Goal: Task Accomplishment & Management: Manage account settings

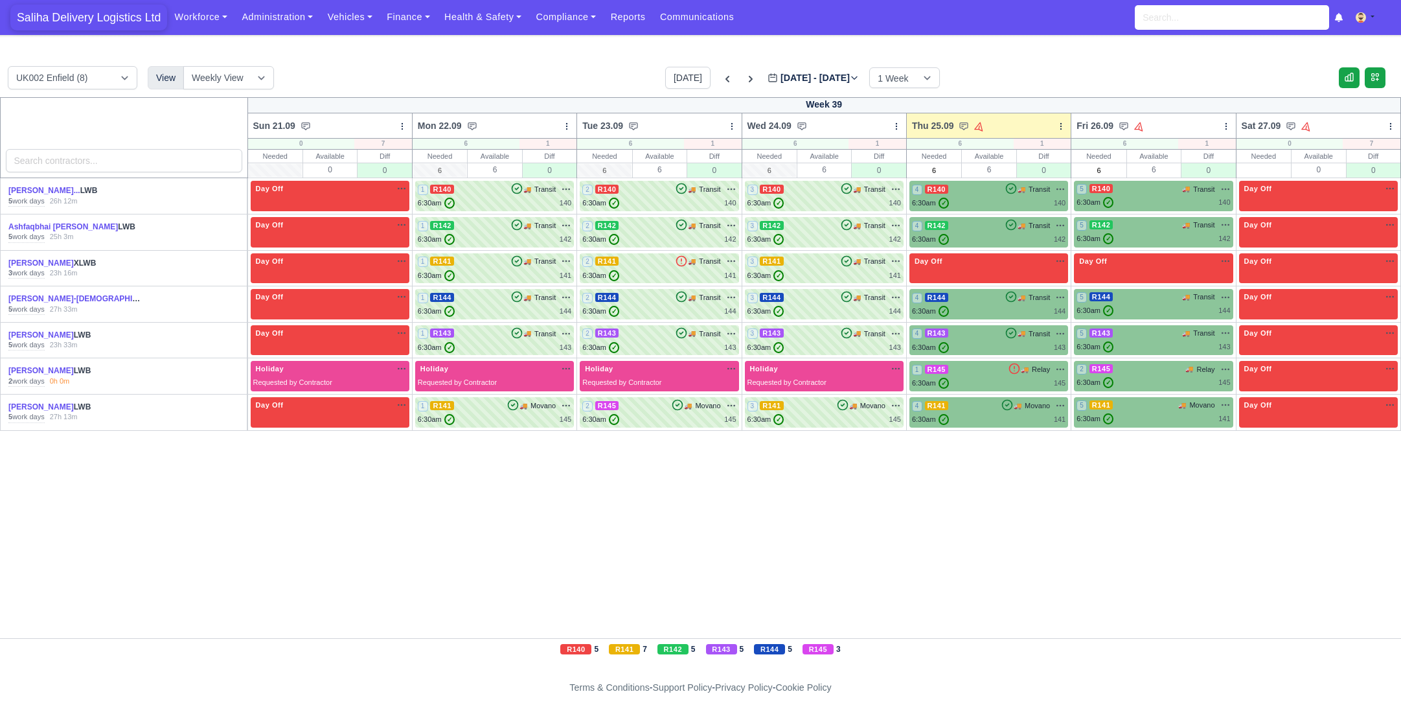
click at [97, 19] on span "Saliha Delivery Logistics Ltd" at bounding box center [88, 18] width 157 height 26
click at [984, 203] on div "6:30am ✓ 140" at bounding box center [989, 203] width 154 height 11
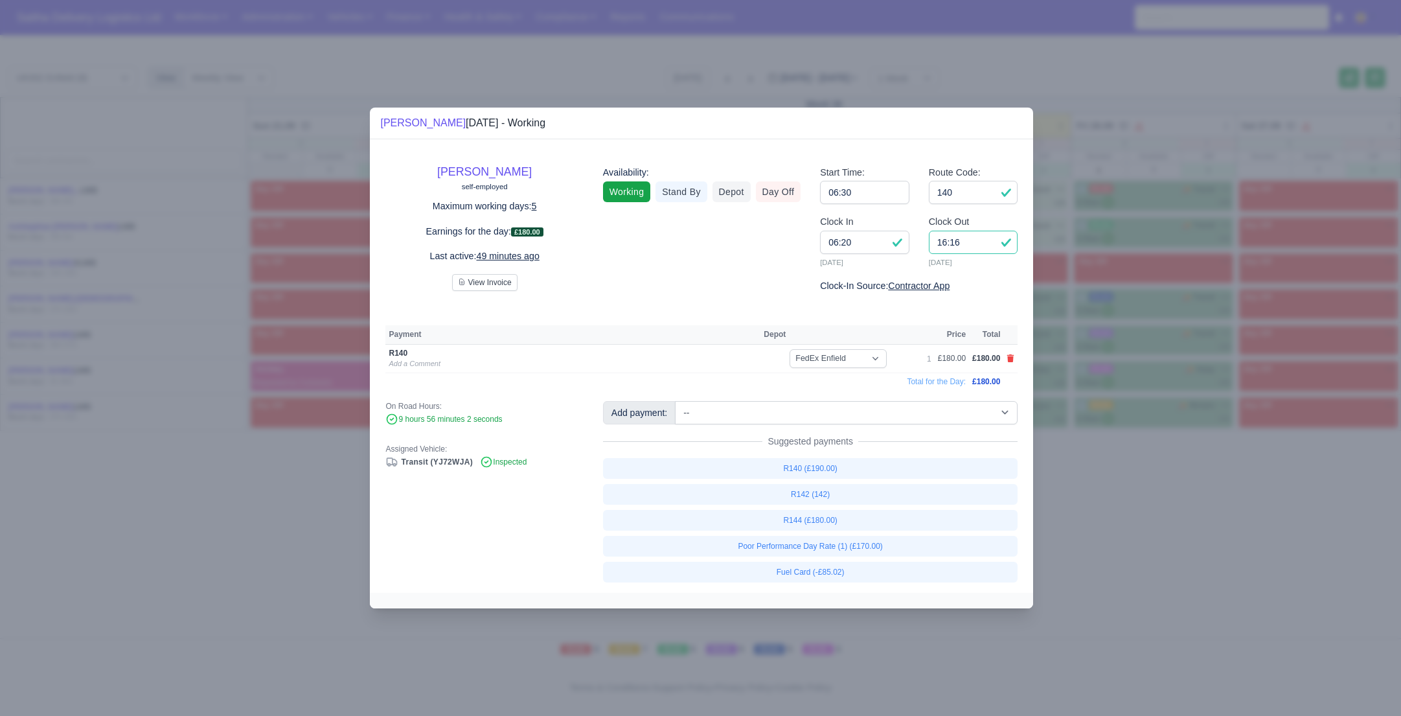
drag, startPoint x: 967, startPoint y: 242, endPoint x: 897, endPoint y: 237, distance: 69.5
click at [898, 237] on div "Clock In 06:20 25/09/2025 Clock Out 16:16 25/09/2025" at bounding box center [918, 246] width 217 height 64
type input "15:30"
click at [1169, 485] on div at bounding box center [700, 358] width 1401 height 716
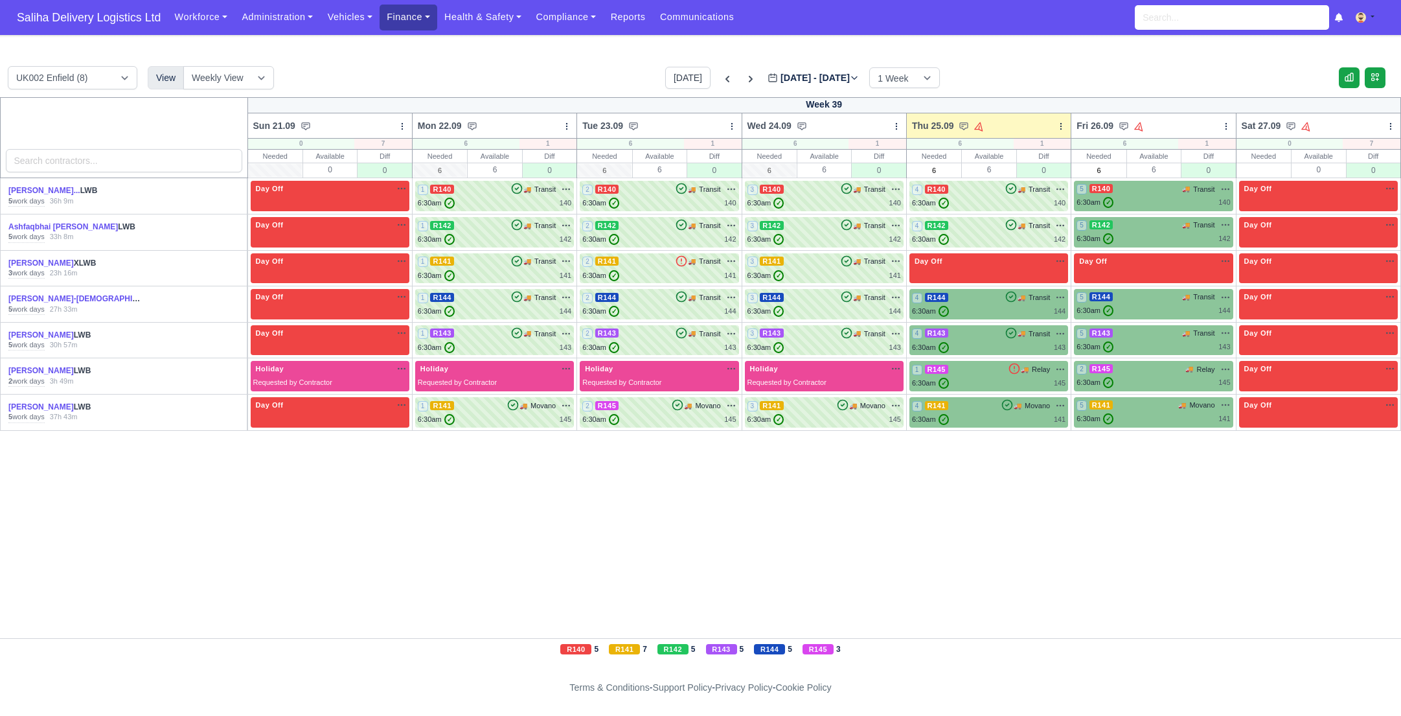
click at [418, 23] on link "Finance" at bounding box center [409, 17] width 58 height 25
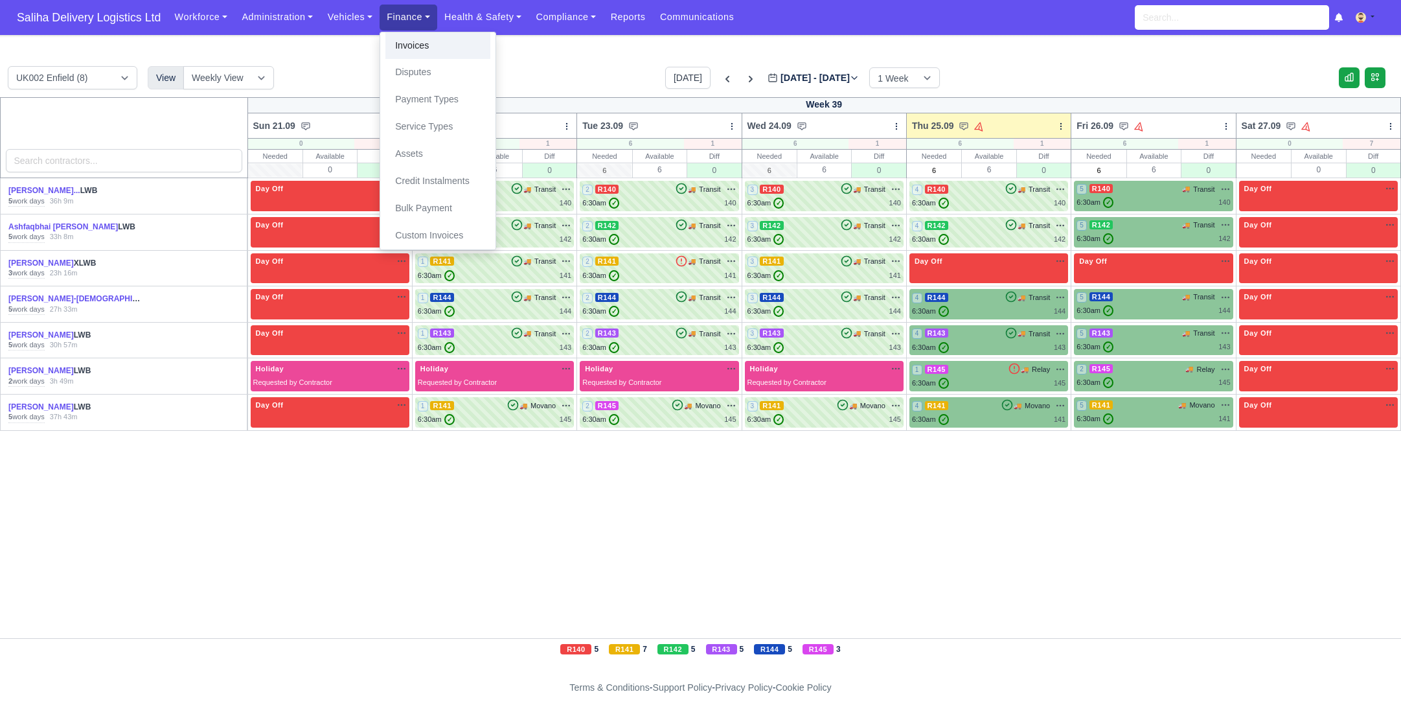
click at [420, 46] on link "Invoices" at bounding box center [437, 45] width 105 height 27
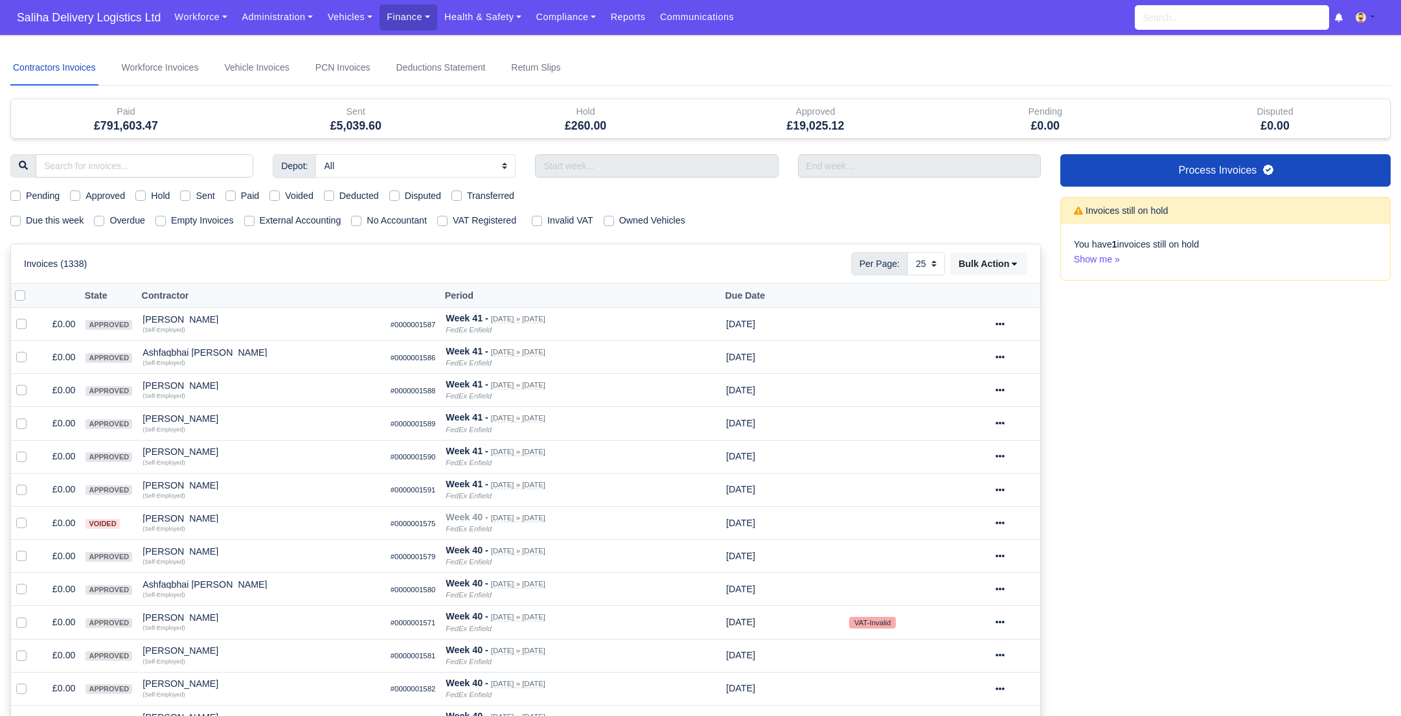
select select "25"
click at [196, 194] on label "Sent" at bounding box center [205, 196] width 19 height 15
click at [189, 194] on input "Sent" at bounding box center [185, 194] width 10 height 10
checkbox input "true"
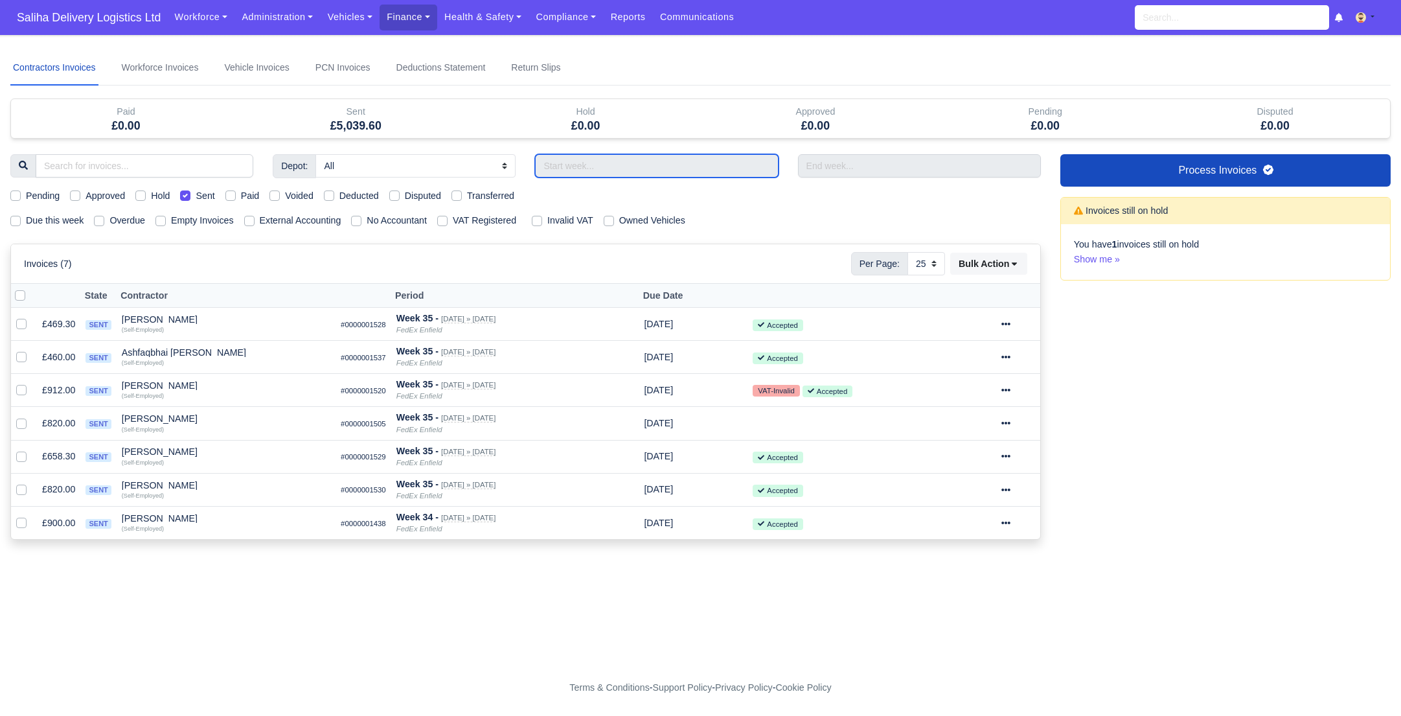
click at [659, 166] on input "text" at bounding box center [656, 165] width 243 height 23
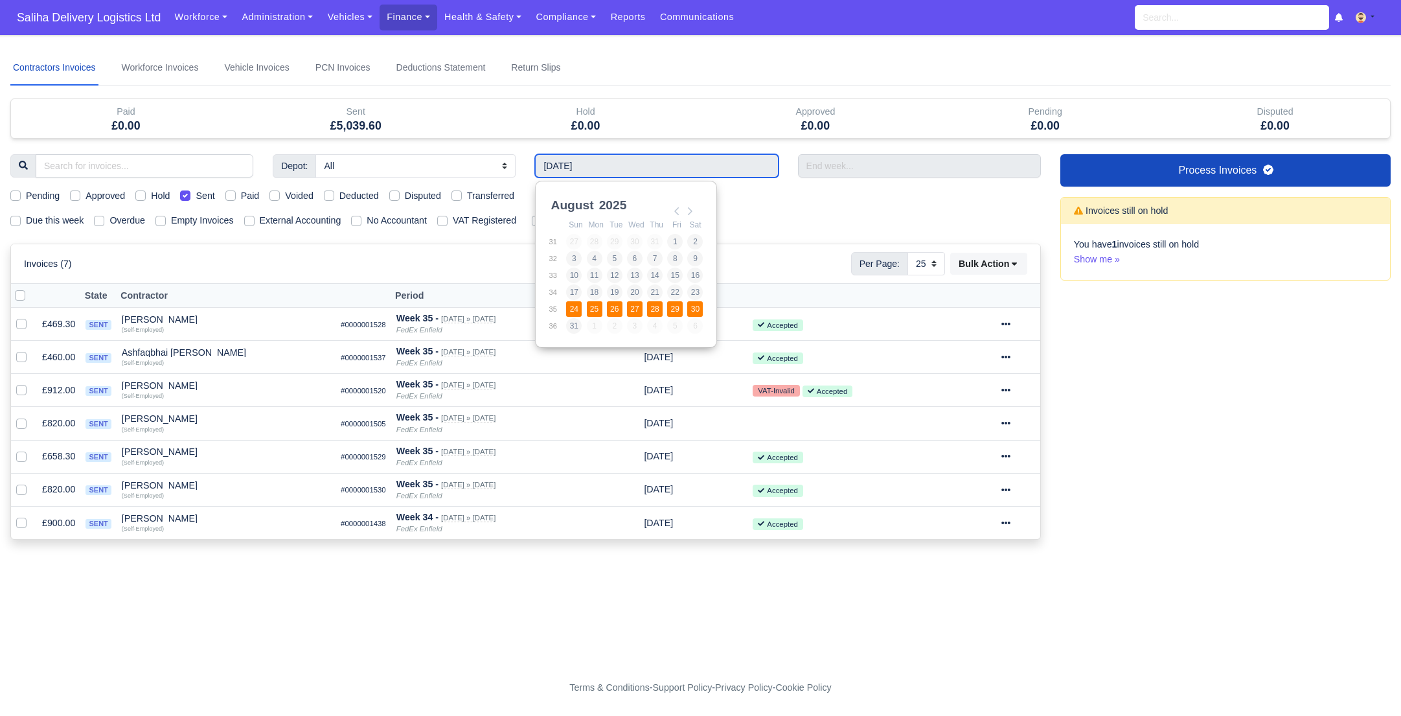
type input "24/08/2025 - 30/08/2025"
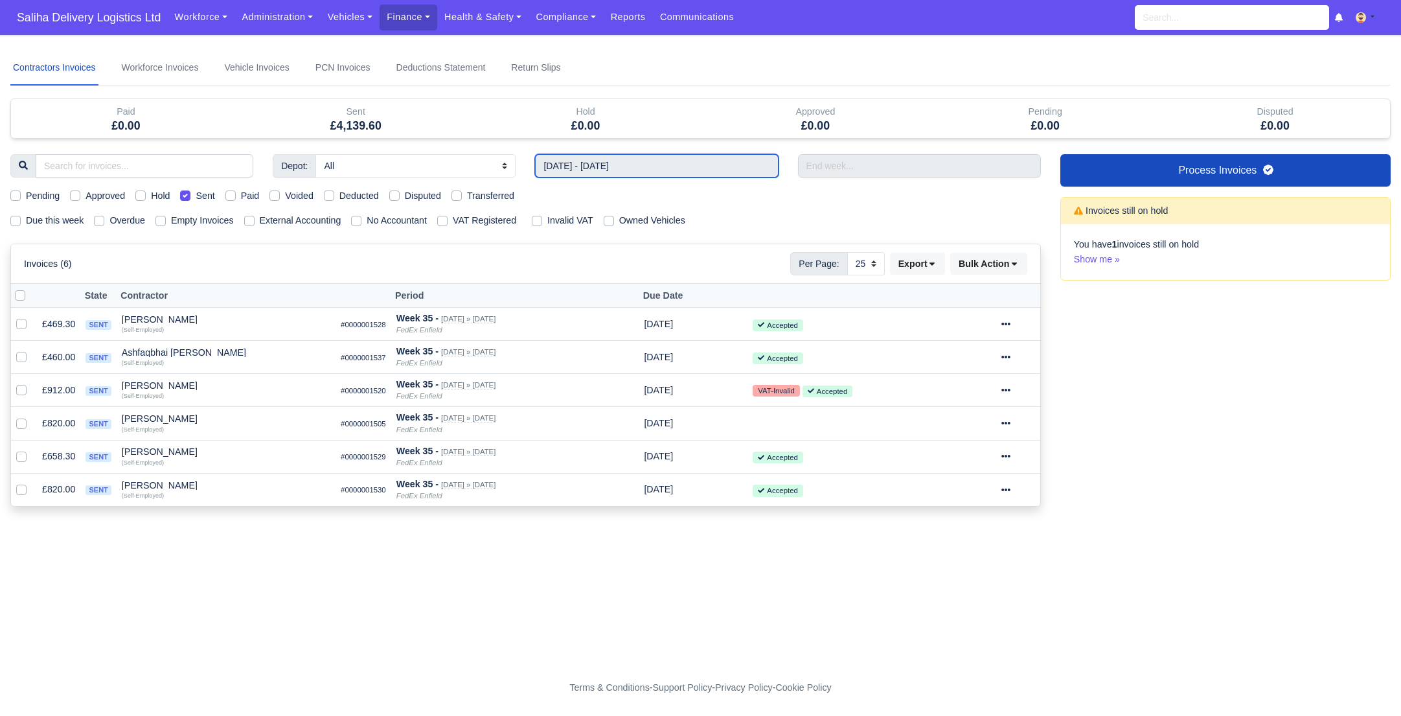
drag, startPoint x: 582, startPoint y: 158, endPoint x: 586, endPoint y: 167, distance: 10.1
click at [582, 160] on input "24/08/2025 - 30/08/2025" at bounding box center [656, 165] width 243 height 23
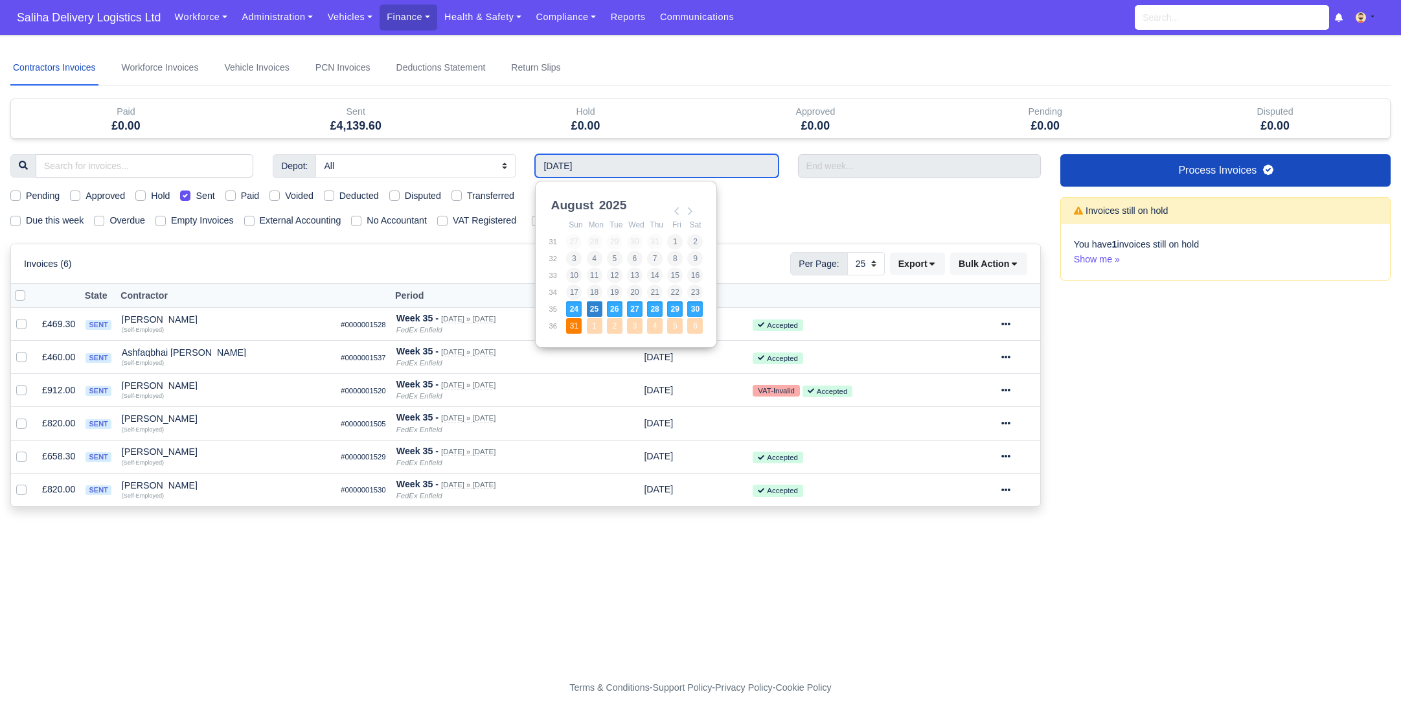
type input "31/08/2025 - 06/09/2025"
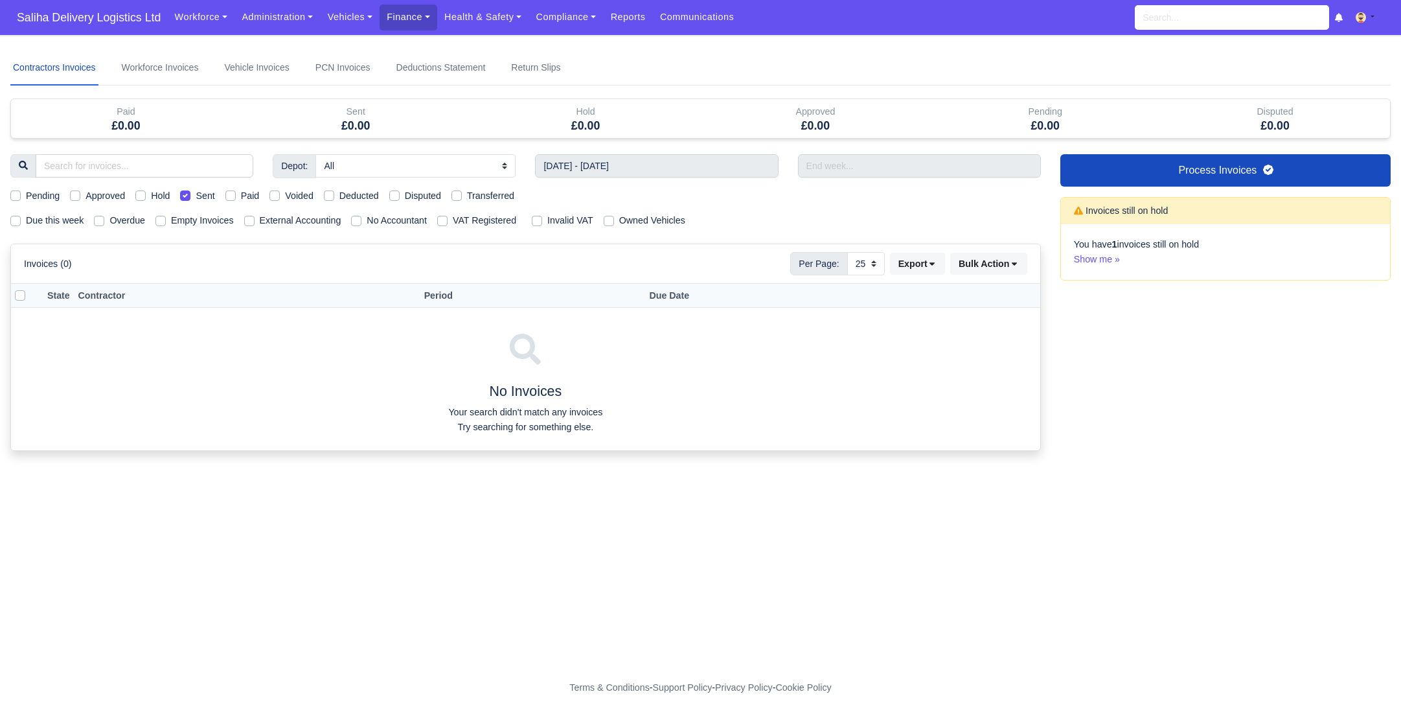
drag, startPoint x: 190, startPoint y: 194, endPoint x: 160, endPoint y: 202, distance: 31.0
click at [196, 194] on label "Sent" at bounding box center [205, 196] width 19 height 15
click at [189, 194] on input "Sent" at bounding box center [185, 194] width 10 height 10
checkbox input "false"
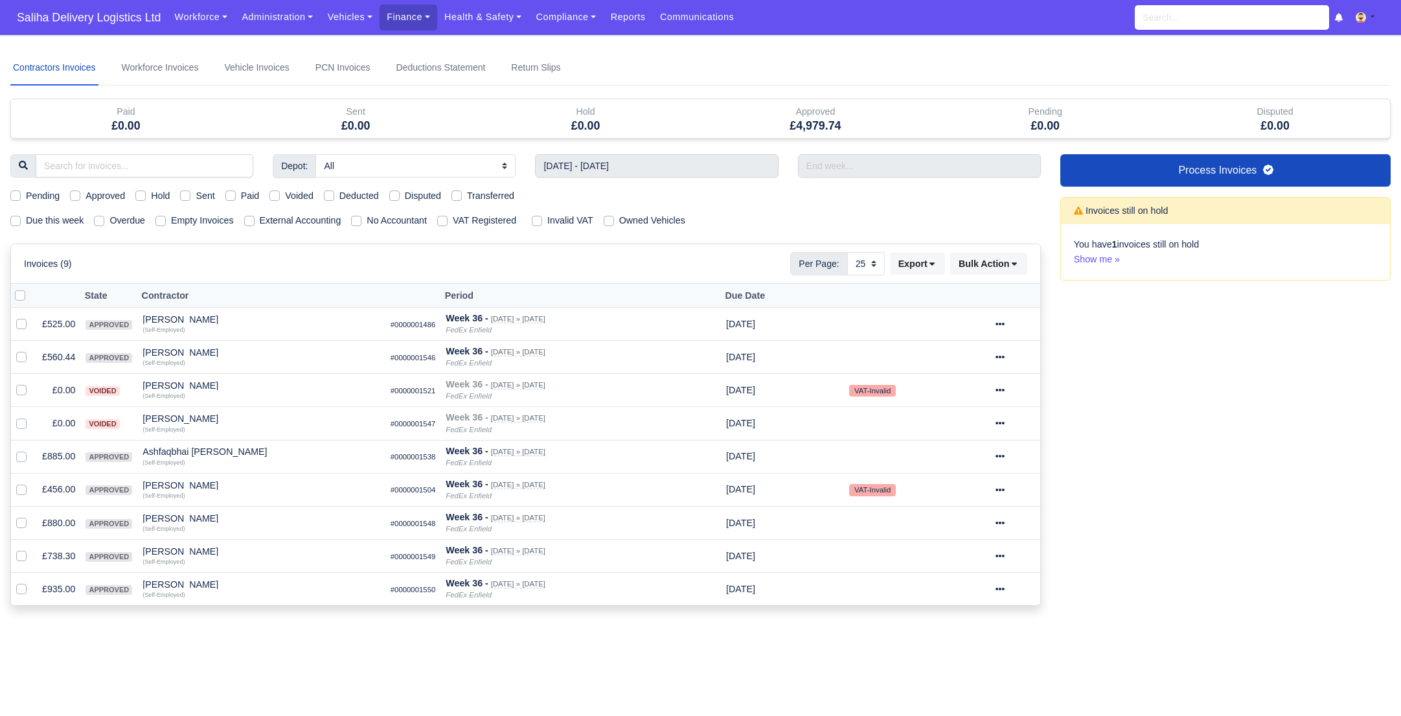
click at [86, 196] on label "Approved" at bounding box center [106, 196] width 40 height 15
click at [74, 196] on input "Approved" at bounding box center [75, 194] width 10 height 10
checkbox input "true"
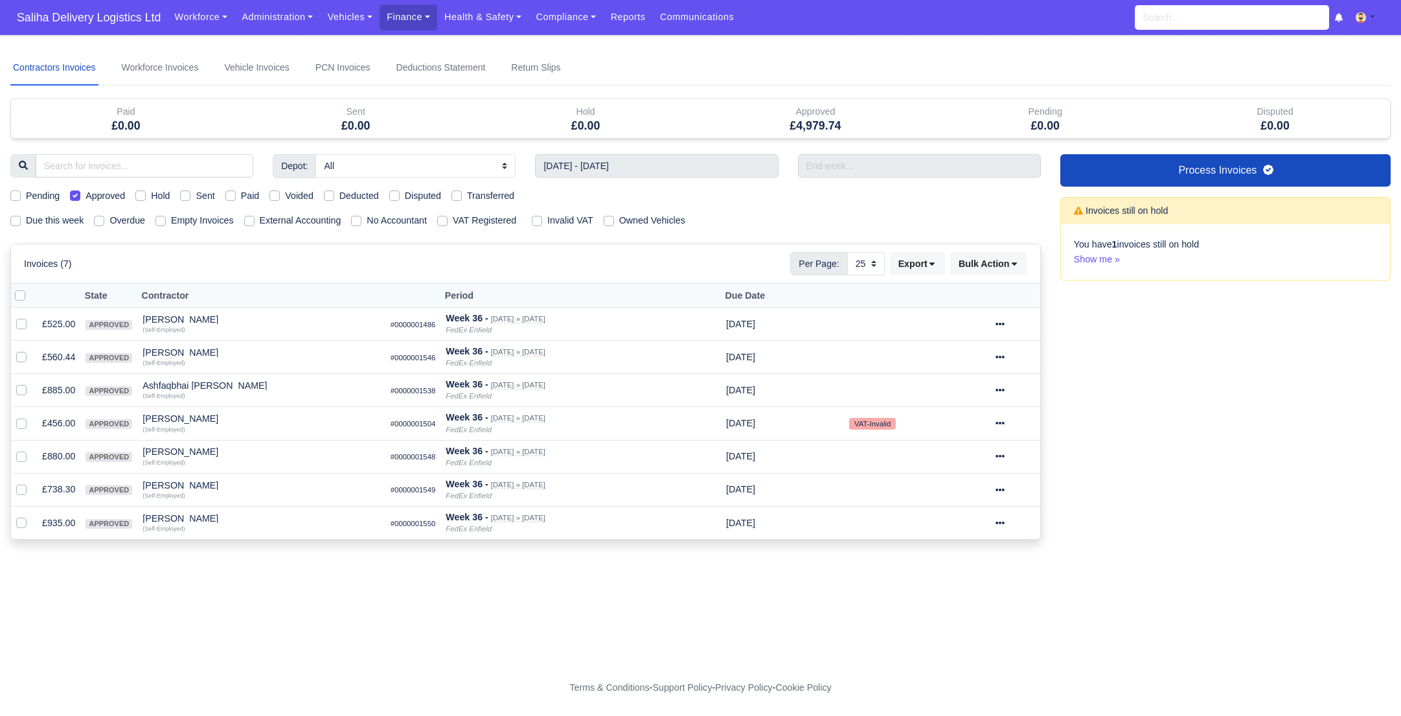
click at [86, 196] on label "Approved" at bounding box center [106, 196] width 40 height 15
click at [73, 196] on input "Approved" at bounding box center [75, 194] width 10 height 10
checkbox input "false"
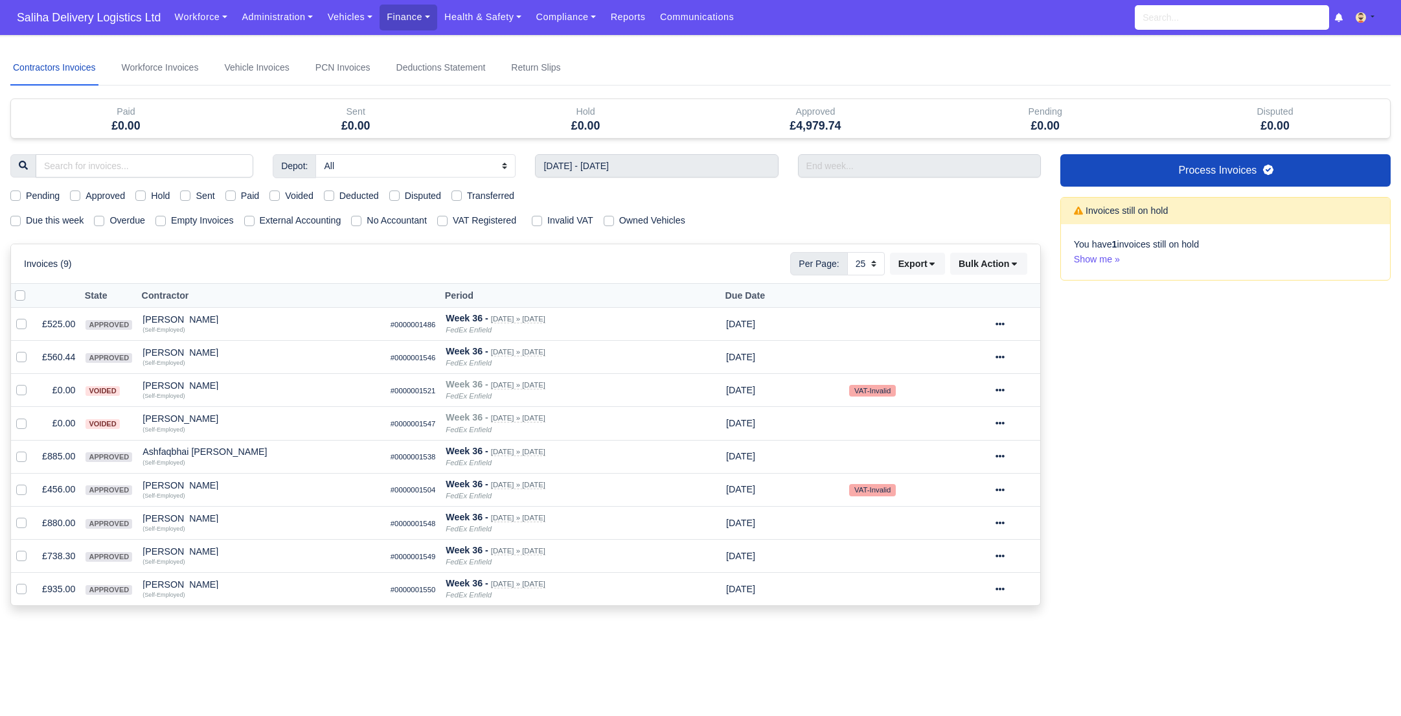
click at [196, 194] on label "Sent" at bounding box center [205, 196] width 19 height 15
click at [187, 194] on input "Sent" at bounding box center [185, 194] width 10 height 10
checkbox input "true"
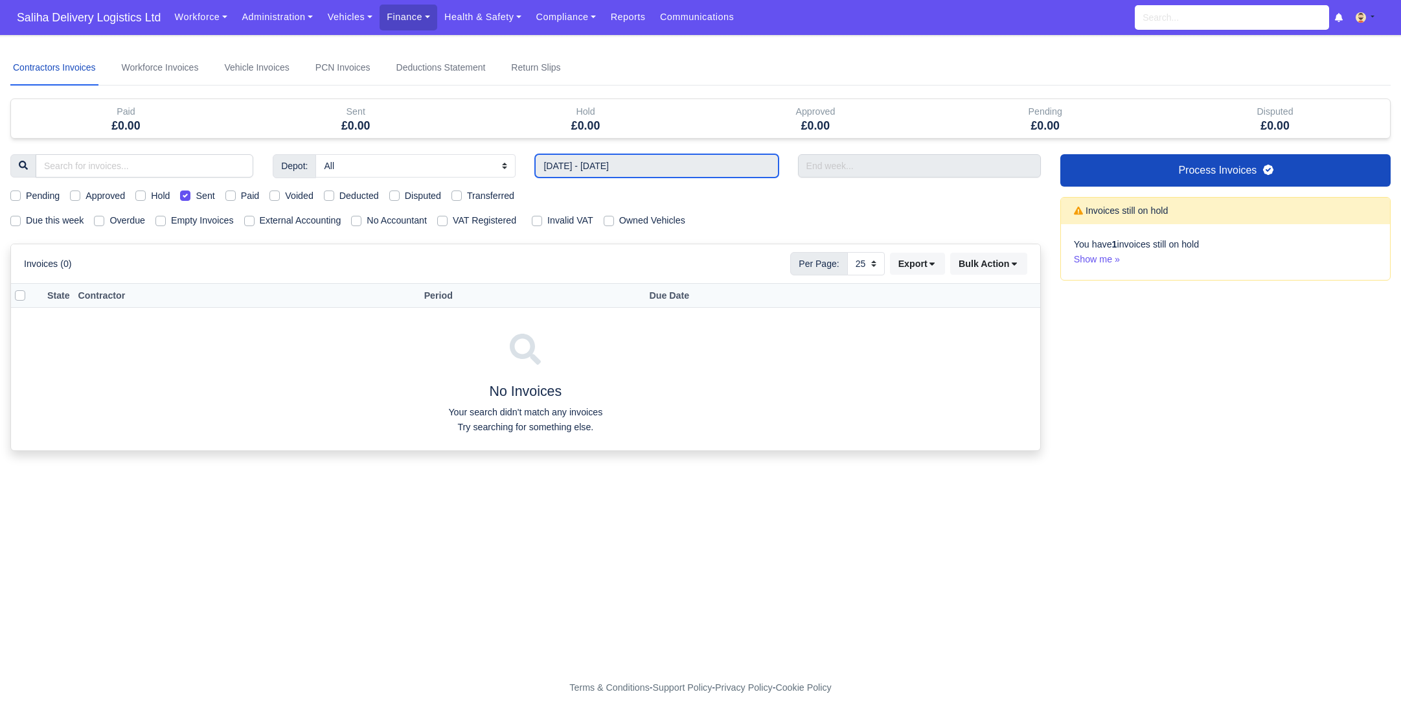
click at [591, 173] on input "31/08/2025 - 06/09/2025" at bounding box center [656, 165] width 243 height 23
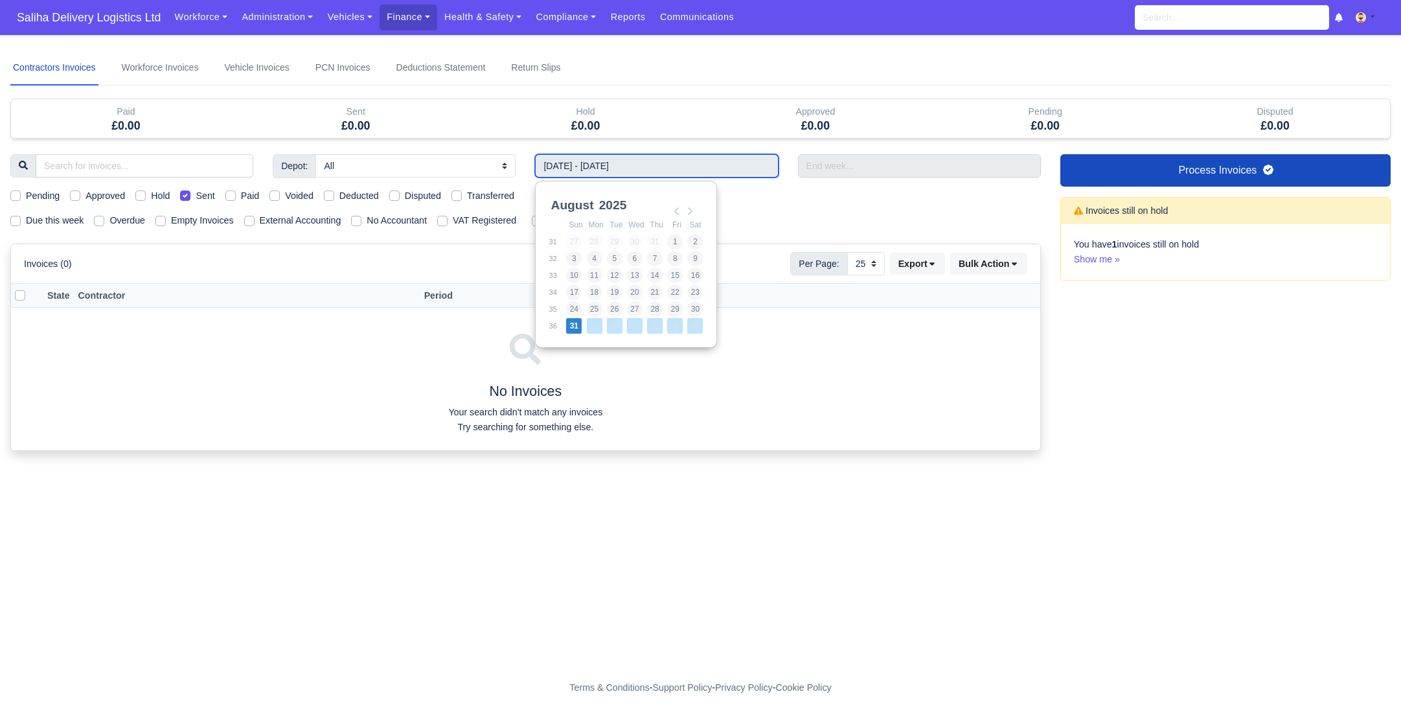
drag, startPoint x: 710, startPoint y: 164, endPoint x: 501, endPoint y: 161, distance: 208.6
click at [501, 161] on div "Depot: All FedEx Enfield 31/08/2025 - 06/09/2025" at bounding box center [526, 165] width 1050 height 23
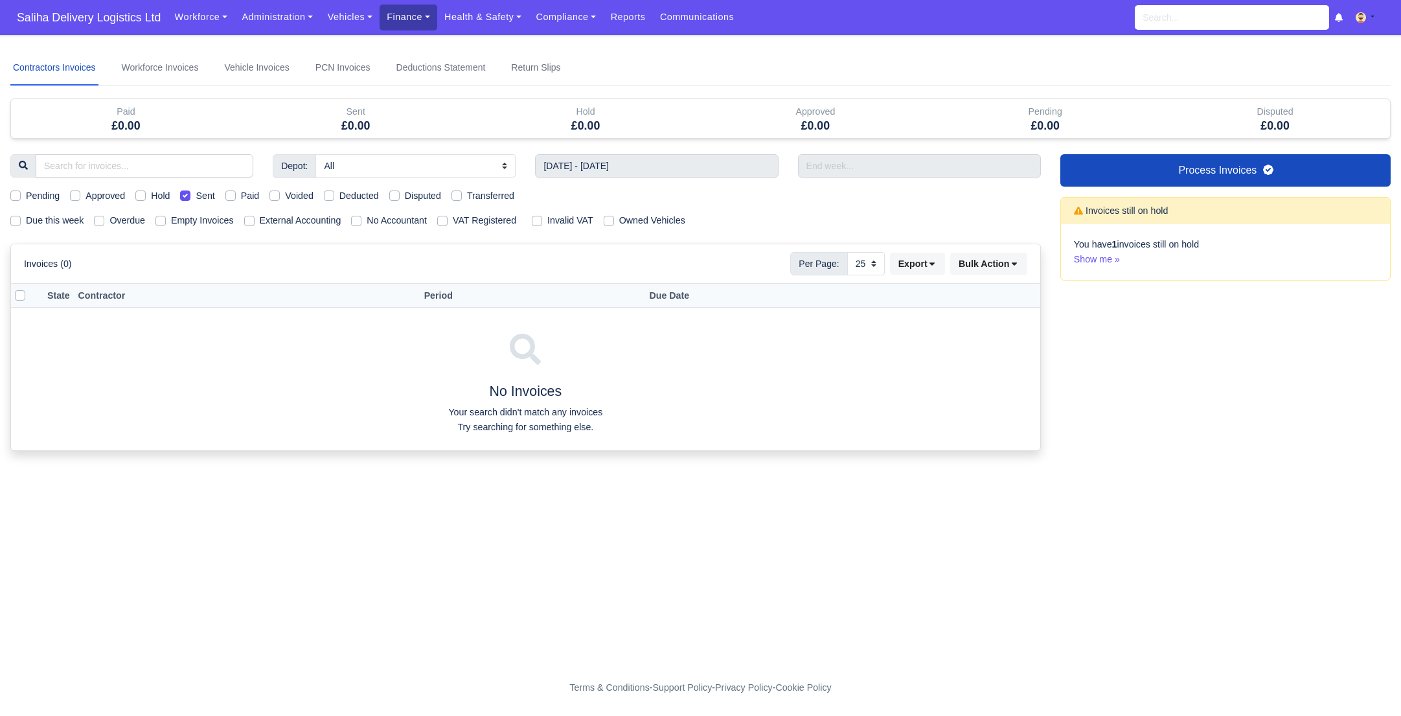
click at [431, 18] on link "Finance" at bounding box center [409, 17] width 58 height 25
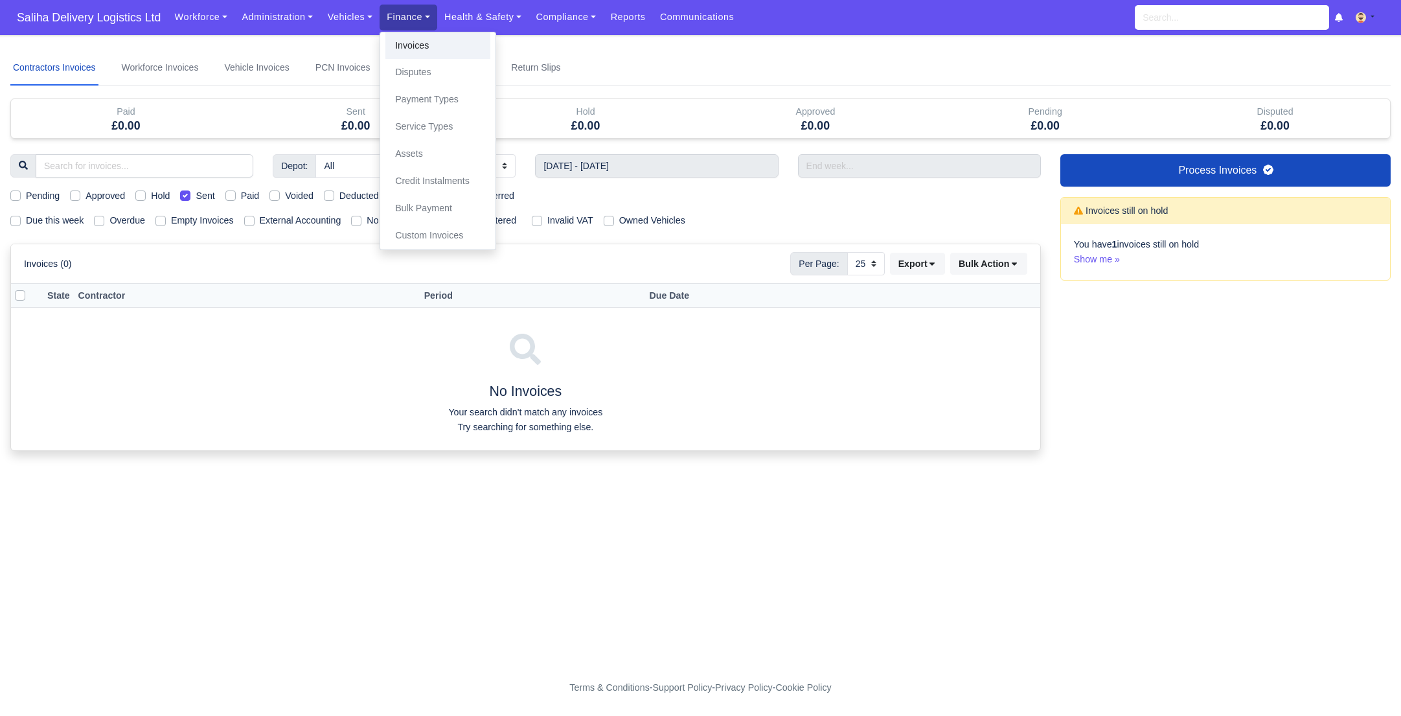
click at [428, 52] on link "Invoices" at bounding box center [437, 45] width 105 height 27
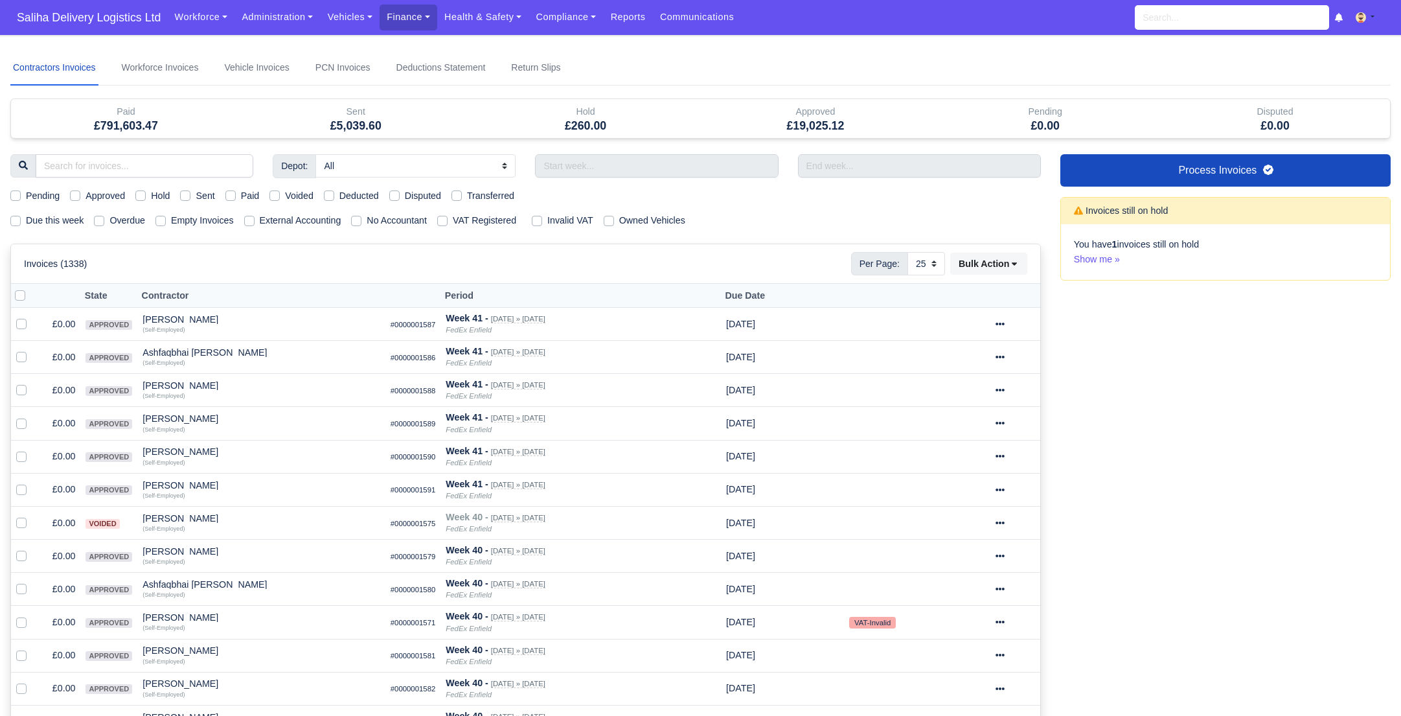
select select "25"
click at [196, 198] on label "Sent" at bounding box center [205, 196] width 19 height 15
click at [189, 198] on input "Sent" at bounding box center [185, 194] width 10 height 10
checkbox input "true"
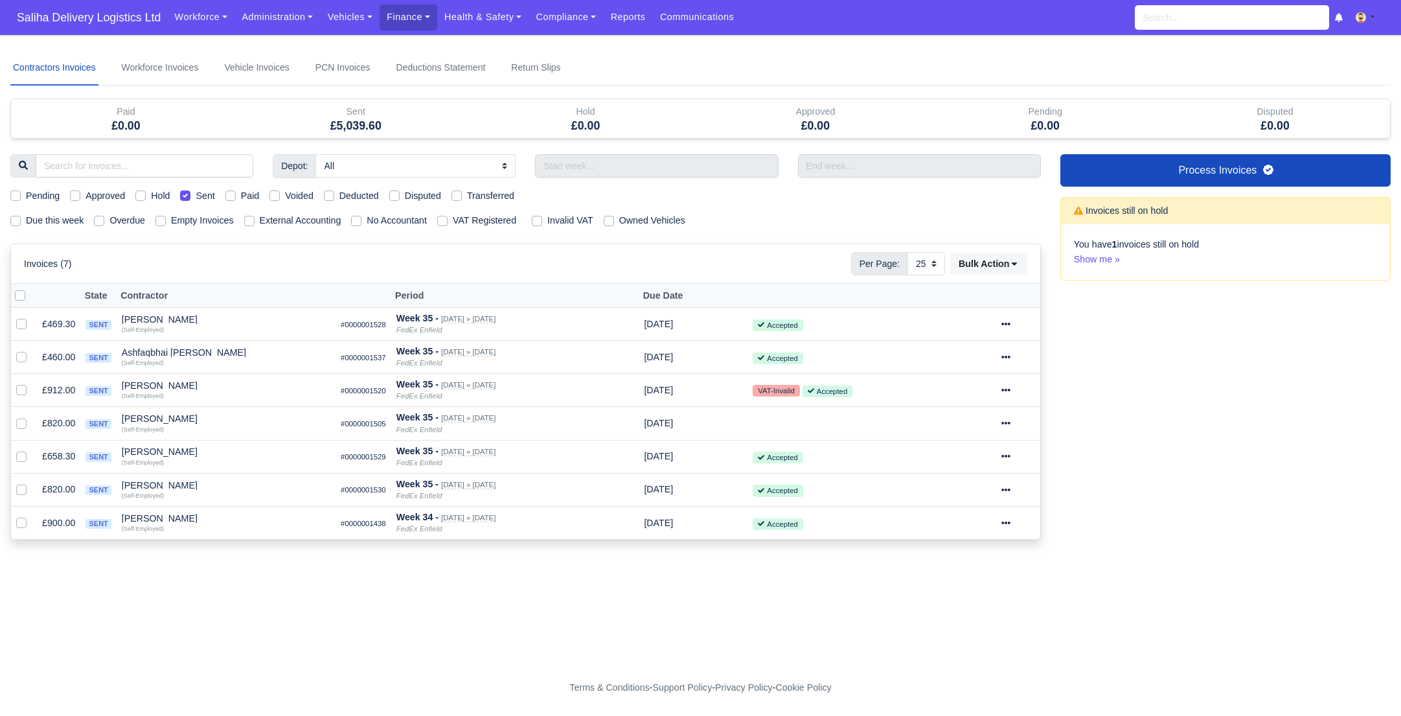
click at [86, 194] on label "Approved" at bounding box center [106, 196] width 40 height 15
click at [80, 194] on input "Approved" at bounding box center [75, 194] width 10 height 10
checkbox input "true"
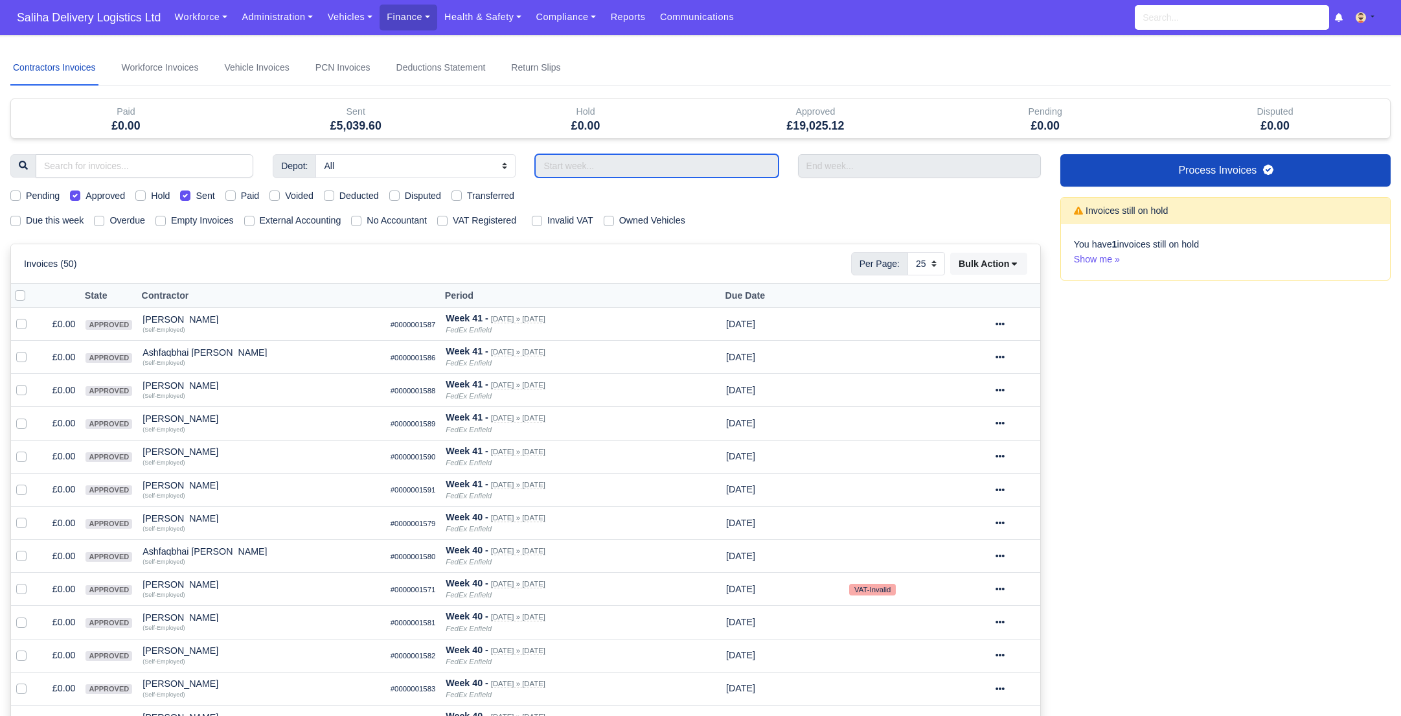
click at [593, 162] on input "text" at bounding box center [656, 165] width 243 height 23
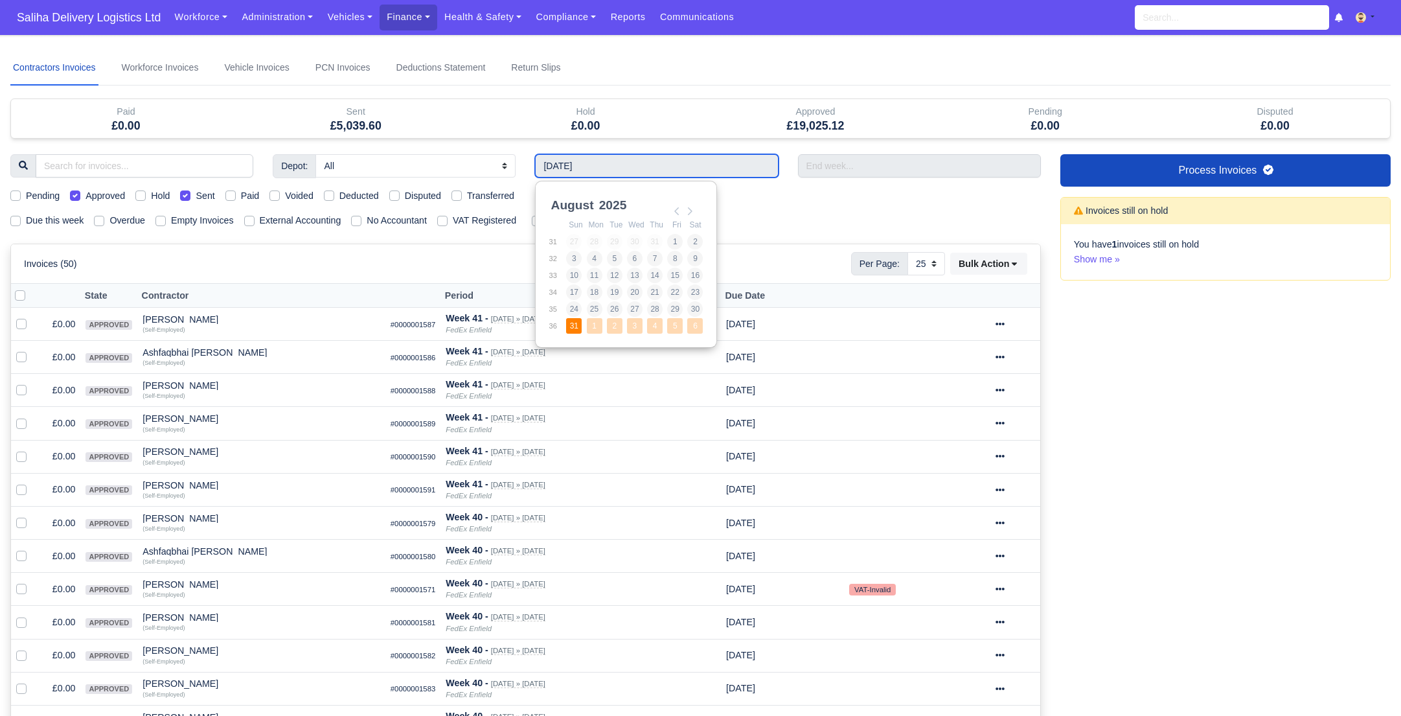
type input "31/08/2025 - 06/09/2025"
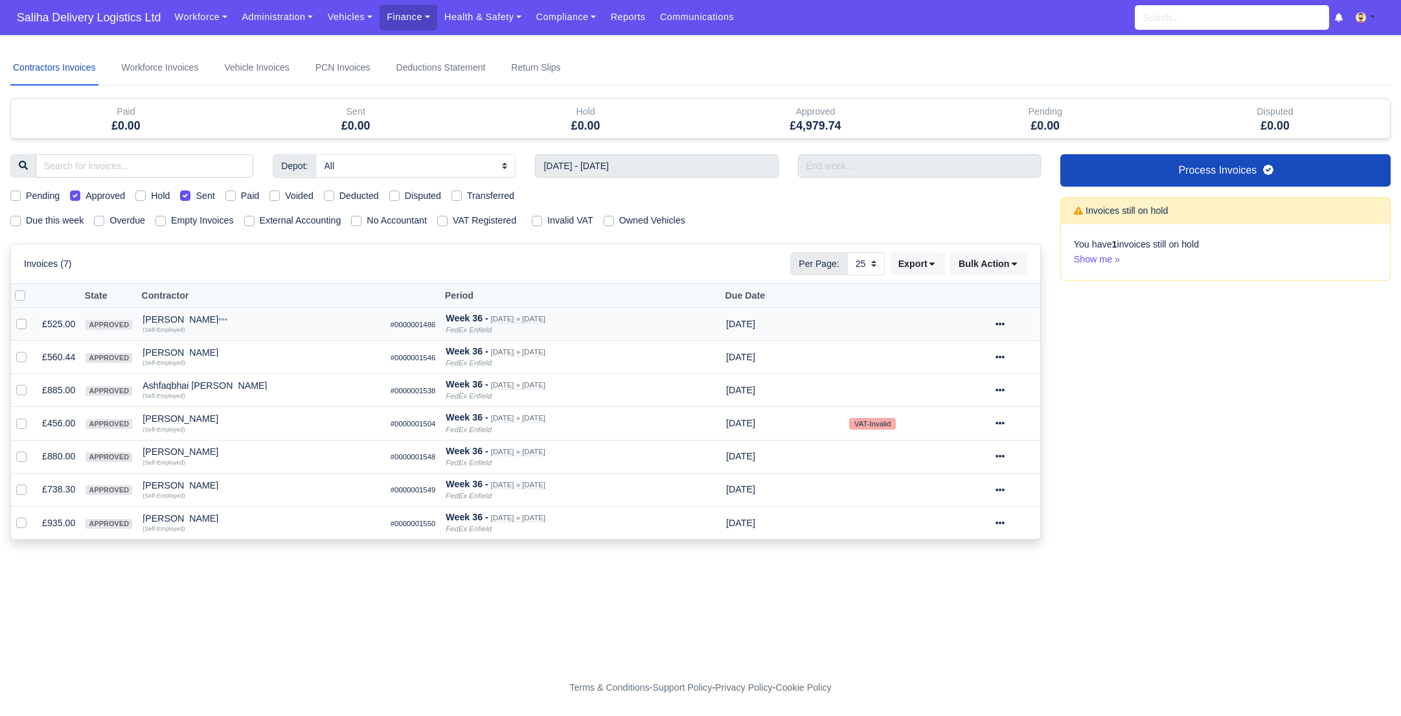
click at [179, 318] on div "Abdallla Abdi" at bounding box center [262, 319] width 238 height 9
click at [69, 19] on span "Saliha Delivery Logistics Ltd" at bounding box center [88, 18] width 157 height 26
click at [198, 16] on link "Workforce" at bounding box center [200, 17] width 67 height 25
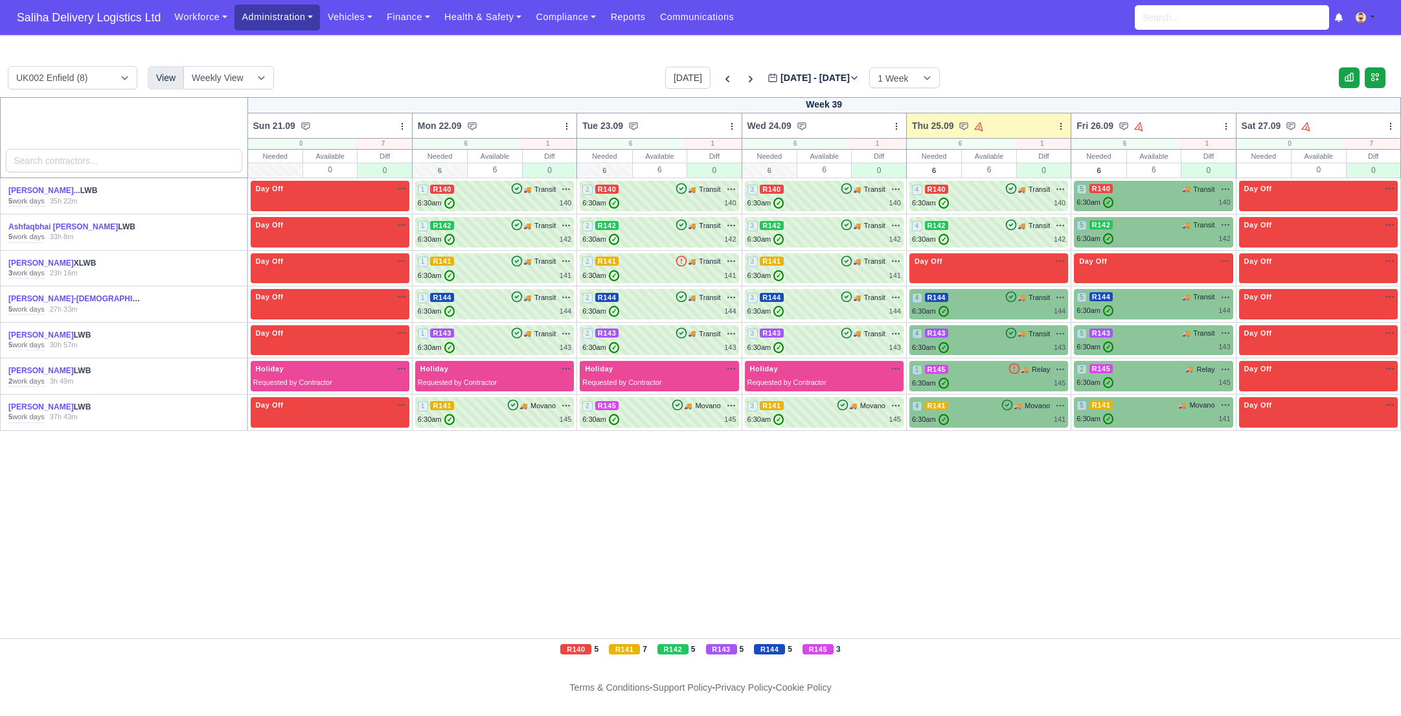
click at [266, 21] on link "Administration" at bounding box center [278, 17] width 86 height 25
click at [265, 103] on link "Management" at bounding box center [292, 99] width 105 height 27
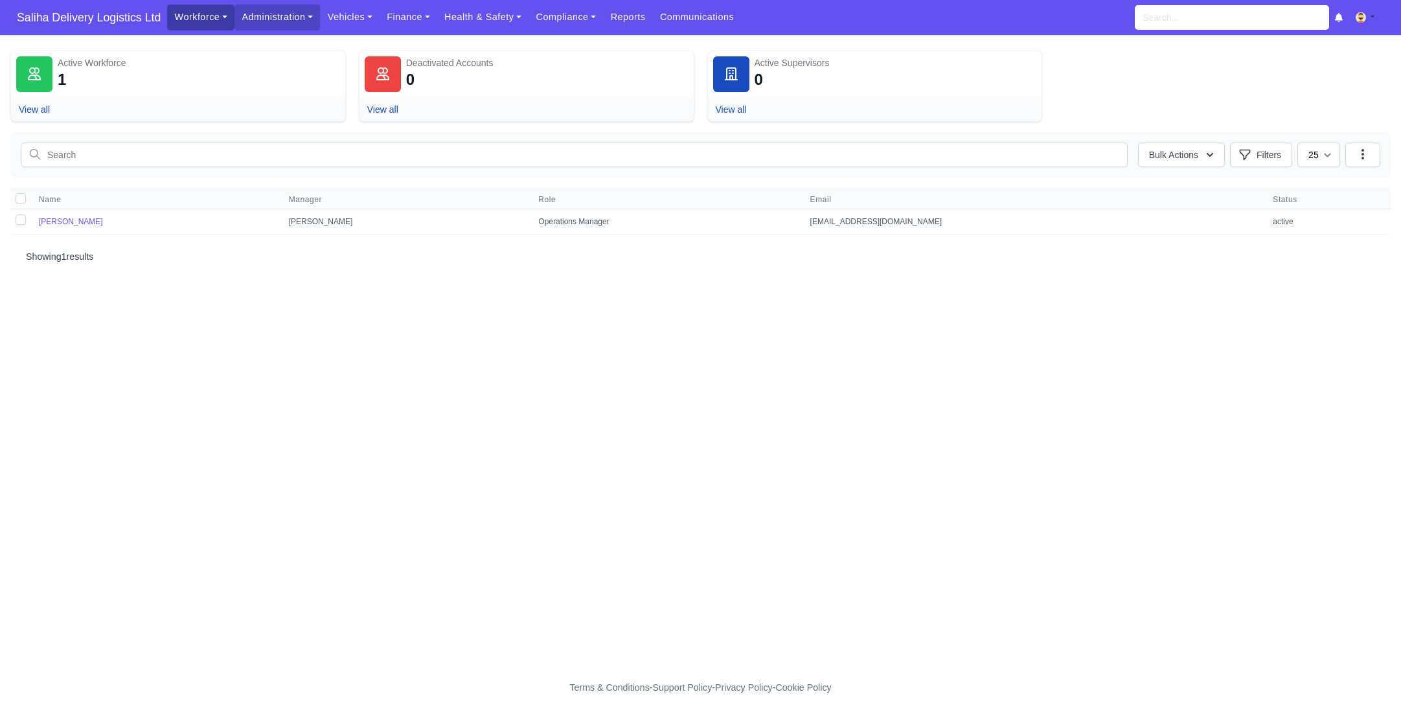
click at [216, 25] on link "Workforce" at bounding box center [200, 17] width 67 height 25
click at [220, 51] on link "Manpower" at bounding box center [225, 45] width 105 height 27
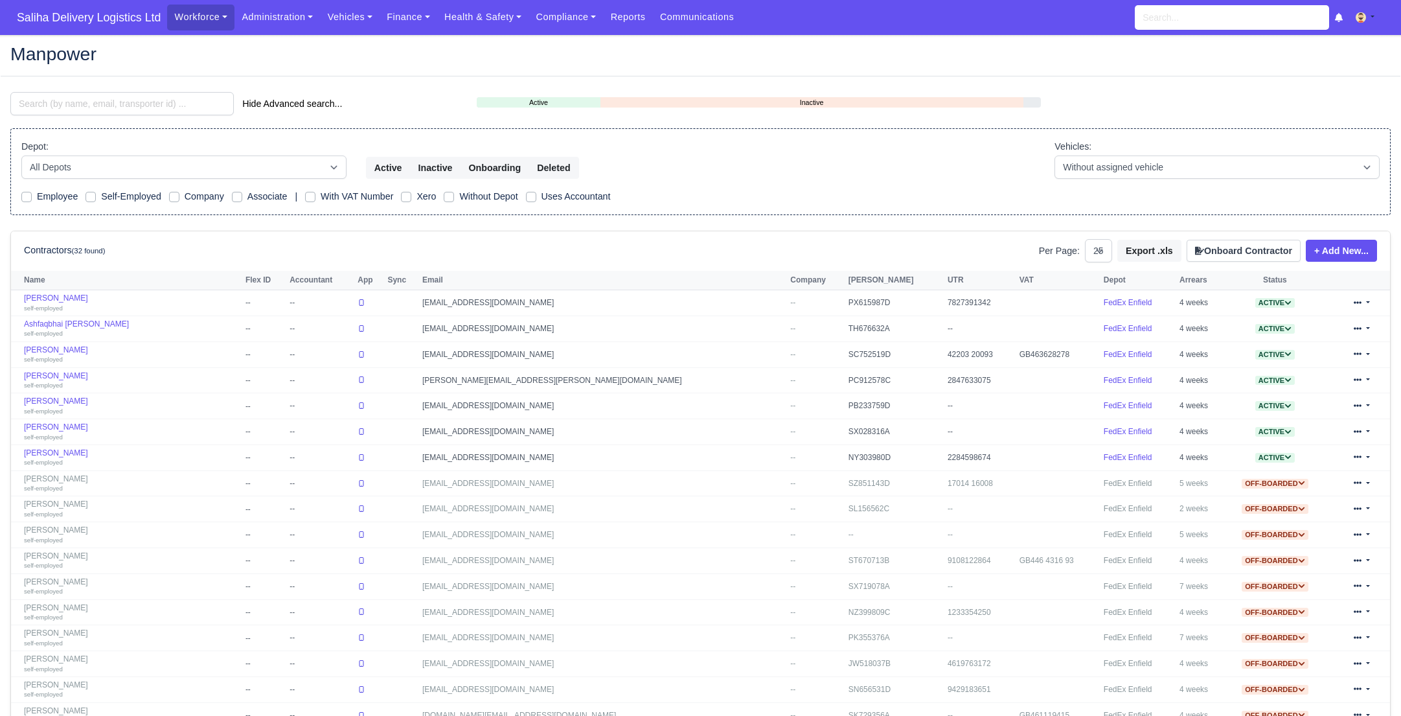
select select "25"
click at [86, 483] on div "self-employed" at bounding box center [131, 487] width 215 height 9
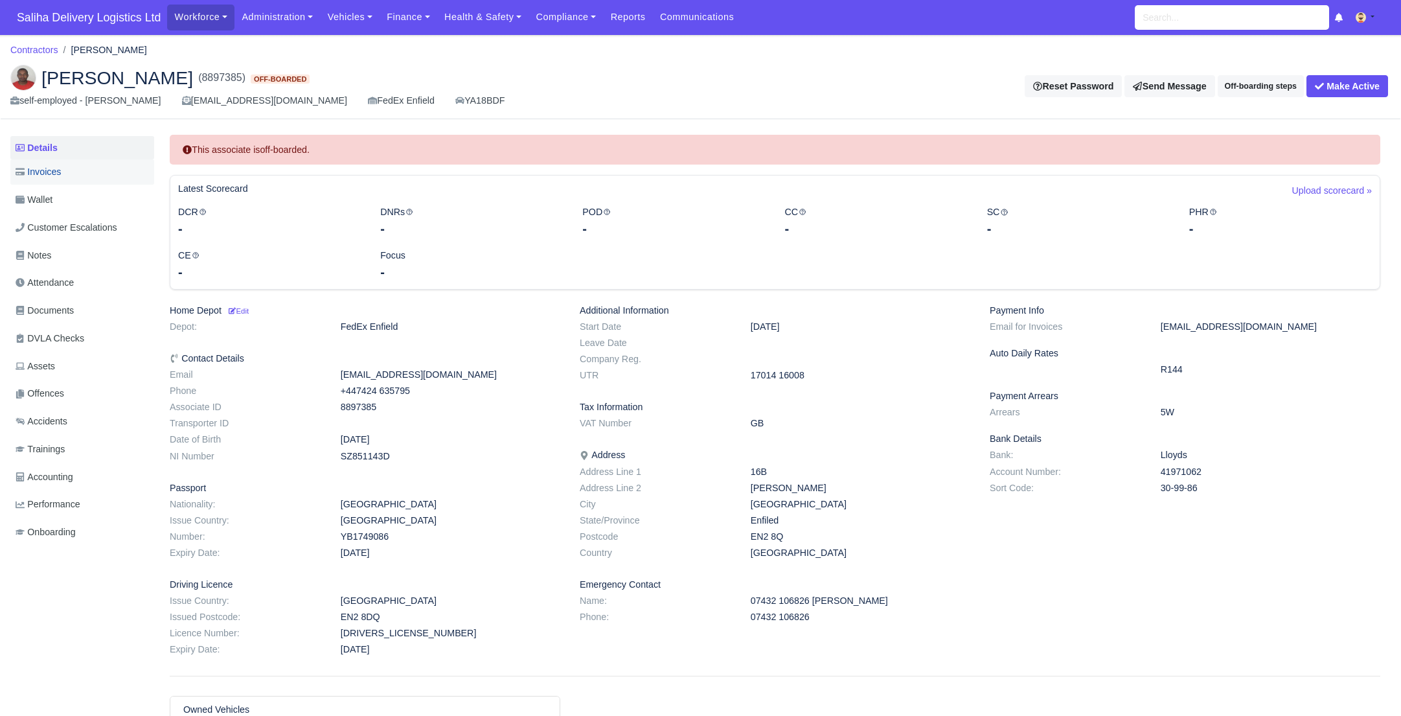
click at [51, 177] on span "Invoices" at bounding box center [38, 172] width 45 height 15
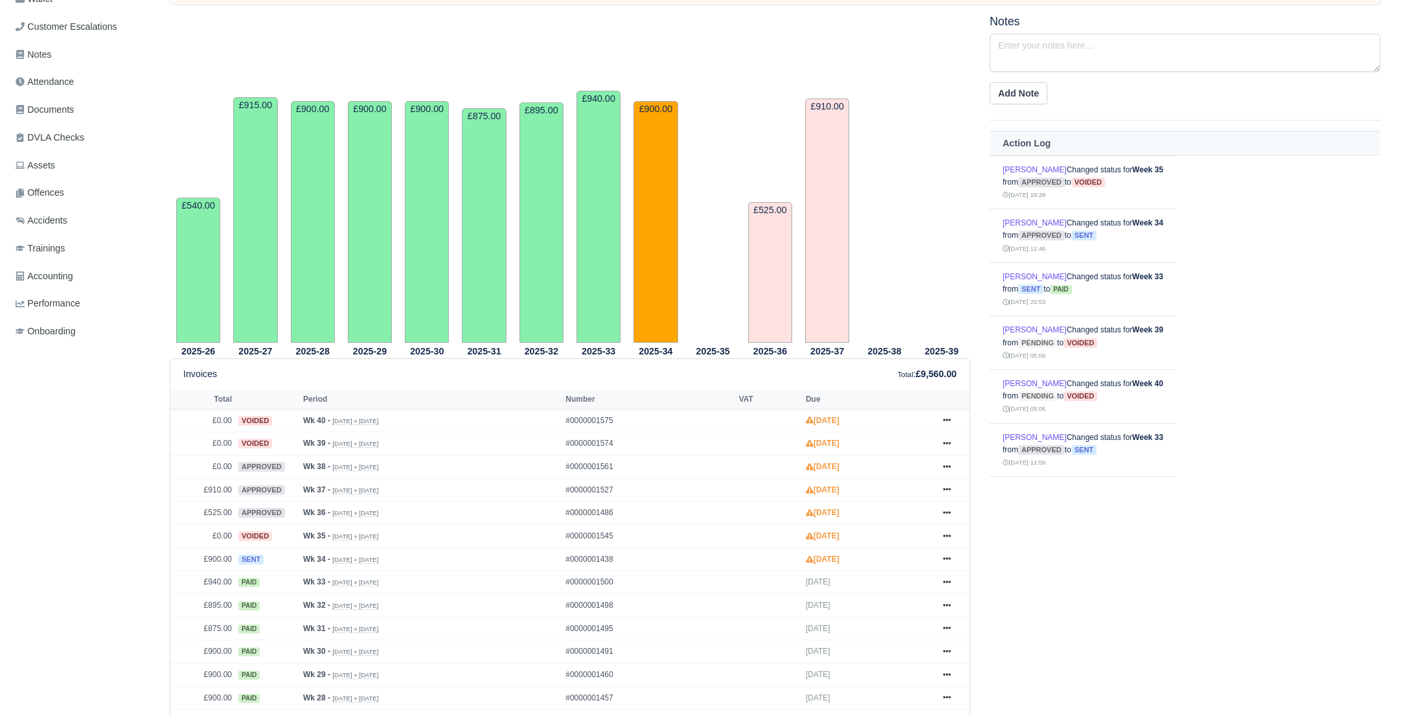
scroll to position [247, 0]
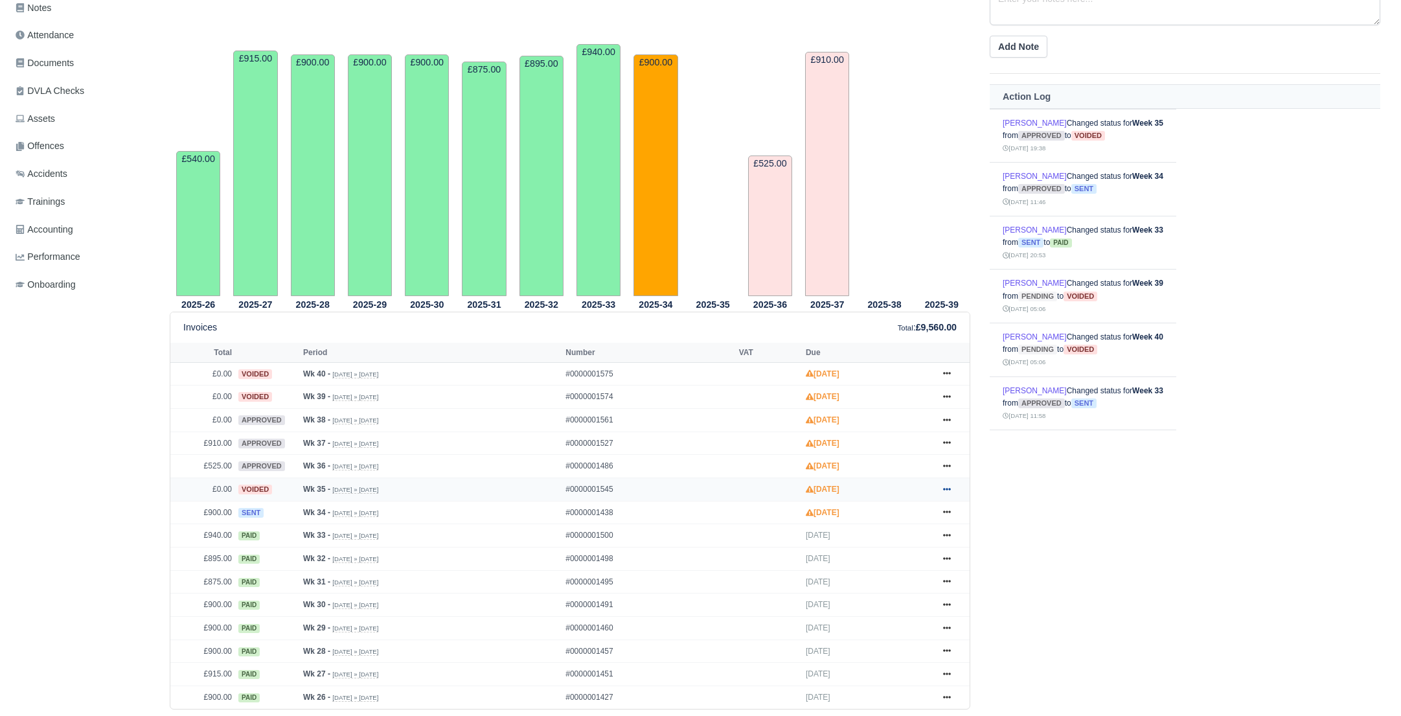
click at [943, 485] on icon at bounding box center [947, 489] width 8 height 8
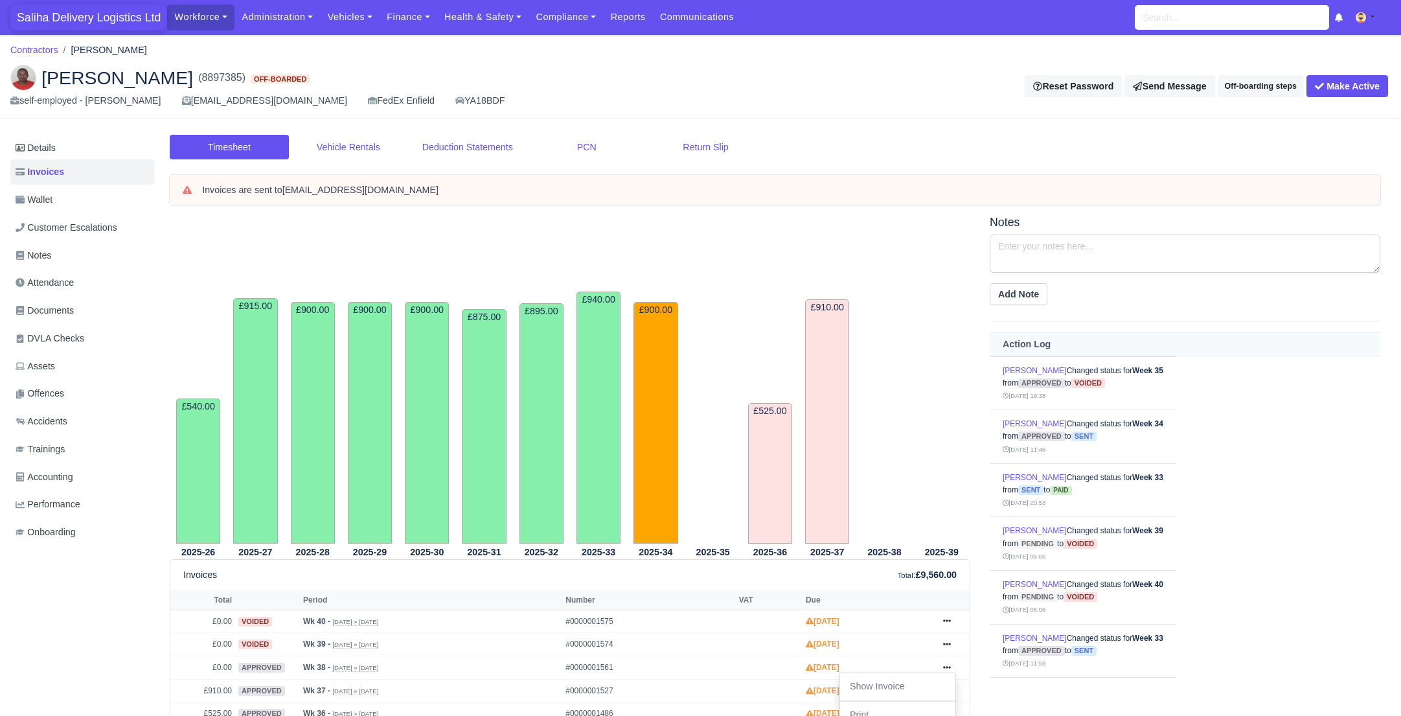
click at [100, 17] on span "Saliha Delivery Logistics Ltd" at bounding box center [88, 18] width 157 height 26
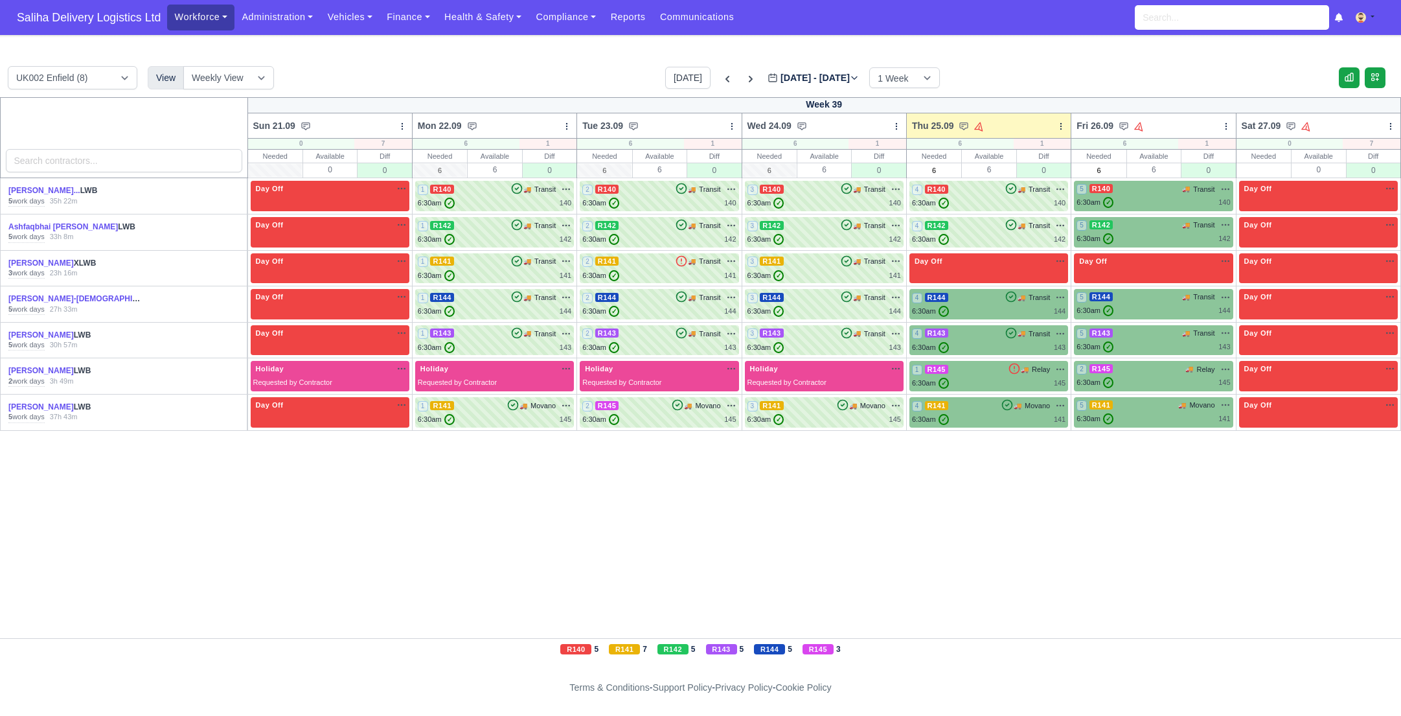
click at [188, 24] on link "Workforce" at bounding box center [200, 17] width 67 height 25
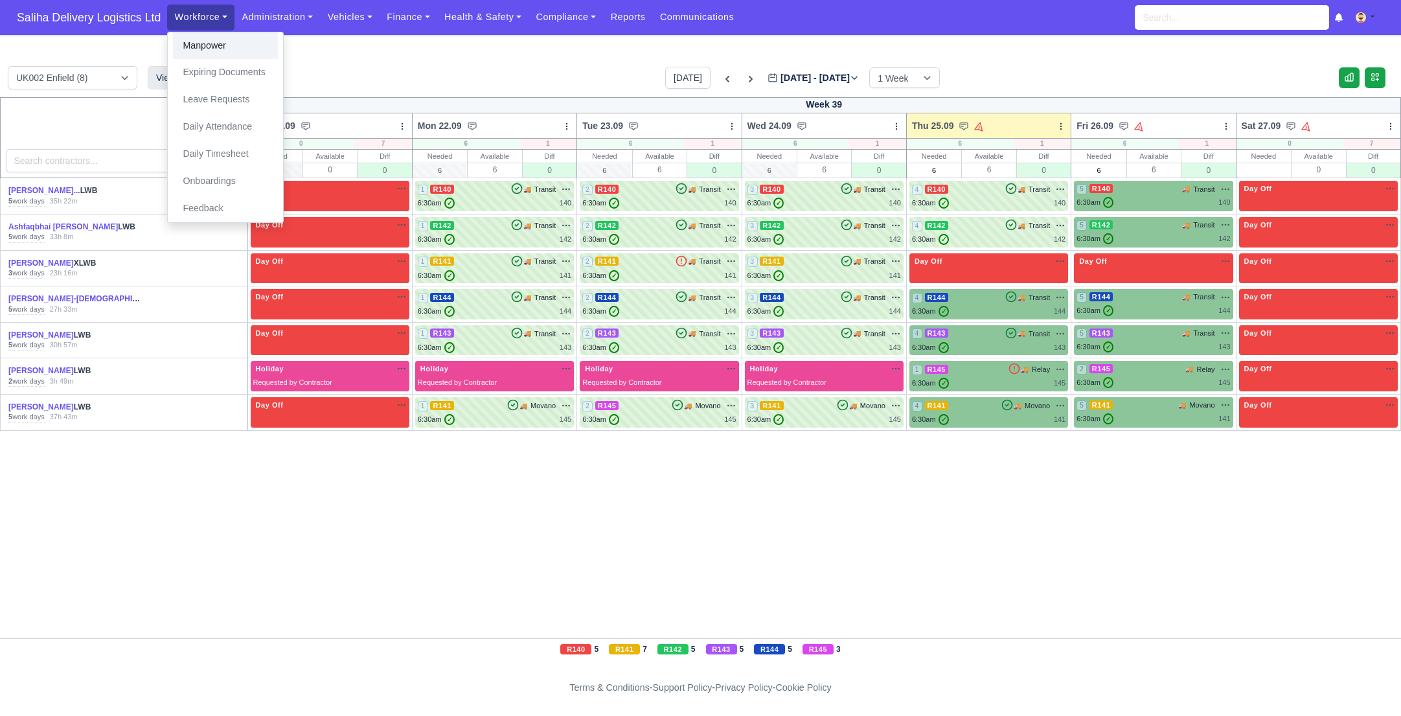
click at [202, 49] on link "Manpower" at bounding box center [225, 45] width 105 height 27
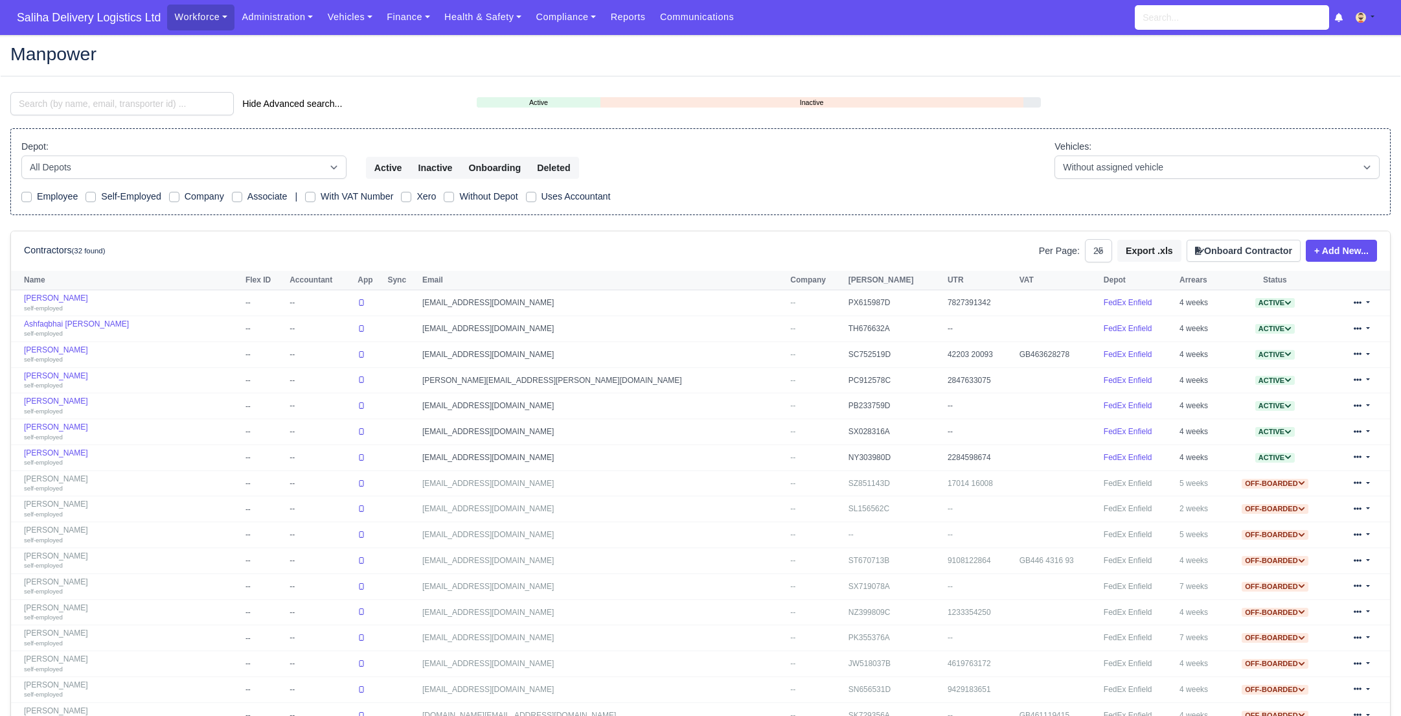
select select "25"
click at [58, 474] on link "[PERSON_NAME] self-employed" at bounding box center [131, 483] width 215 height 19
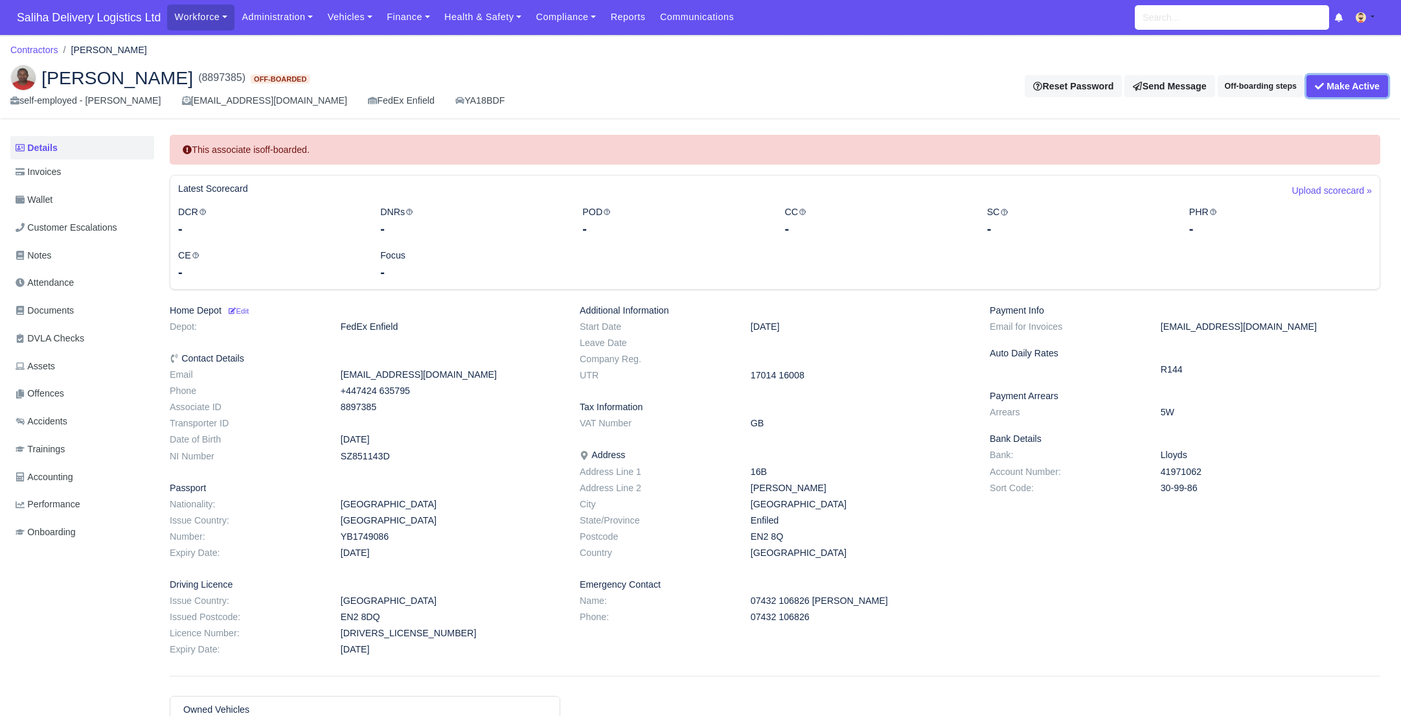
click at [1375, 95] on button "Make Active" at bounding box center [1348, 86] width 82 height 22
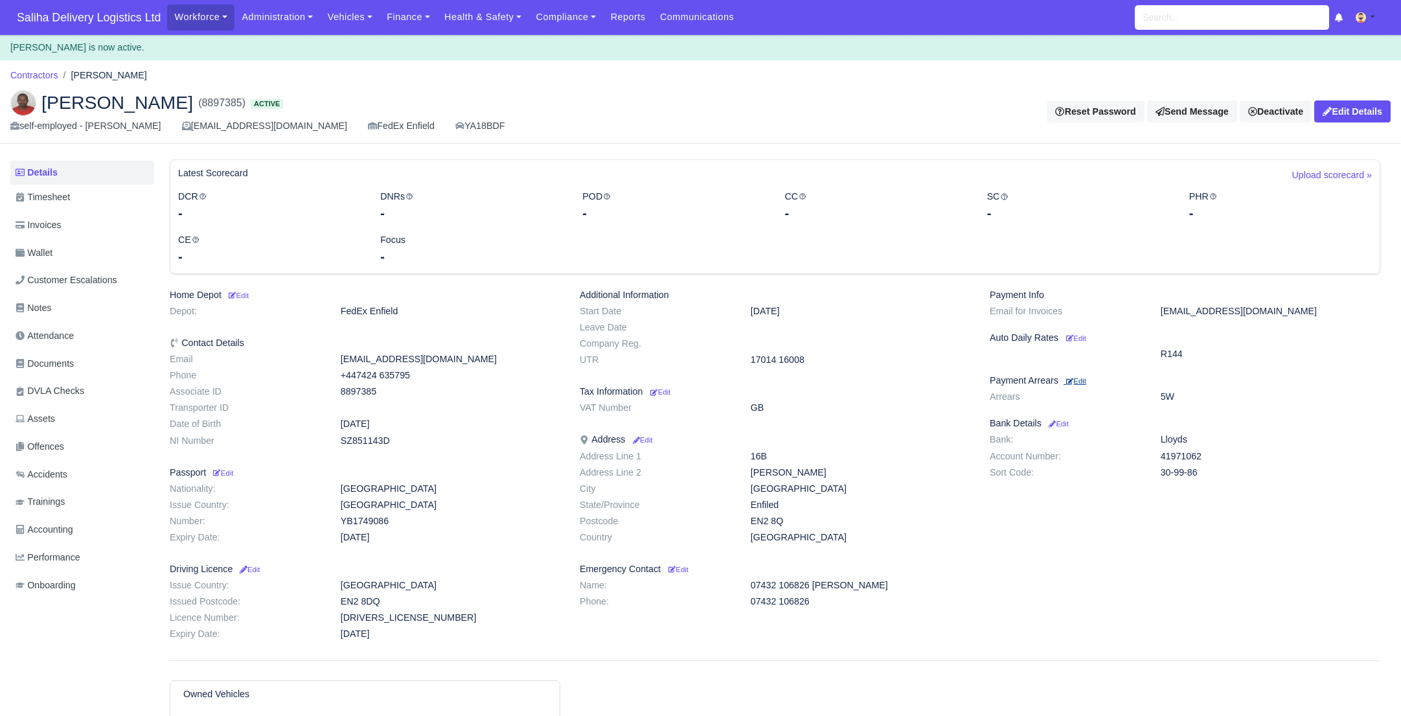
click at [1086, 380] on small "Edit" at bounding box center [1076, 381] width 20 height 8
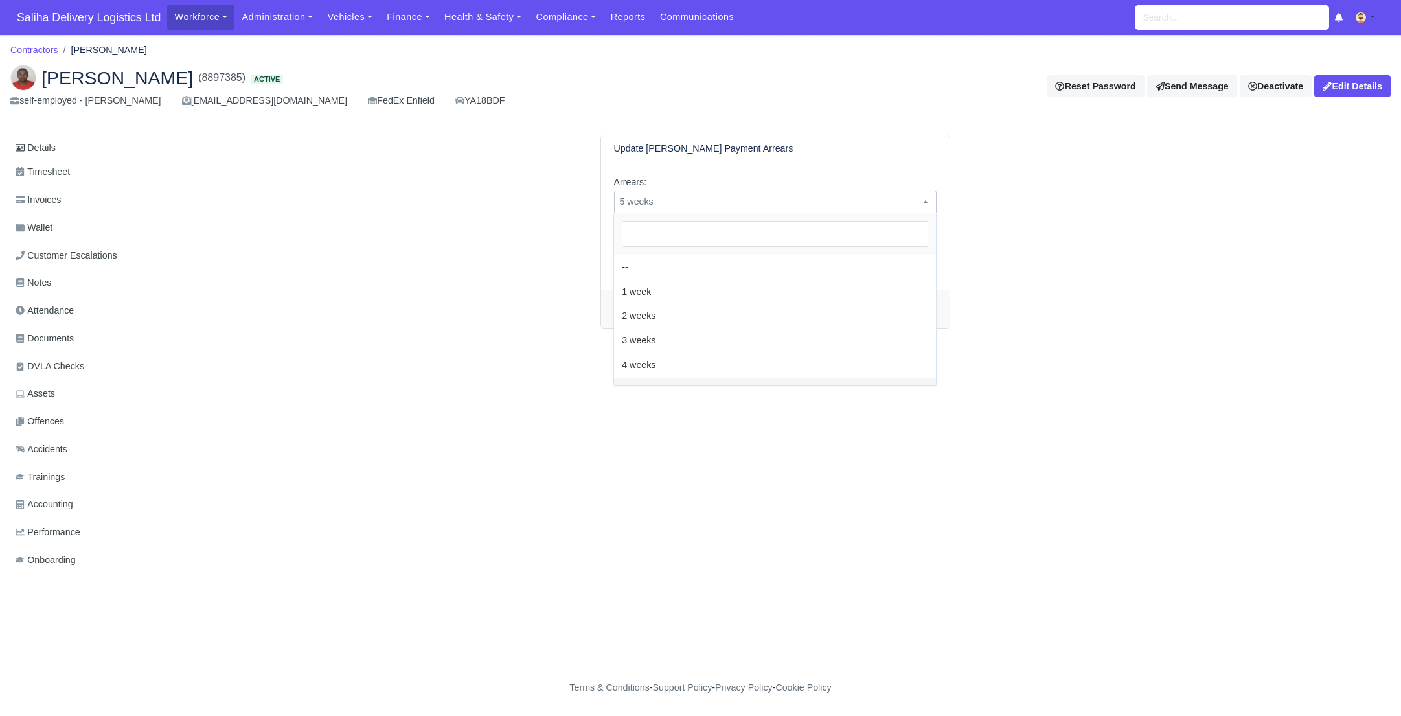
click at [683, 205] on span "5 weeks" at bounding box center [776, 202] width 322 height 16
drag, startPoint x: 641, startPoint y: 367, endPoint x: 642, endPoint y: 361, distance: 6.5
select select "4W"
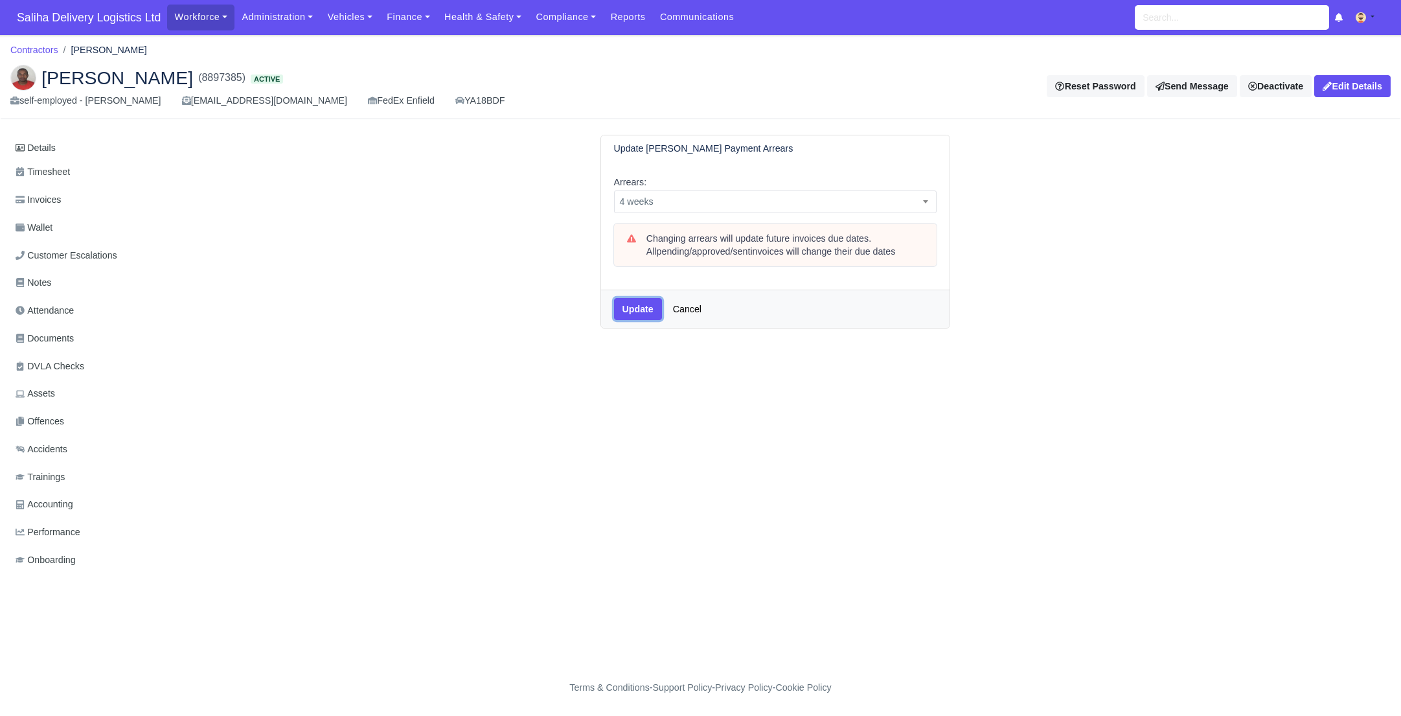
click at [639, 305] on button "Update" at bounding box center [638, 309] width 48 height 22
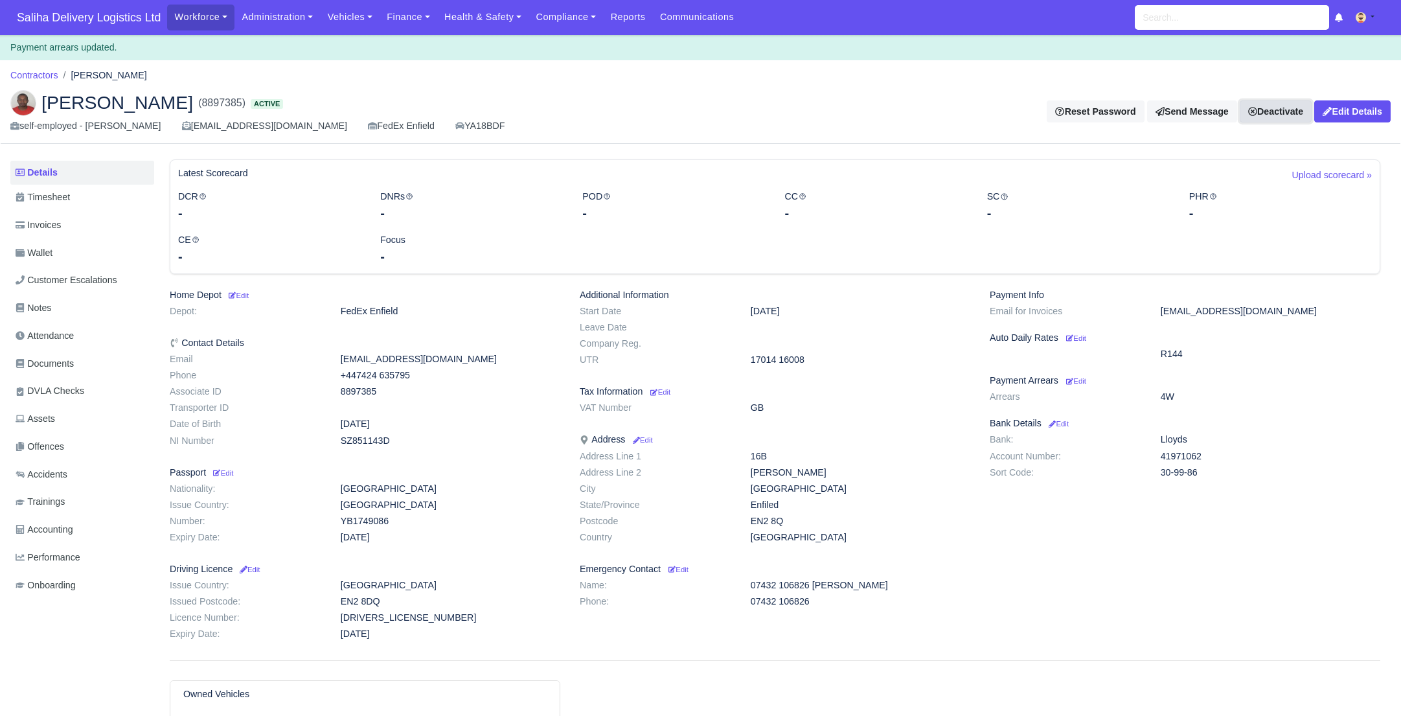
click at [1259, 111] on link "Deactivate" at bounding box center [1276, 111] width 72 height 22
click at [1216, 181] on link "Off-board" at bounding box center [1257, 175] width 115 height 20
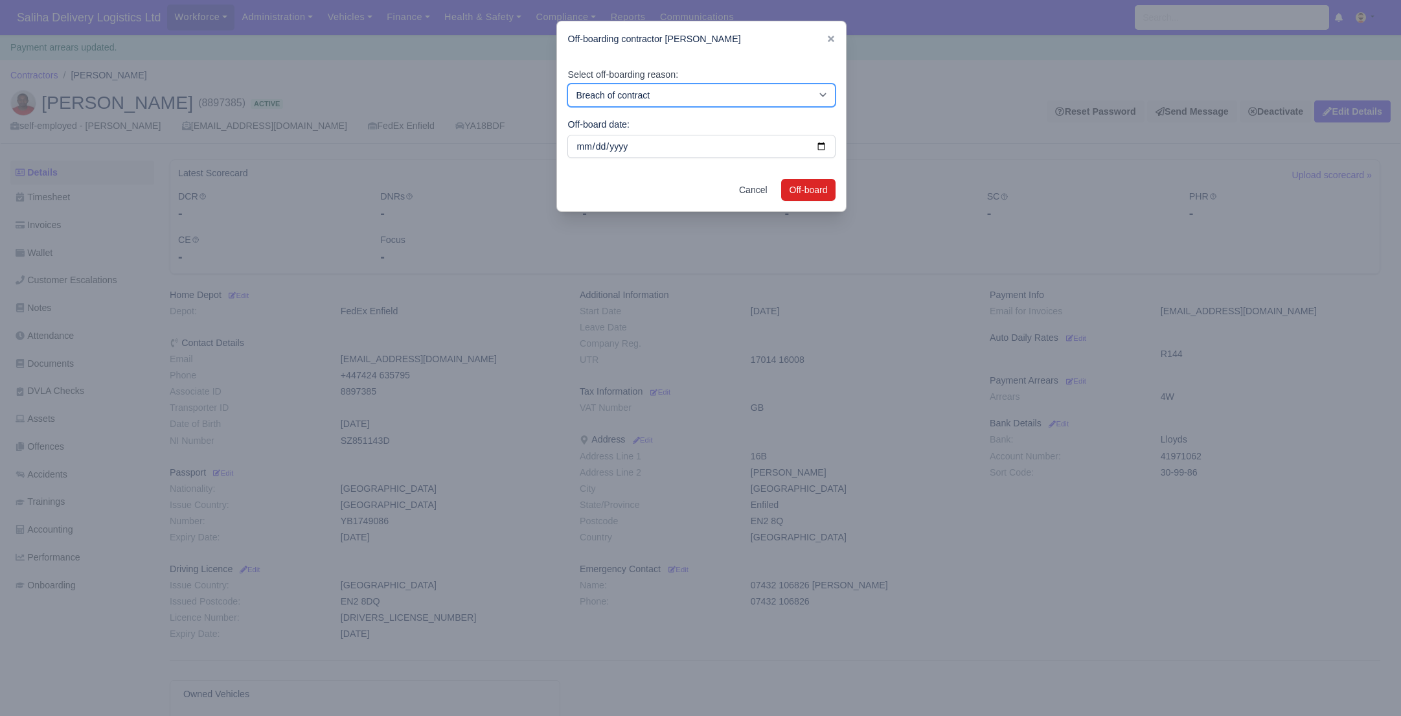
click at [620, 93] on select "Breach of contract Personal decision Too many parcels Heavy routes Another comp…" at bounding box center [701, 95] width 268 height 23
click at [567, 84] on select "Breach of contract Personal decision Too many parcels Heavy routes Another comp…" at bounding box center [701, 95] width 268 height 23
click at [621, 95] on select "Breach of contract Personal decision Too many parcels Heavy routes Another comp…" at bounding box center [701, 95] width 268 height 23
select select "behavior-concerns"
click at [567, 84] on select "Breach of contract Personal decision Too many parcels Heavy routes Another comp…" at bounding box center [701, 95] width 268 height 23
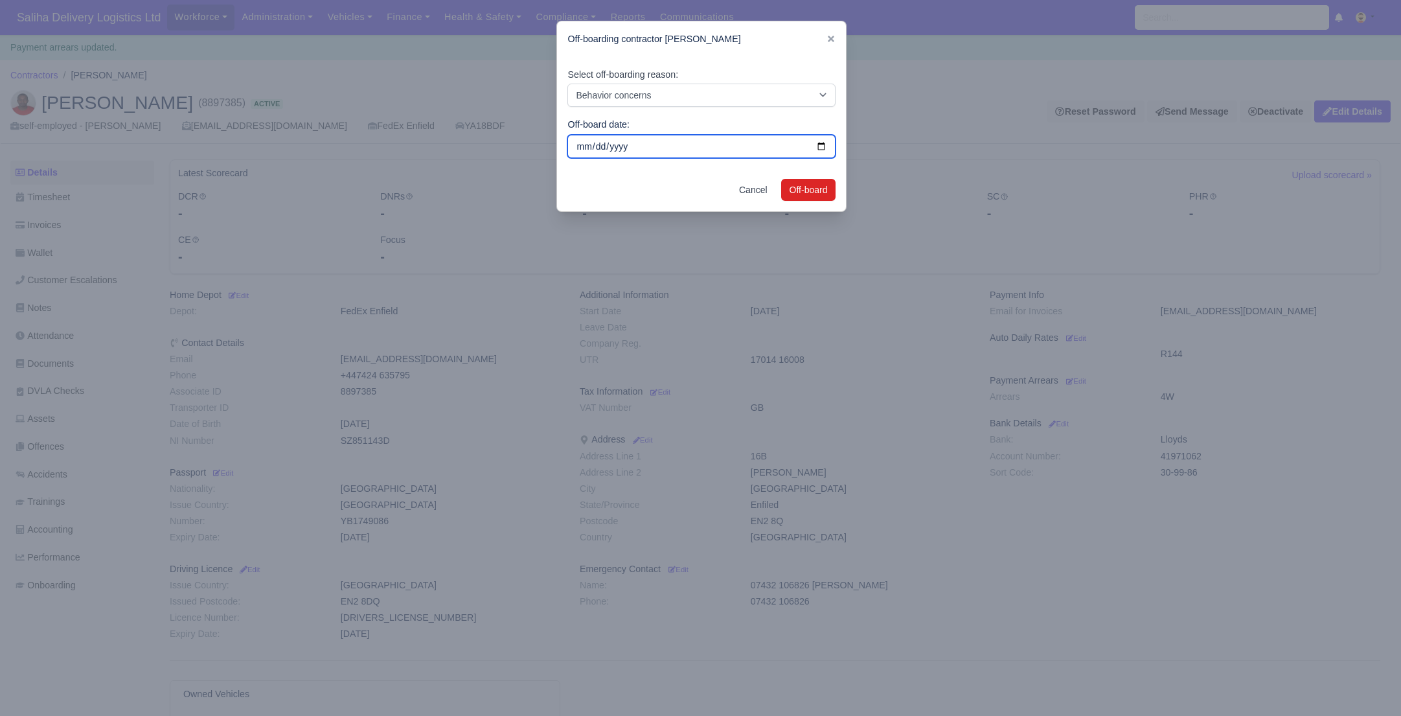
click at [641, 147] on input "[DATE]" at bounding box center [701, 146] width 268 height 23
click at [822, 146] on input "[DATE]" at bounding box center [701, 146] width 268 height 23
click at [630, 143] on input "2025-09-12" at bounding box center [701, 146] width 268 height 23
click at [821, 144] on input "2025-09-12" at bounding box center [701, 146] width 268 height 23
type input "2025-09-15"
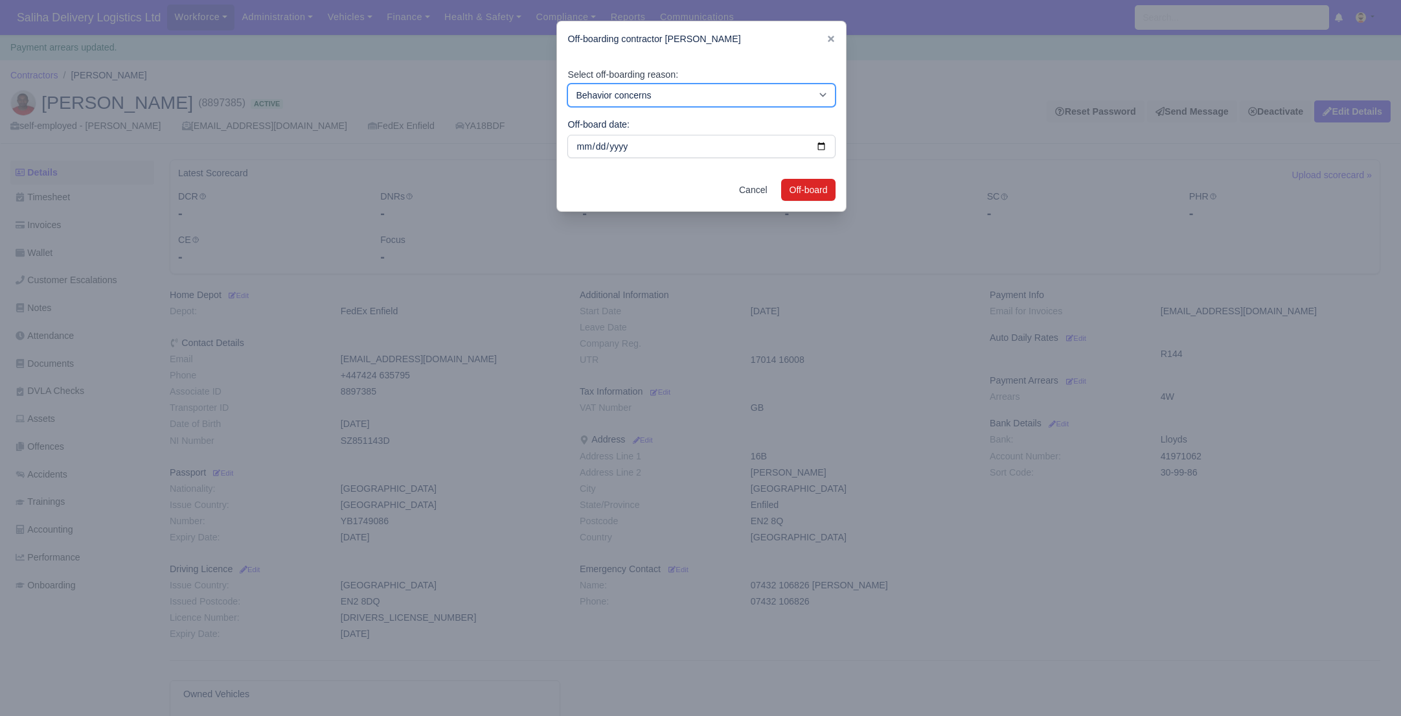
click at [659, 91] on select "Breach of contract Personal decision Too many parcels Heavy routes Another comp…" at bounding box center [701, 95] width 268 height 23
select select "performance-concerns"
click at [567, 84] on select "Breach of contract Personal decision Too many parcels Heavy routes Another comp…" at bounding box center [701, 95] width 268 height 23
click at [810, 198] on button "Off-board" at bounding box center [808, 190] width 55 height 22
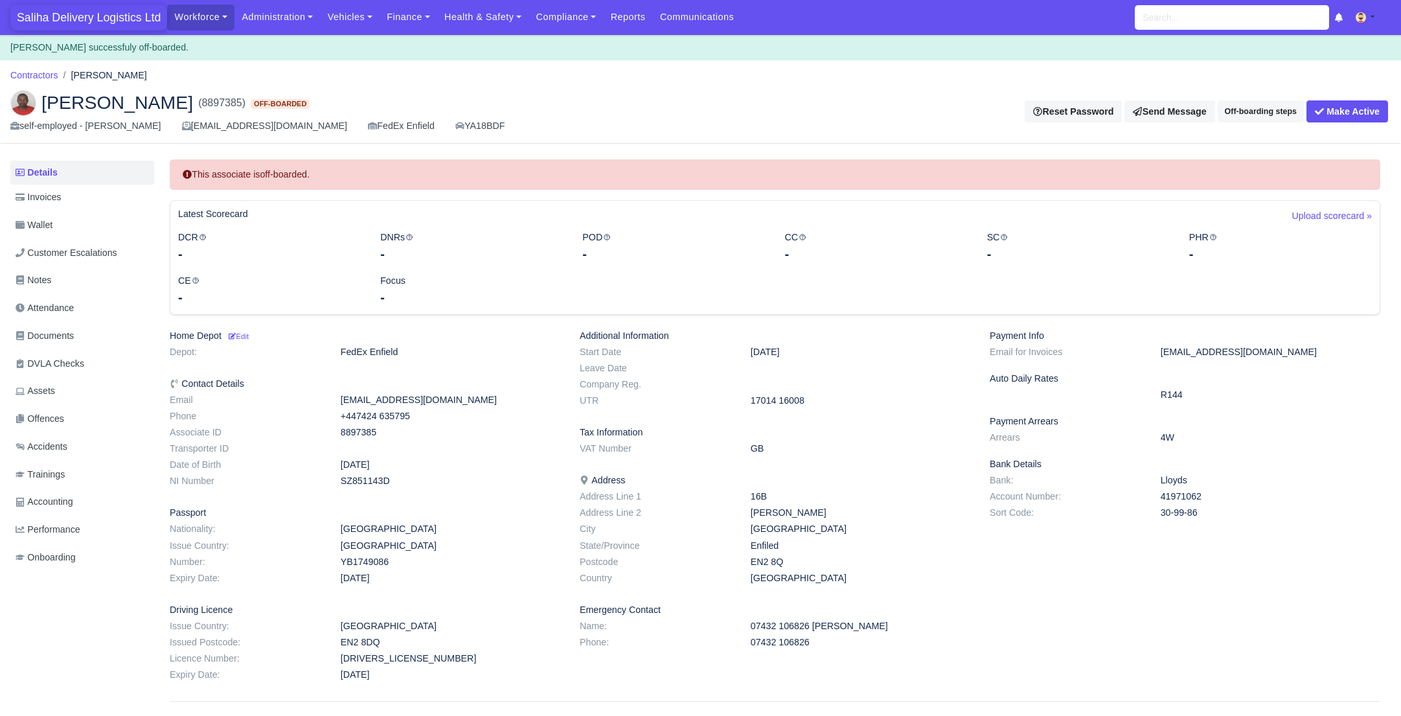
click at [80, 19] on span "Saliha Delivery Logistics Ltd" at bounding box center [88, 18] width 157 height 26
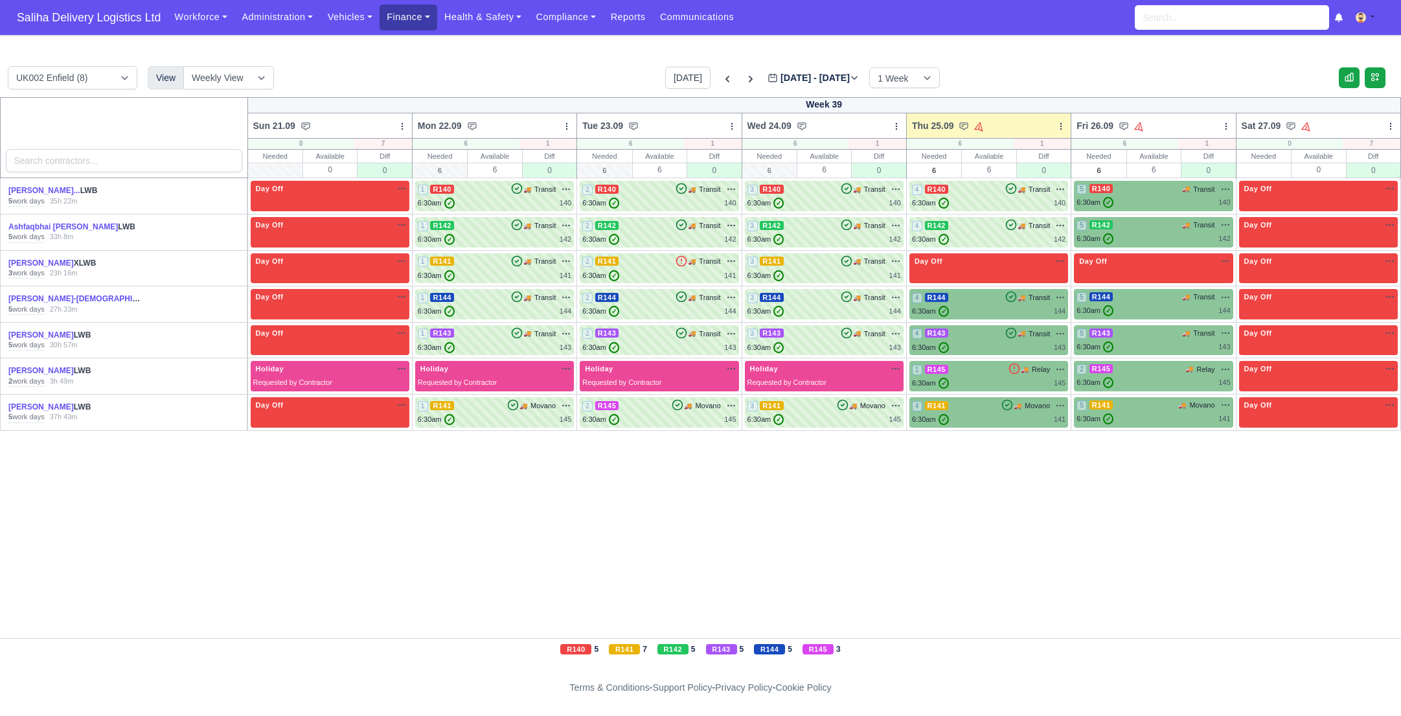
click at [415, 48] on body "Saliha Delivery Logistics Ltd Workforce Manpower Expiring Documents Leave Reque…" at bounding box center [700, 358] width 1401 height 716
drag, startPoint x: 414, startPoint y: 26, endPoint x: 415, endPoint y: 44, distance: 18.1
click at [414, 26] on link "Finance" at bounding box center [409, 17] width 58 height 25
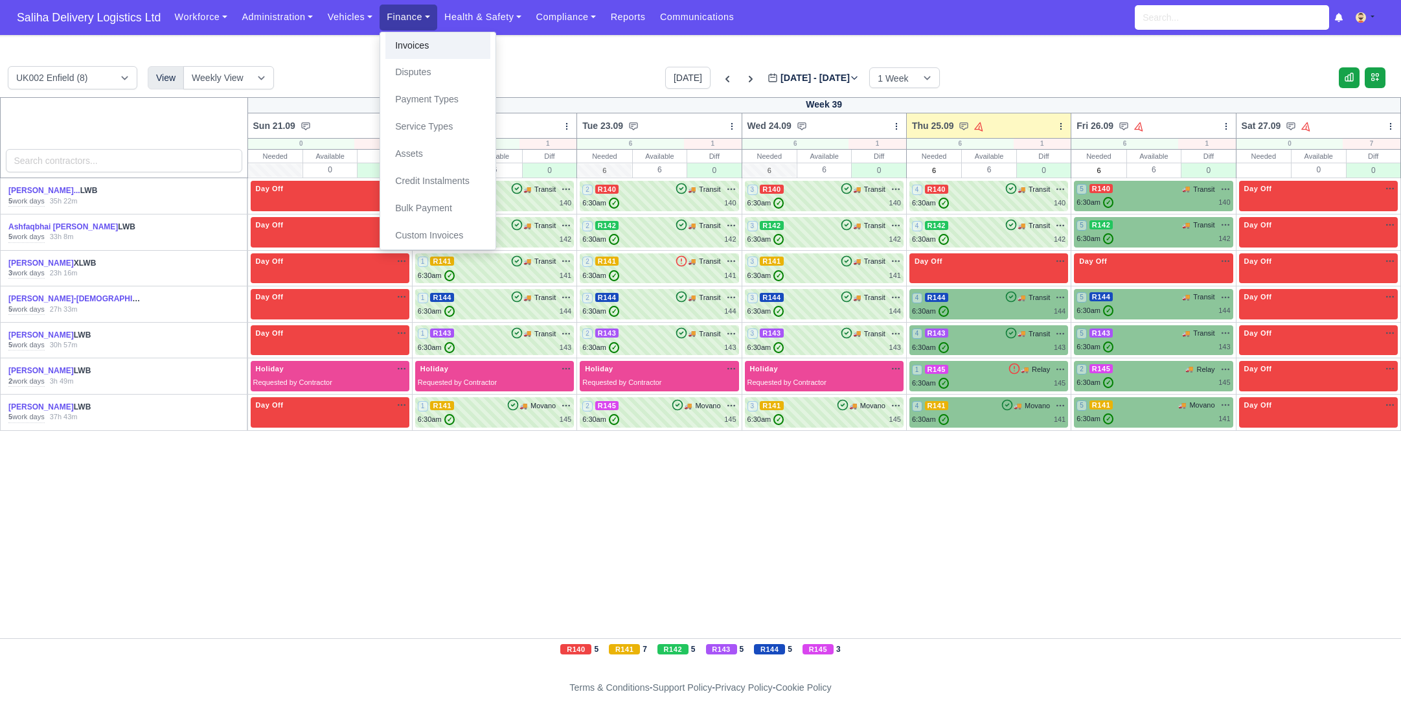
click at [413, 53] on link "Invoices" at bounding box center [437, 45] width 105 height 27
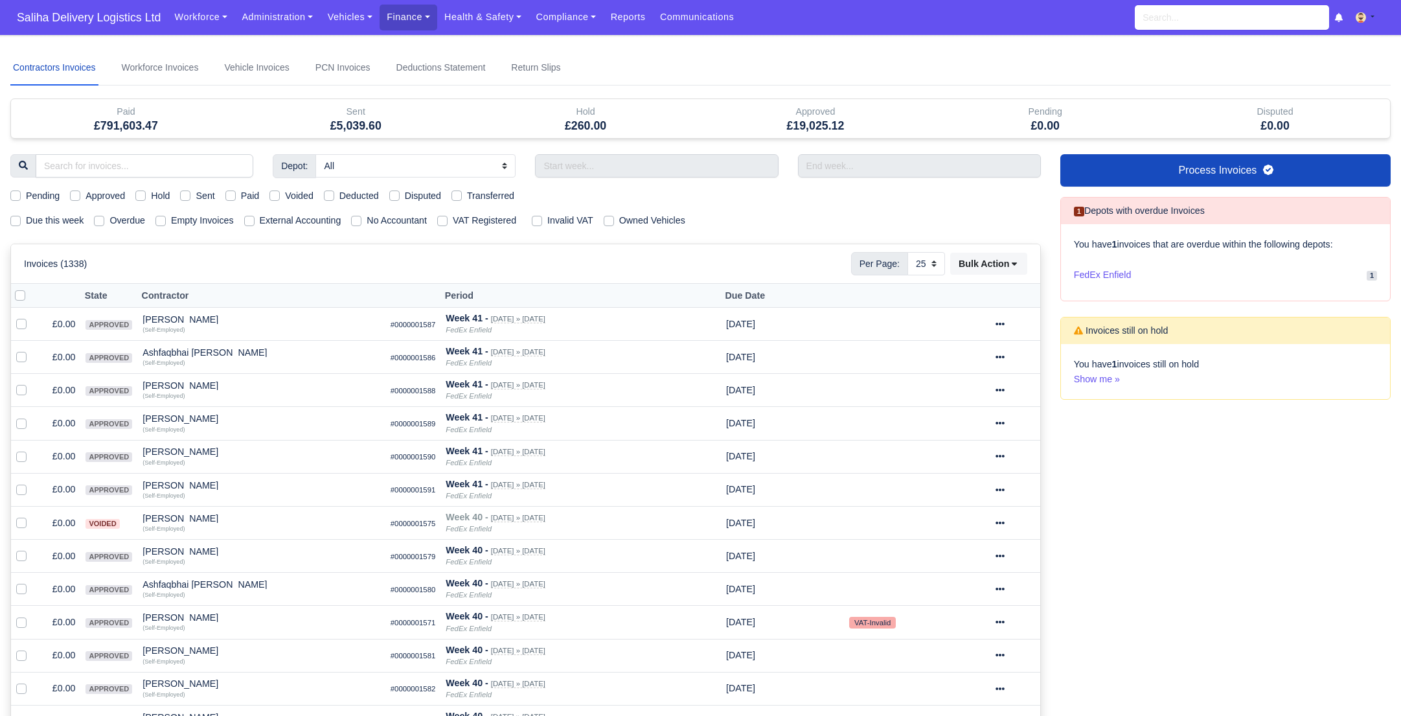
select select "25"
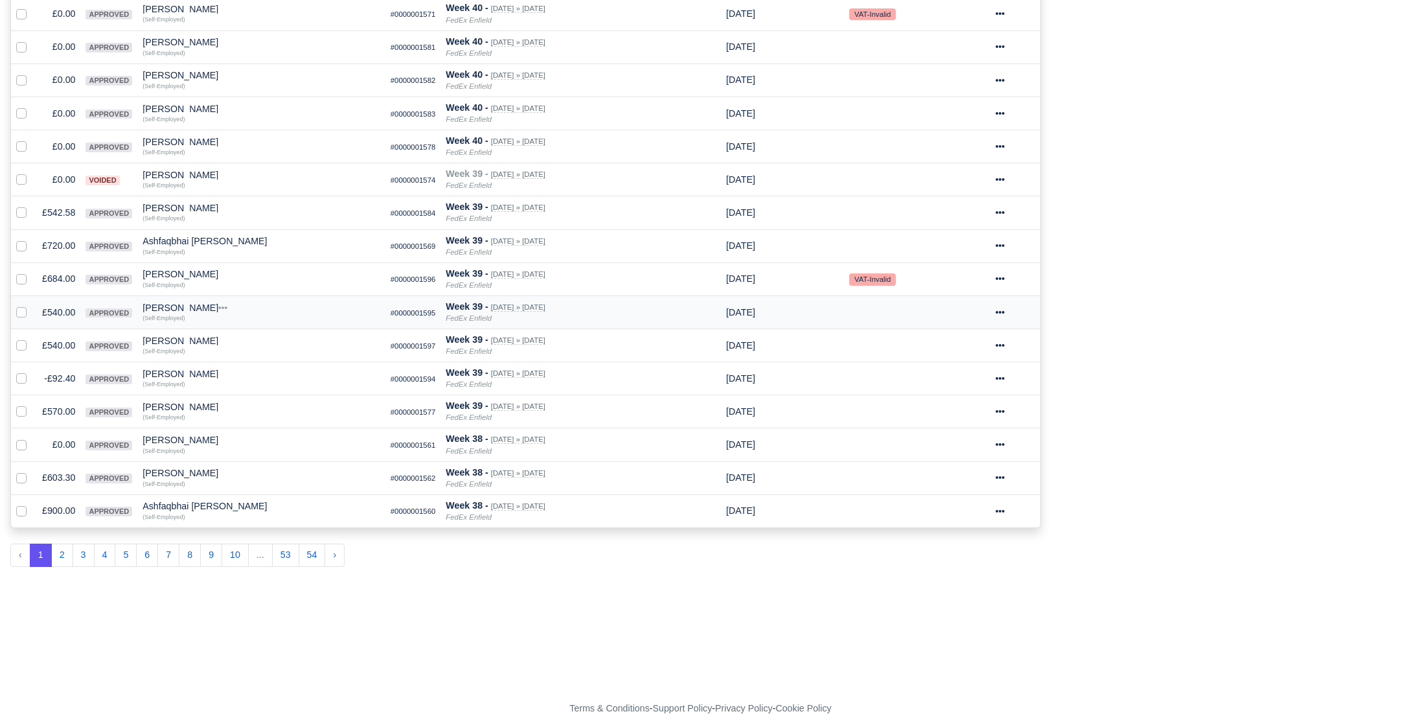
scroll to position [622, 0]
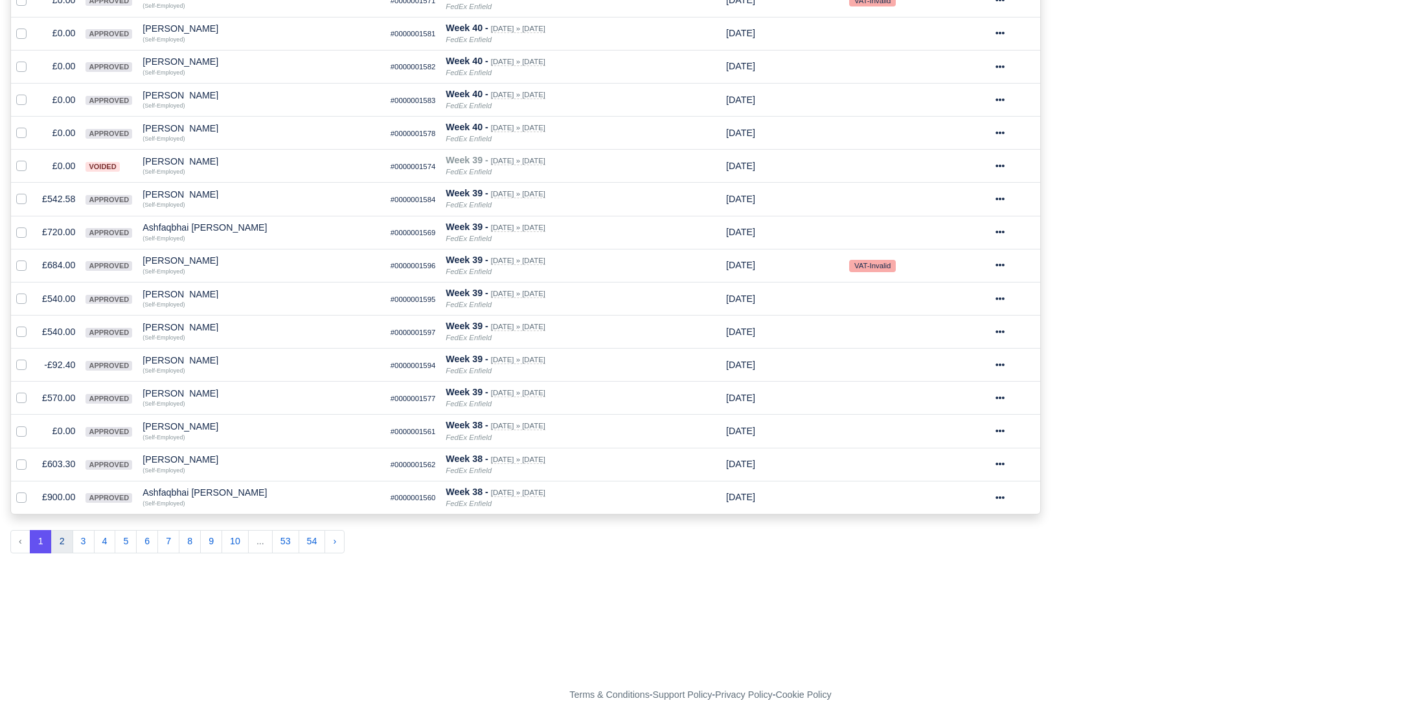
click at [60, 538] on button "2" at bounding box center [62, 541] width 22 height 23
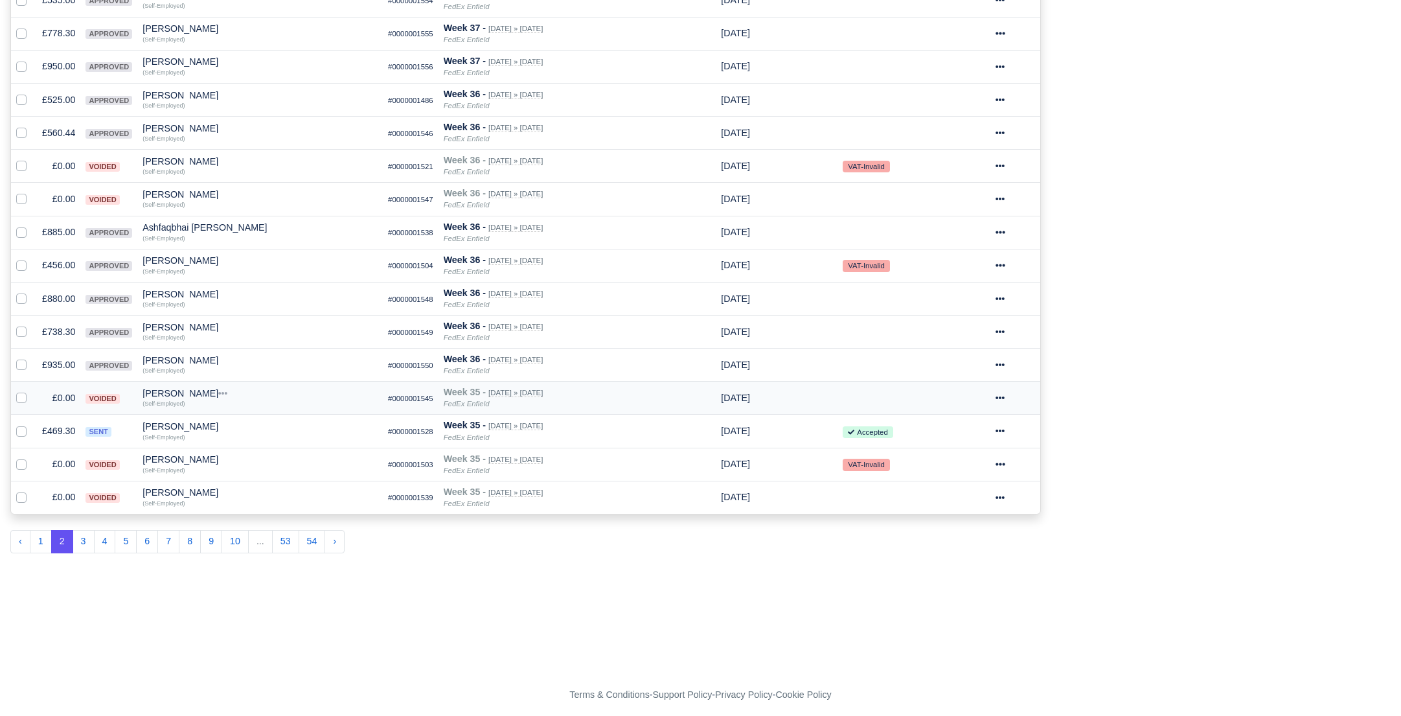
click at [1005, 396] on icon at bounding box center [1000, 397] width 9 height 3
click at [972, 430] on link "Show Invoice" at bounding box center [966, 438] width 115 height 20
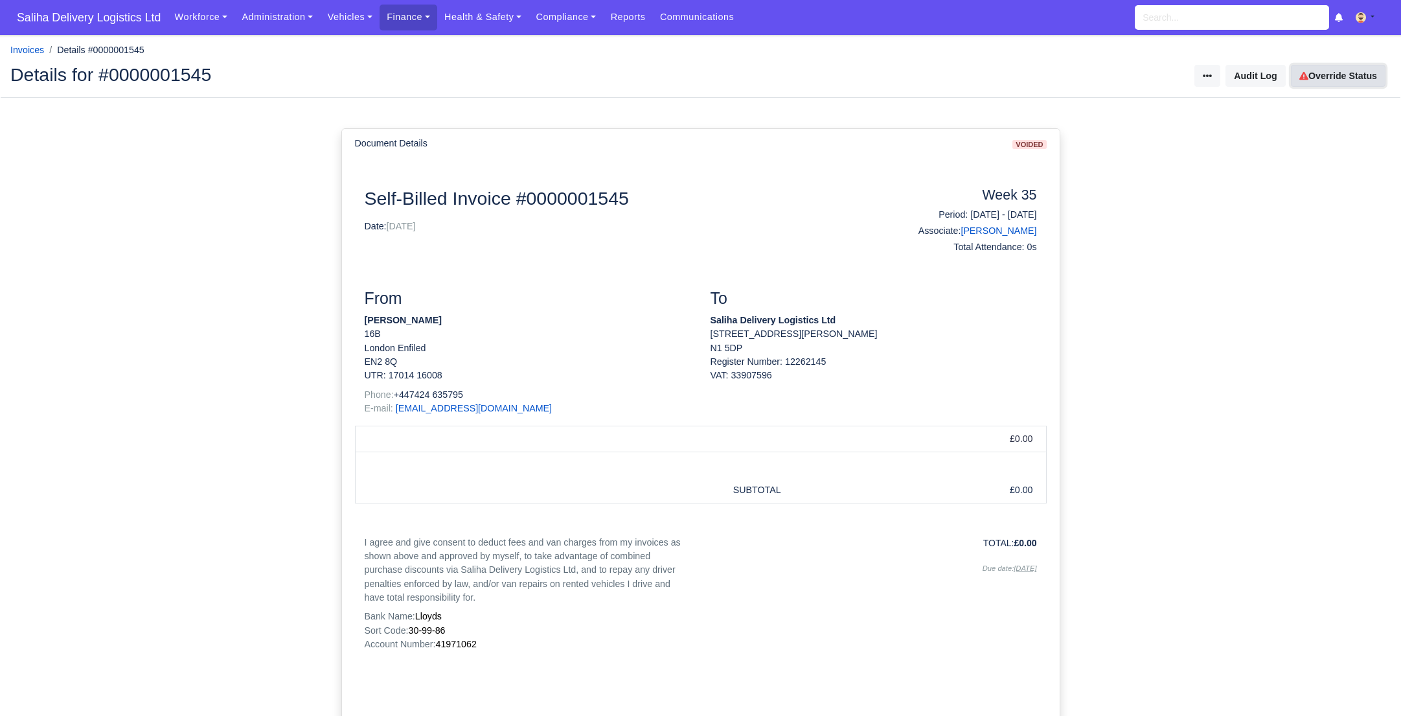
click at [1329, 71] on link "Override Status" at bounding box center [1338, 76] width 95 height 22
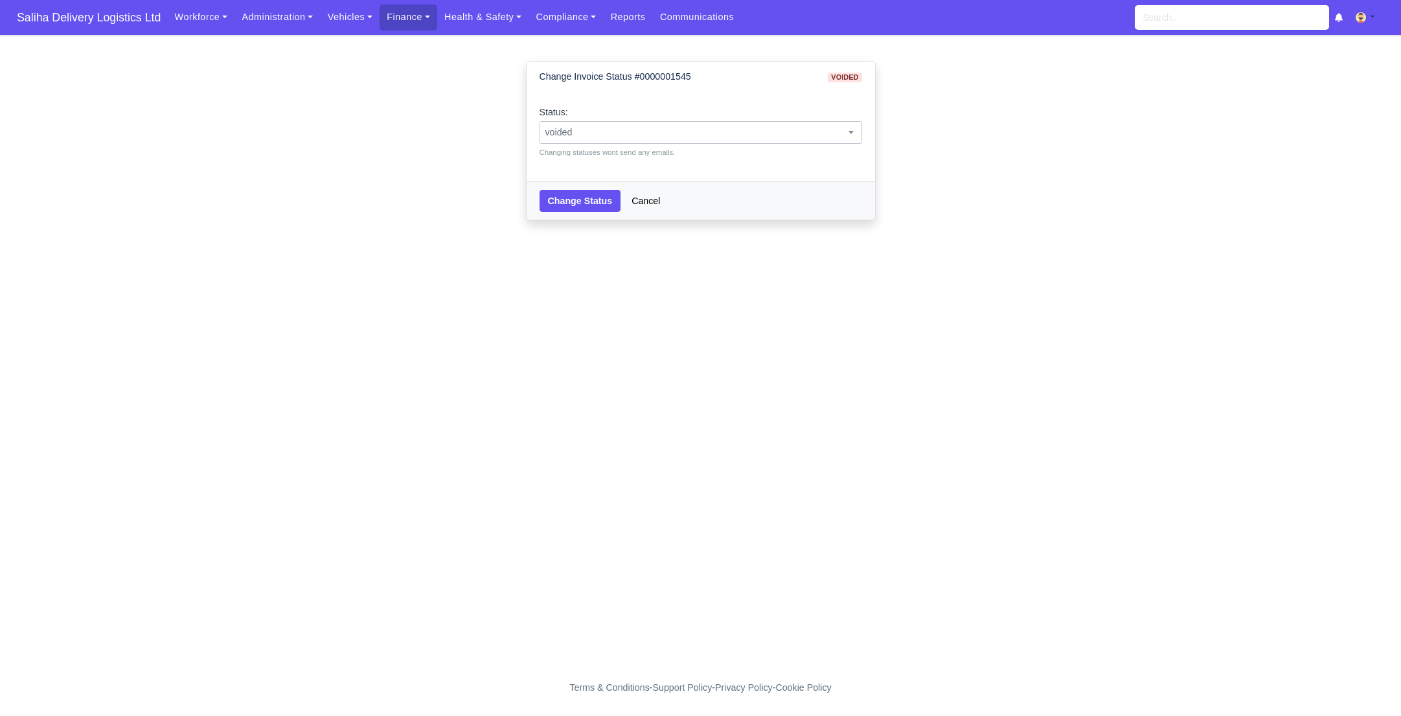
click at [649, 130] on span "voided" at bounding box center [701, 132] width 322 height 16
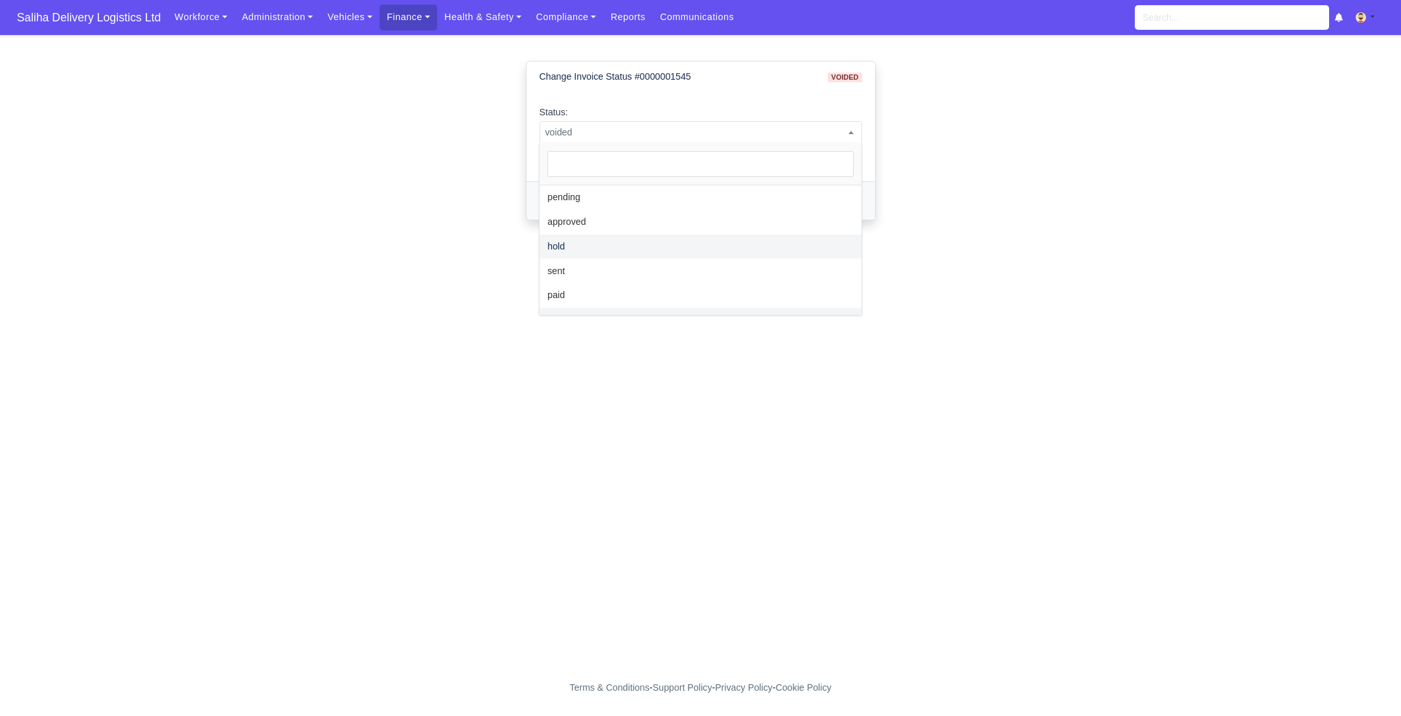
select select "approved"
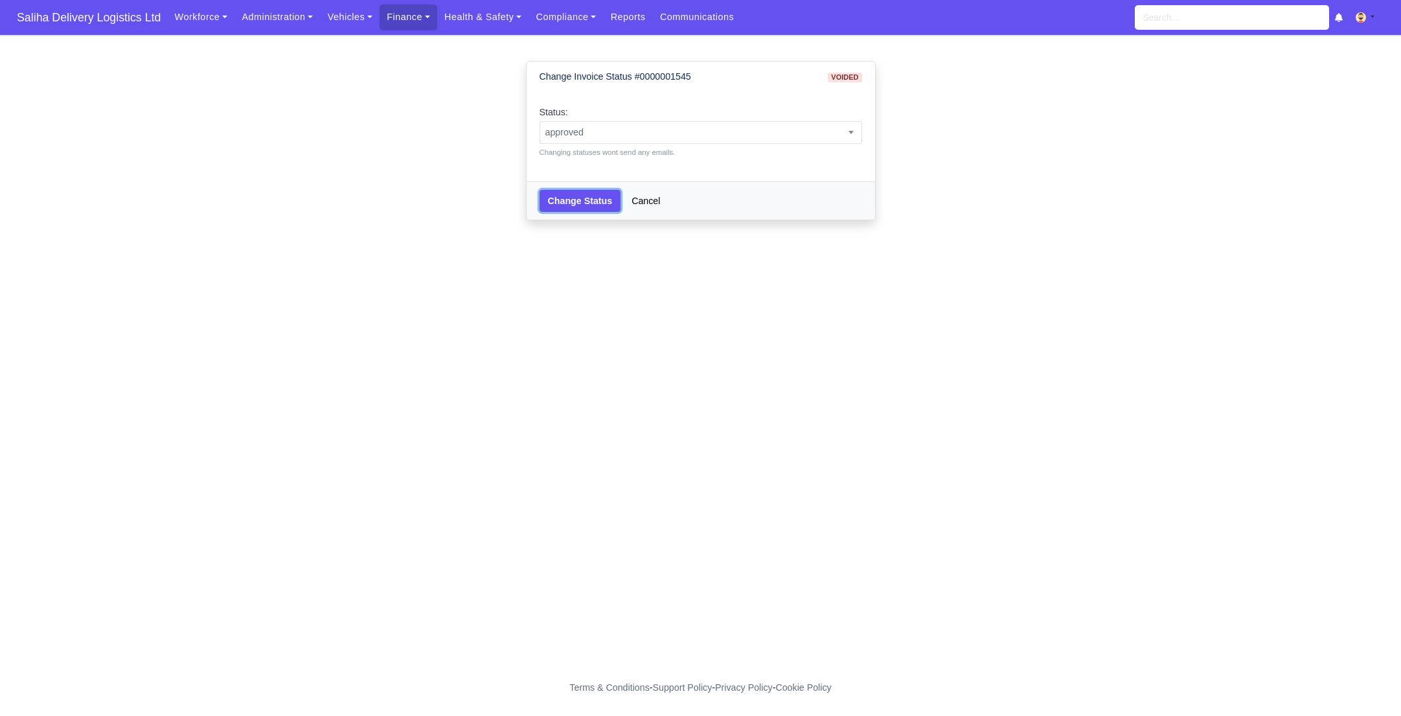
click at [573, 207] on button "Change Status" at bounding box center [581, 201] width 82 height 22
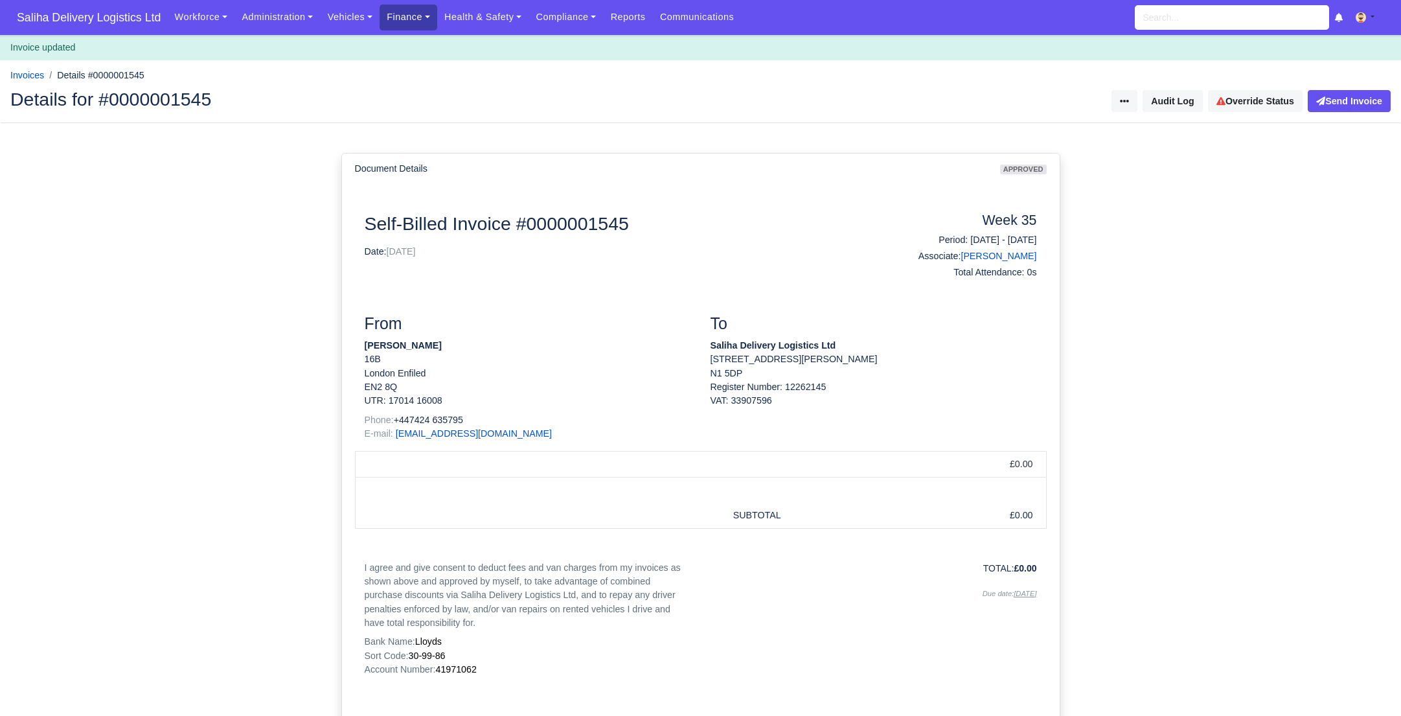
click at [402, 8] on link "Finance" at bounding box center [409, 17] width 58 height 25
click at [411, 49] on link "Invoices" at bounding box center [437, 45] width 105 height 27
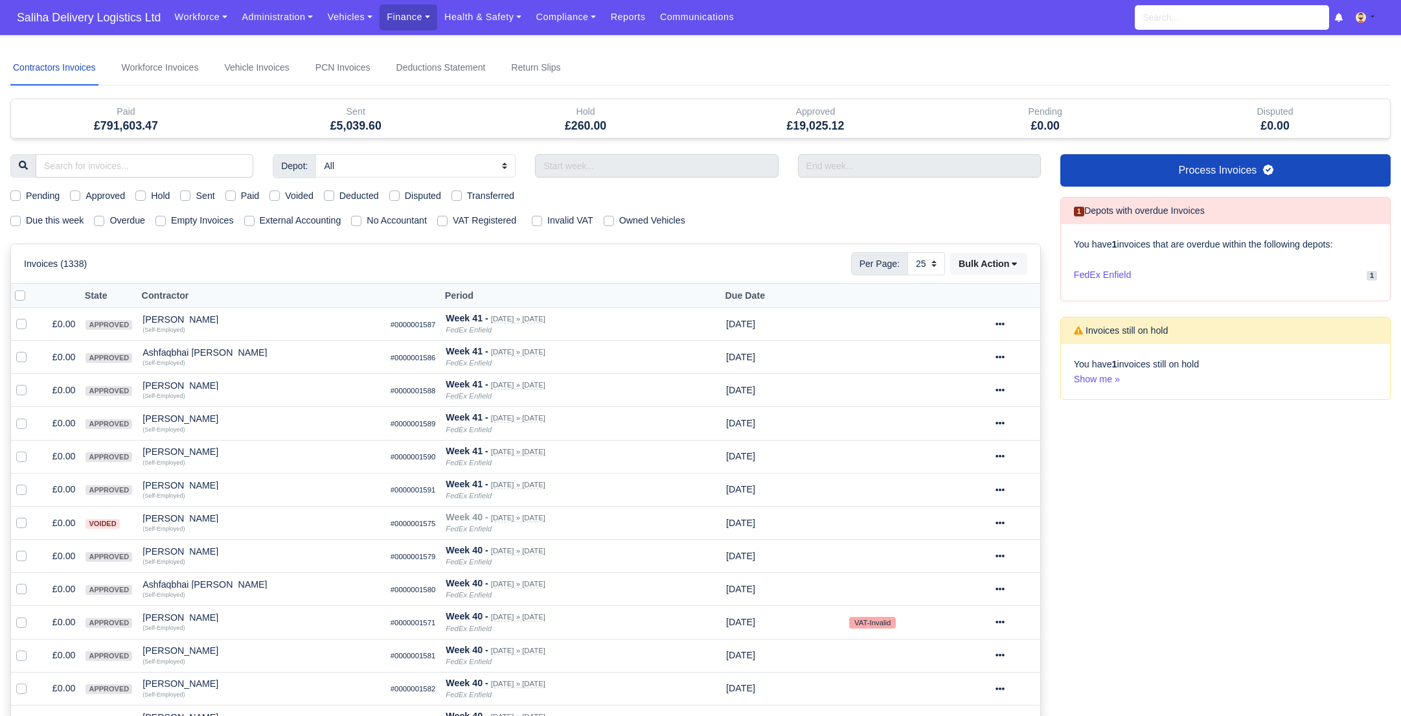
select select "25"
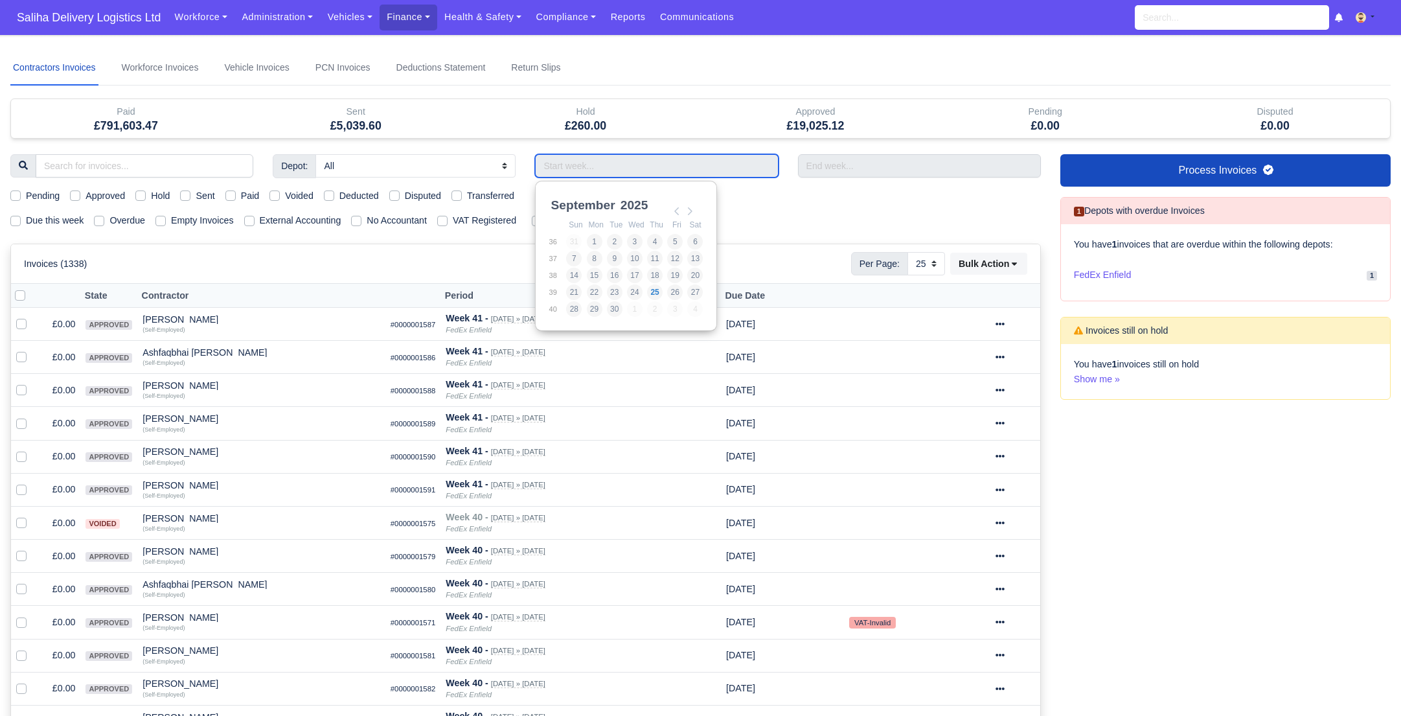
click at [578, 165] on input "Use the arrow keys to pick a date" at bounding box center [656, 165] width 243 height 23
drag, startPoint x: 676, startPoint y: 210, endPoint x: 636, endPoint y: 253, distance: 58.2
type input "31/08/2025 - 06/09/2025"
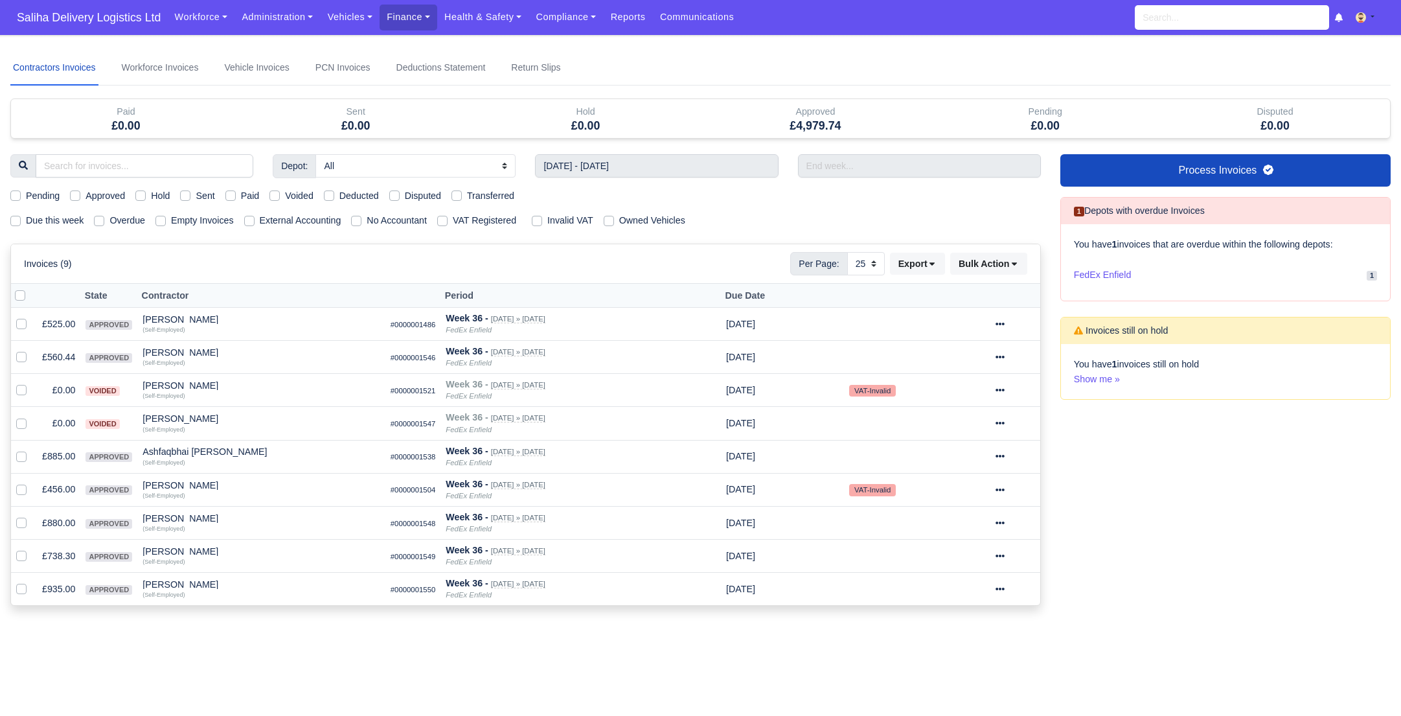
scroll to position [4, 0]
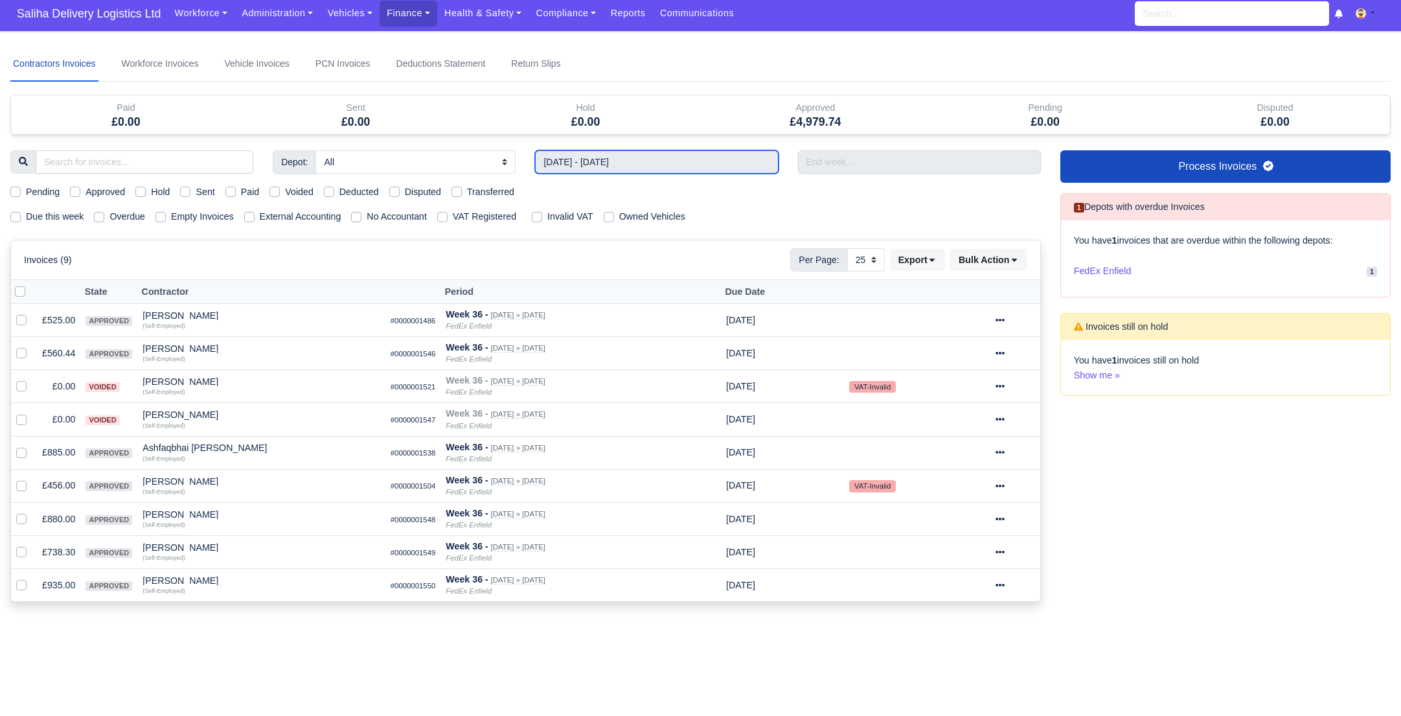
click at [632, 165] on input "31/08/2025 - 06/09/2025" at bounding box center [656, 161] width 243 height 23
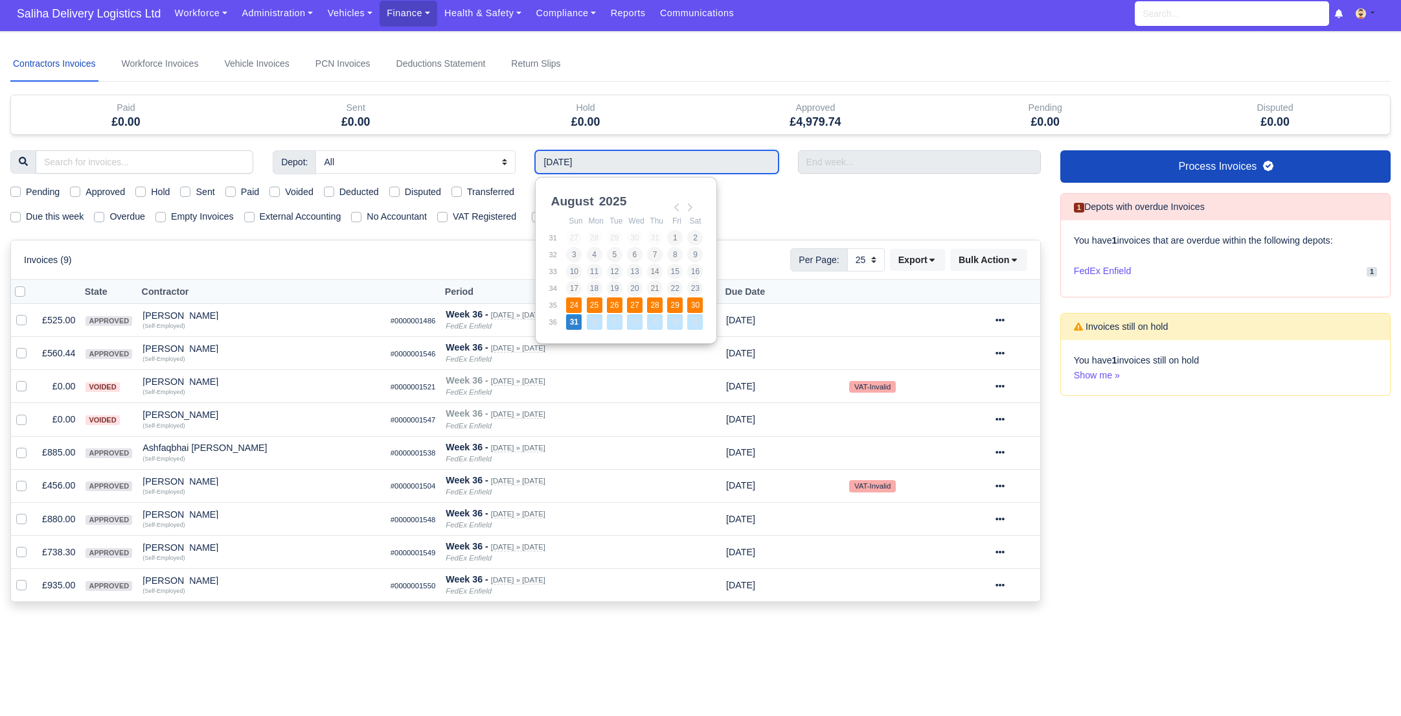
type input "24/08/2025 - 30/08/2025"
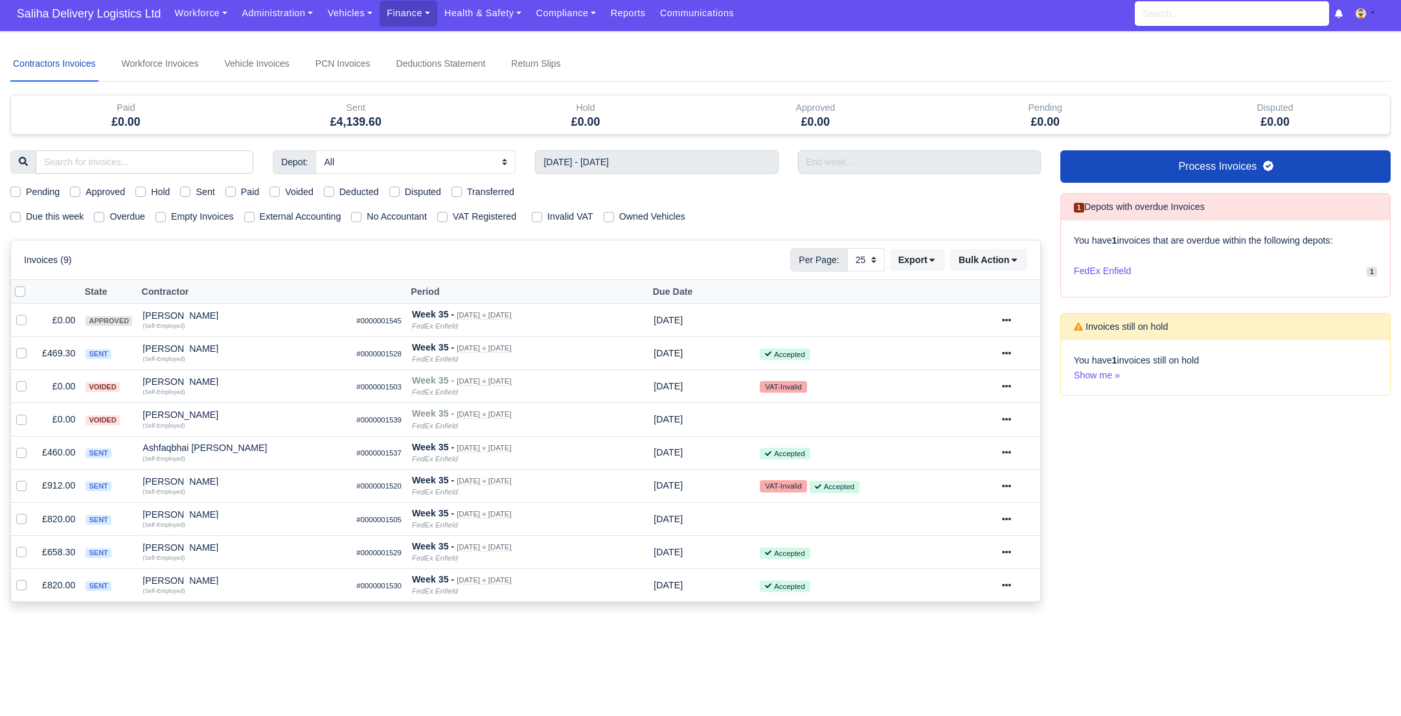
click at [196, 189] on label "Sent" at bounding box center [205, 192] width 19 height 15
click at [186, 189] on input "Sent" at bounding box center [185, 190] width 10 height 10
checkbox input "true"
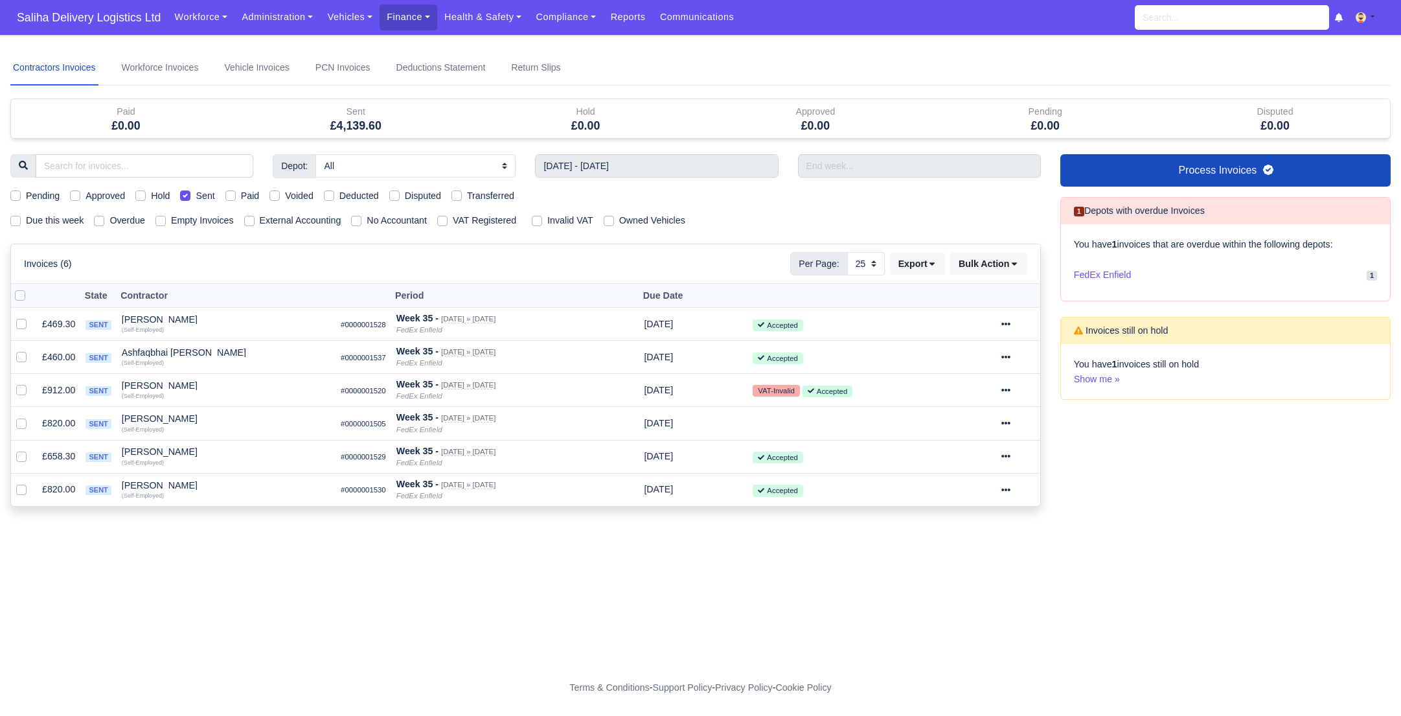
click at [196, 189] on label "Sent" at bounding box center [205, 196] width 19 height 15
click at [186, 189] on input "Sent" at bounding box center [185, 194] width 10 height 10
checkbox input "false"
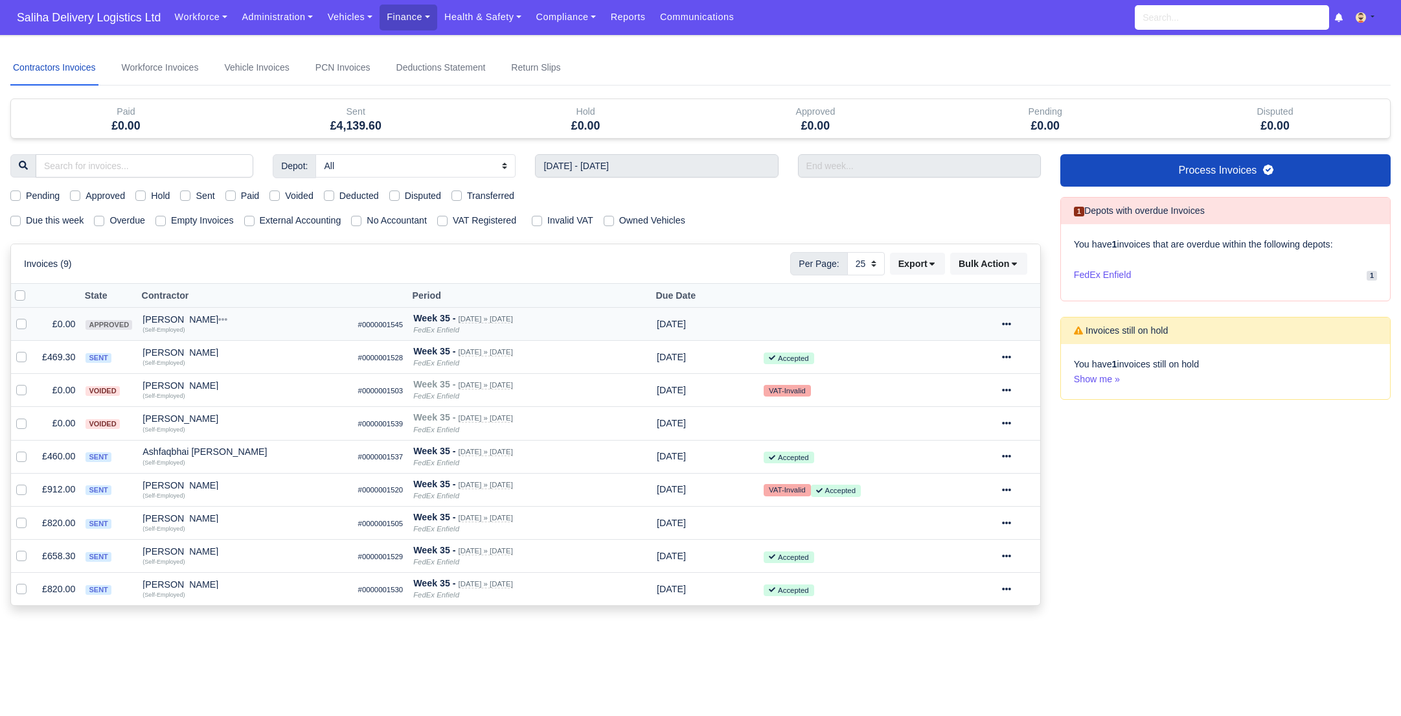
click at [32, 317] on label at bounding box center [32, 317] width 0 height 0
click at [19, 319] on input "checkbox" at bounding box center [21, 322] width 10 height 10
checkbox input "true"
click at [1011, 319] on icon at bounding box center [1006, 323] width 9 height 9
click at [955, 409] on button "Send" at bounding box center [968, 414] width 115 height 20
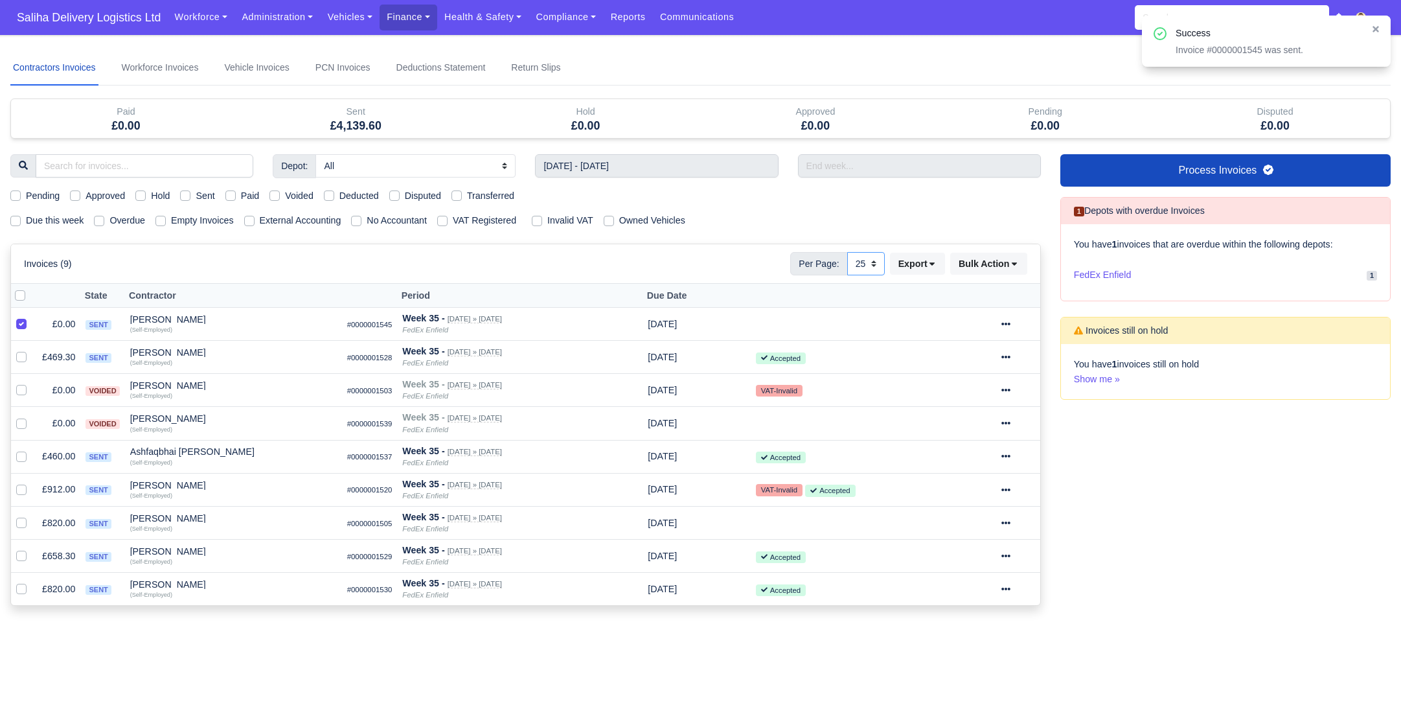
click at [871, 260] on select "10 25 50" at bounding box center [866, 263] width 38 height 23
select select "50"
click at [847, 252] on select "10 25 50" at bounding box center [866, 263] width 38 height 23
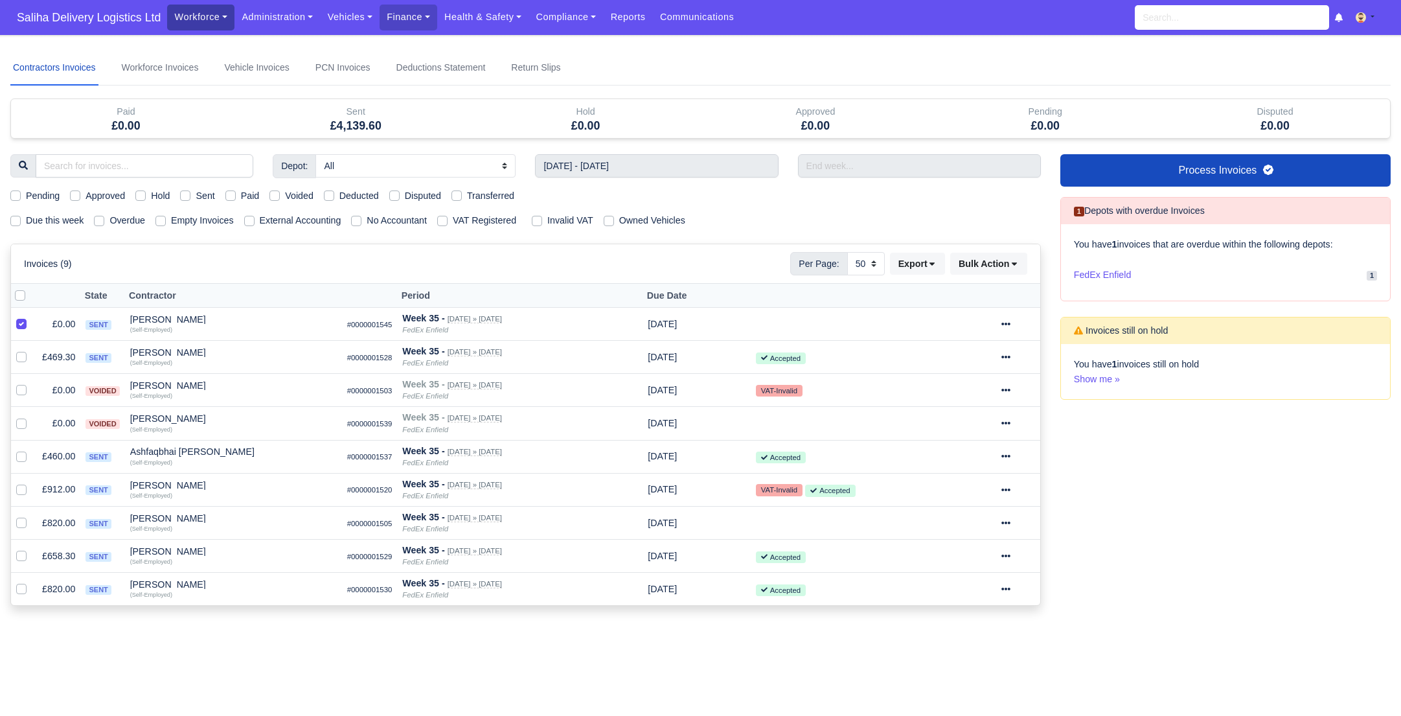
drag, startPoint x: 203, startPoint y: 15, endPoint x: 205, endPoint y: 23, distance: 8.0
click at [202, 15] on link "Workforce" at bounding box center [200, 17] width 67 height 25
click at [209, 45] on link "Manpower" at bounding box center [225, 45] width 105 height 27
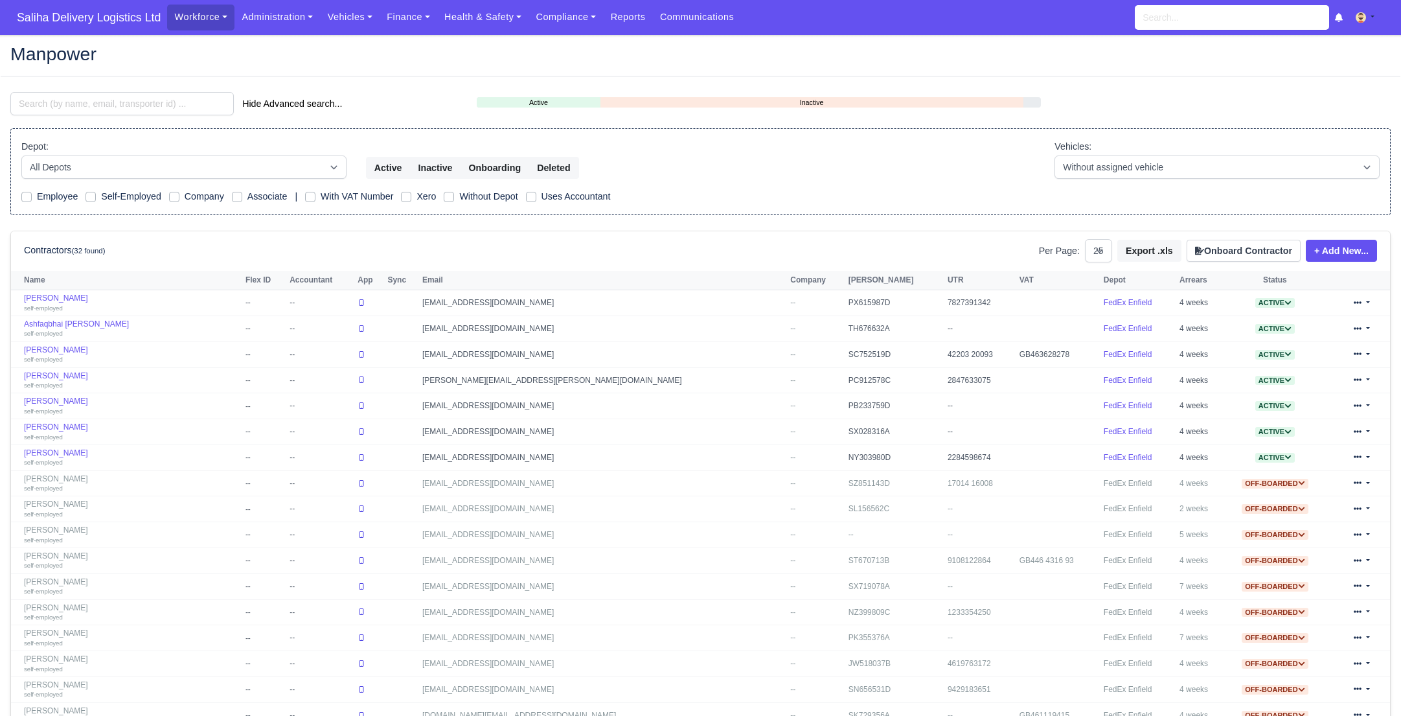
select select "25"
click at [48, 480] on link "[PERSON_NAME] self-employed" at bounding box center [131, 483] width 215 height 19
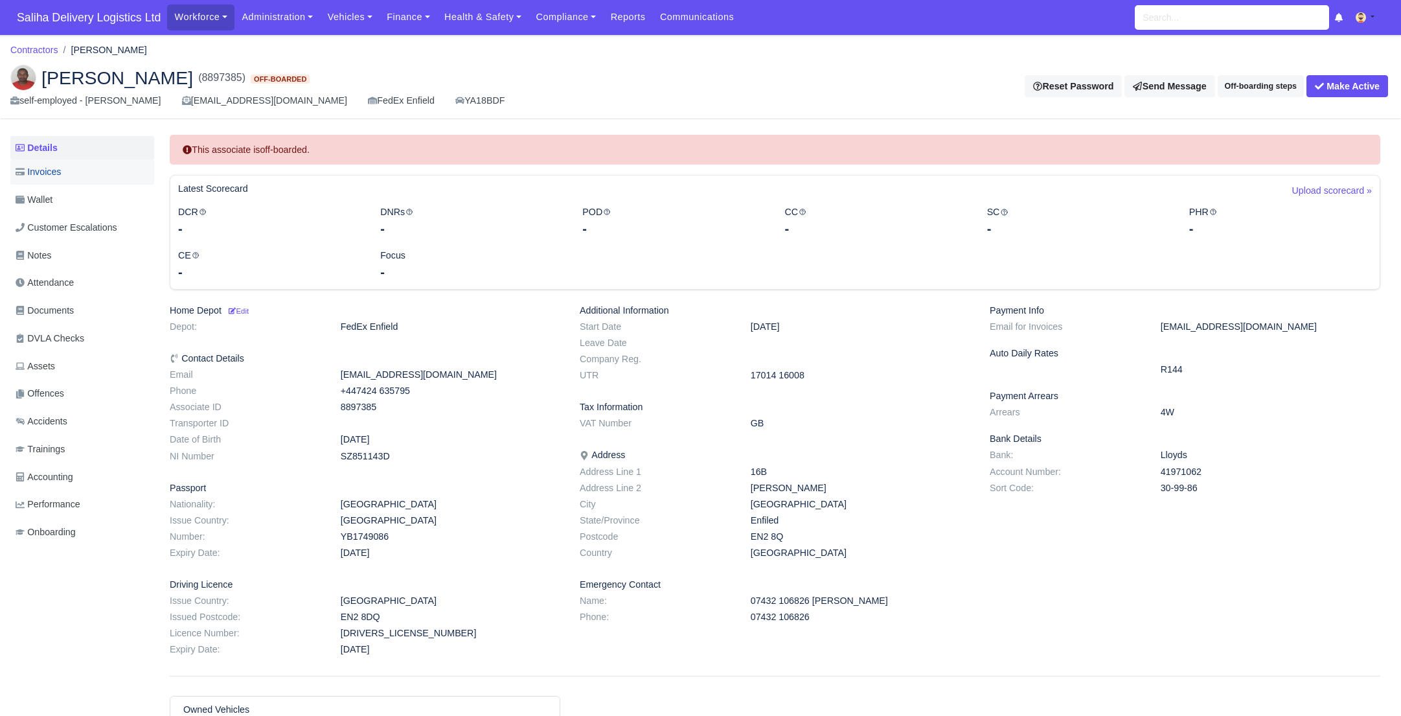
click at [50, 170] on span "Invoices" at bounding box center [38, 172] width 45 height 15
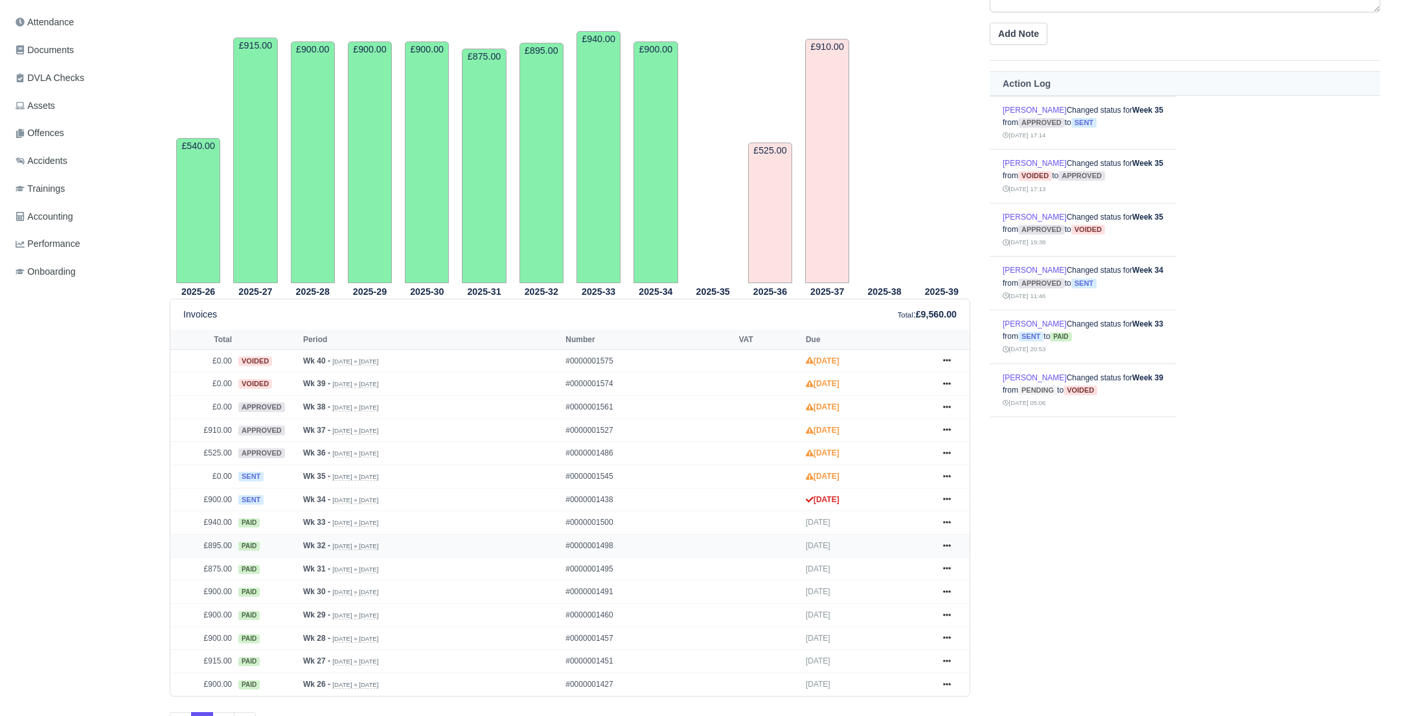
scroll to position [261, 0]
click at [947, 472] on icon at bounding box center [947, 476] width 8 height 8
click at [878, 501] on link "Show Invoice" at bounding box center [897, 499] width 115 height 27
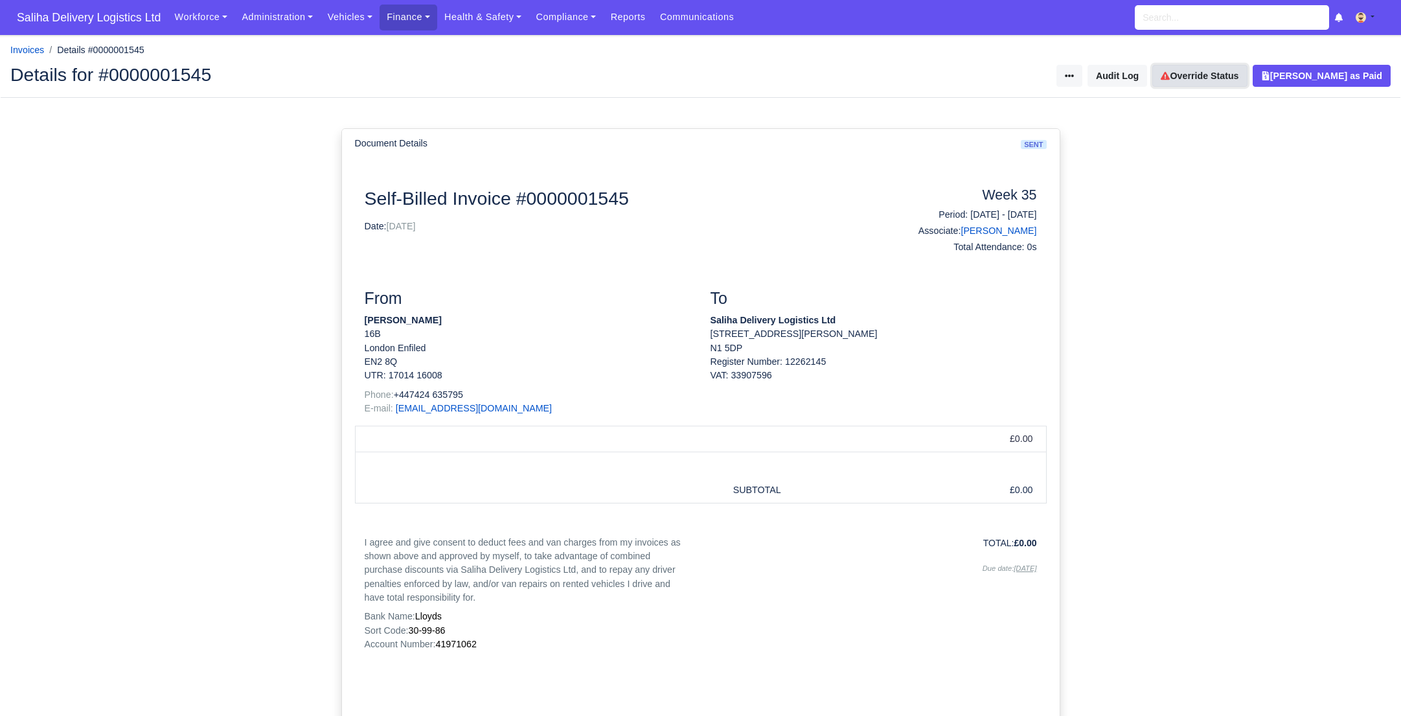
click at [1214, 74] on link "Override Status" at bounding box center [1199, 76] width 95 height 22
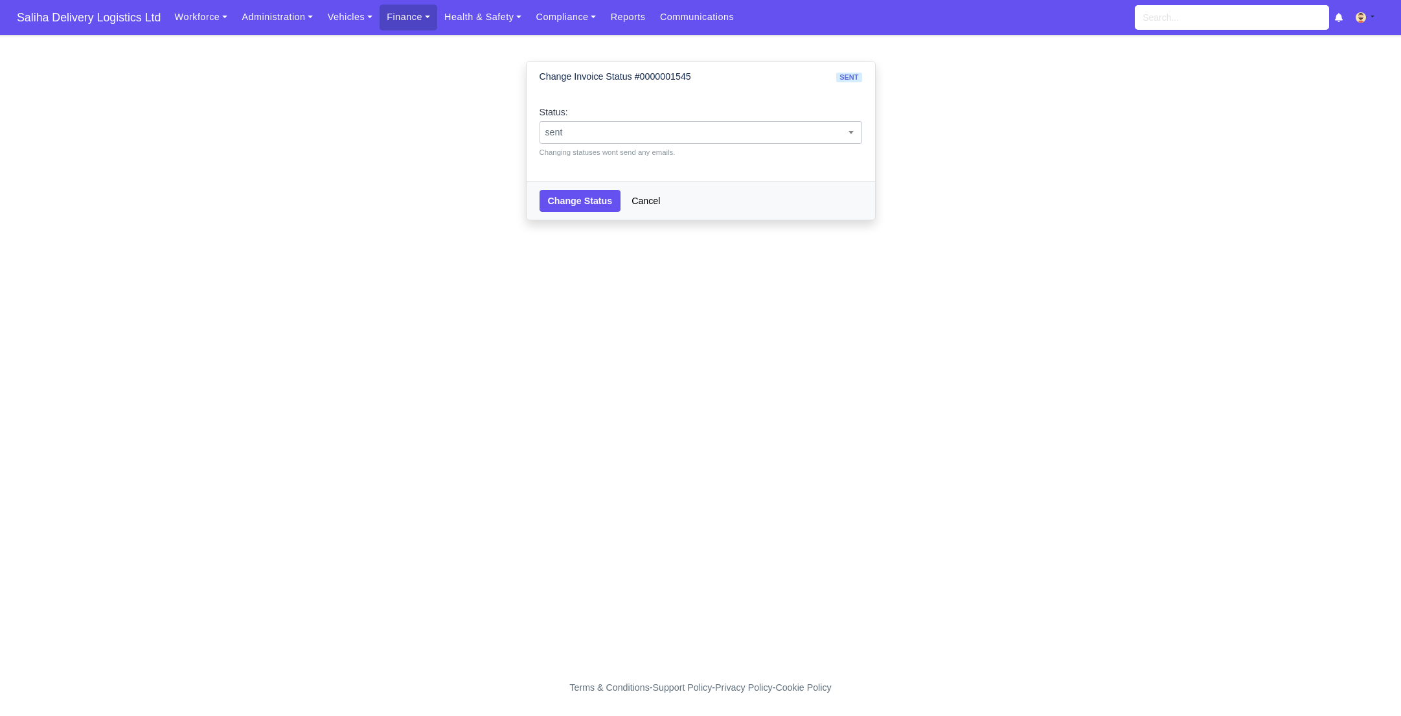
click at [685, 132] on span "sent" at bounding box center [701, 132] width 322 height 16
select select "approved"
click at [572, 202] on button "Change Status" at bounding box center [581, 201] width 82 height 22
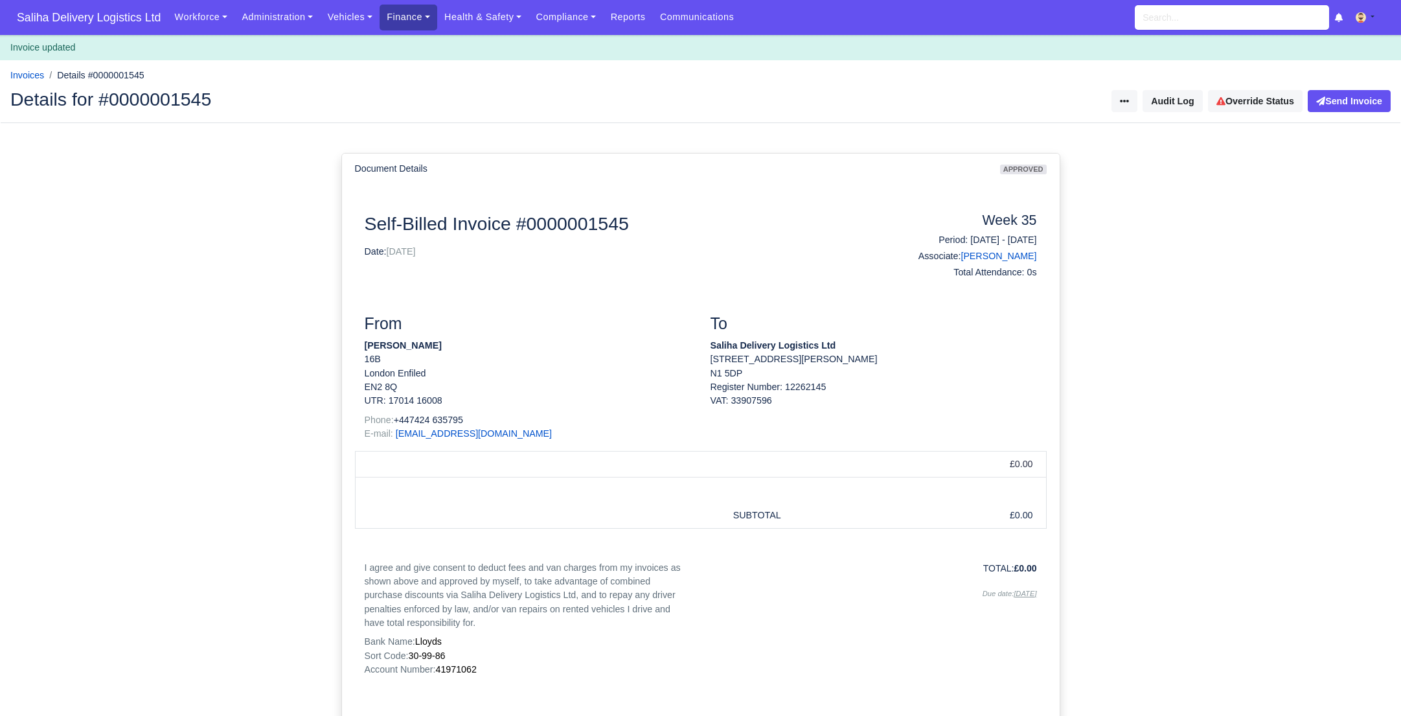
drag, startPoint x: 411, startPoint y: 19, endPoint x: 417, endPoint y: 33, distance: 15.4
click at [411, 19] on link "Finance" at bounding box center [409, 17] width 58 height 25
click at [419, 45] on link "Invoices" at bounding box center [437, 45] width 105 height 27
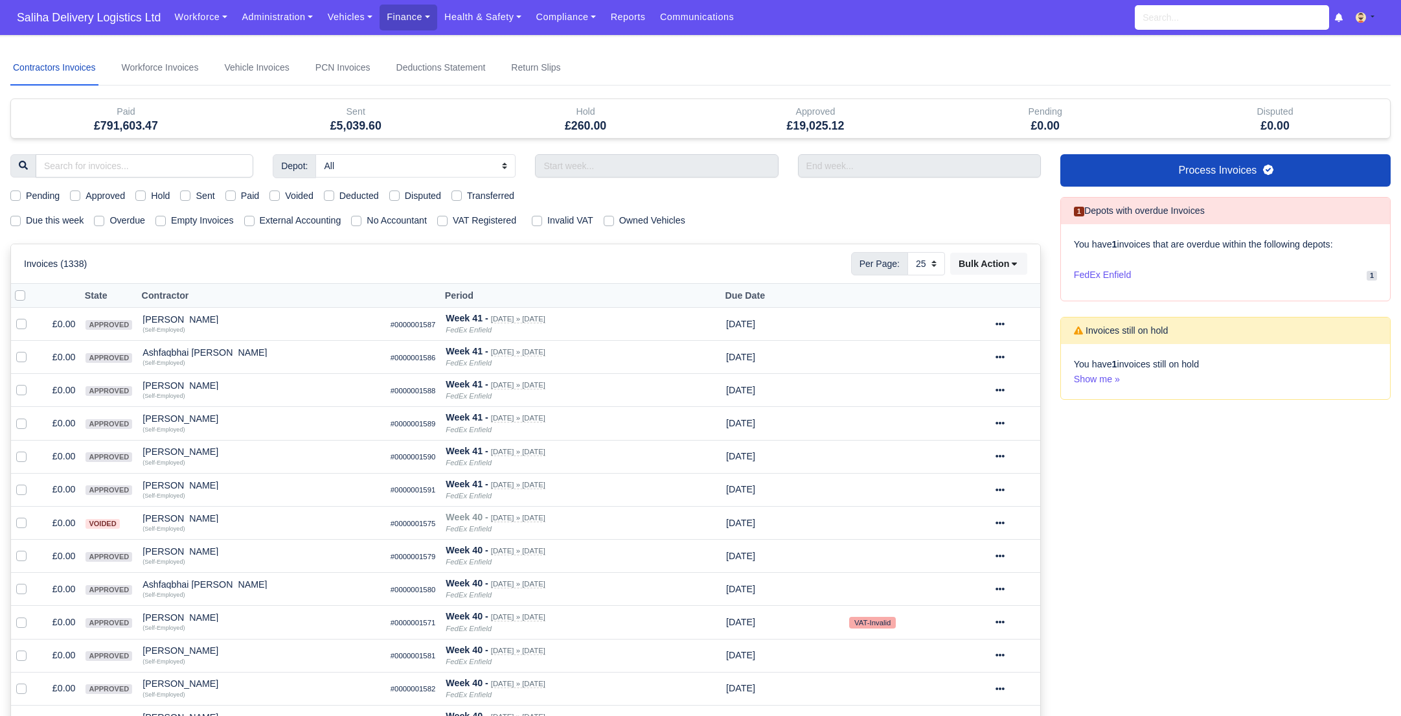
select select "25"
click at [188, 200] on div "Sent" at bounding box center [197, 196] width 34 height 15
click at [196, 192] on label "Sent" at bounding box center [205, 196] width 19 height 15
click at [190, 192] on input "Sent" at bounding box center [185, 194] width 10 height 10
checkbox input "true"
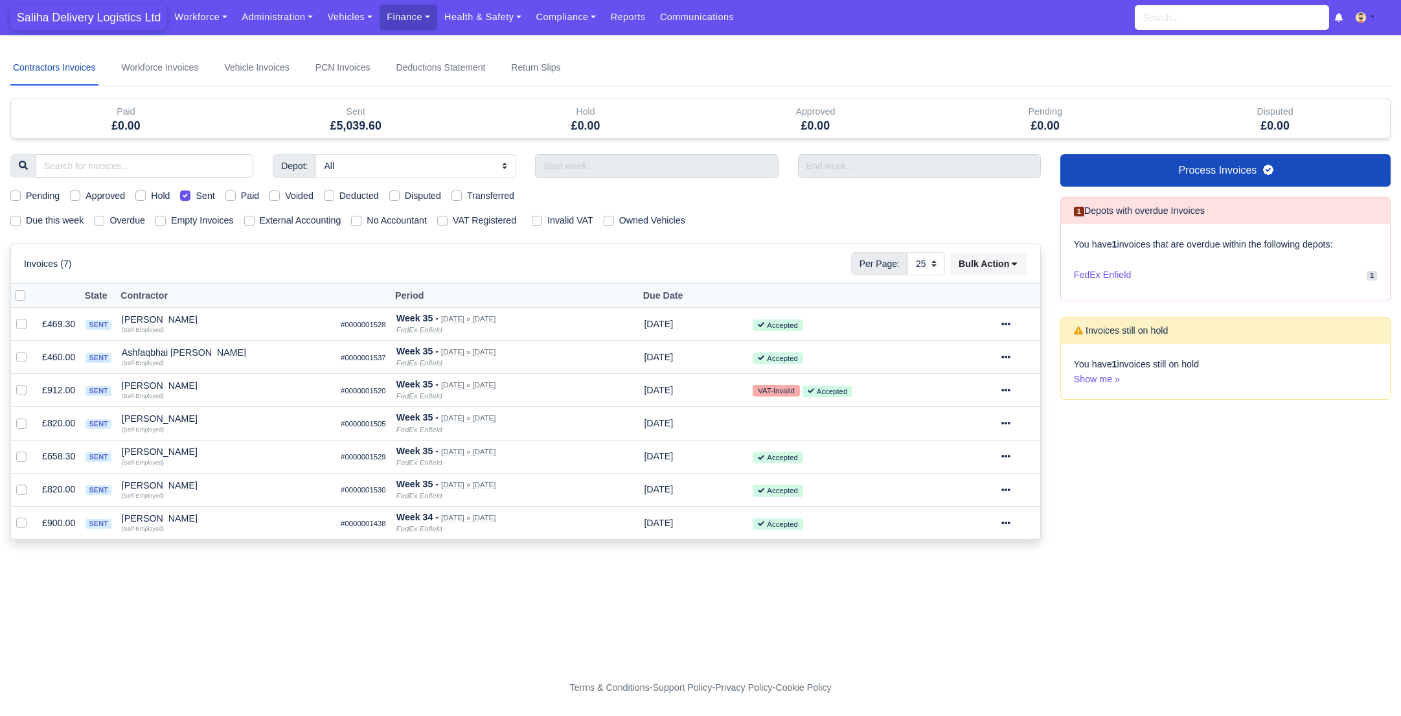
click at [119, 19] on span "Saliha Delivery Logistics Ltd" at bounding box center [88, 18] width 157 height 26
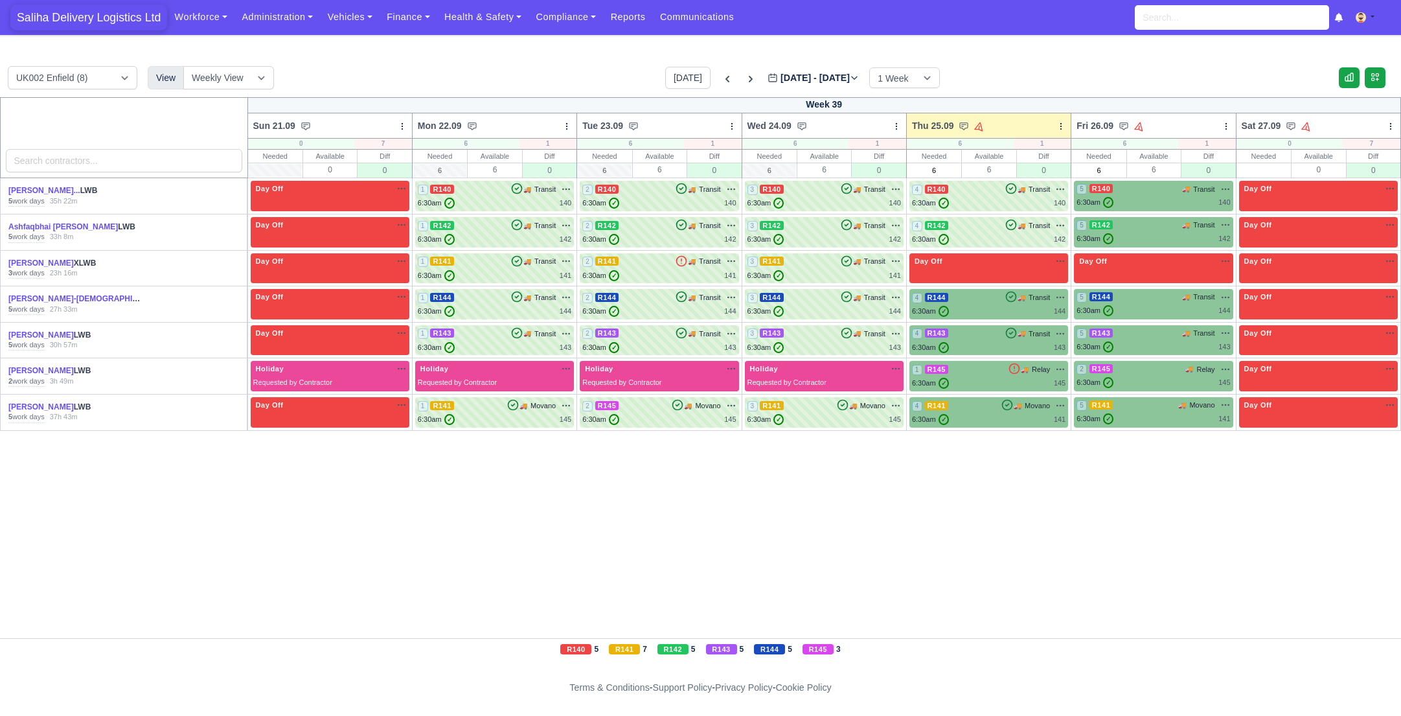
click at [115, 24] on span "Saliha Delivery Logistics Ltd" at bounding box center [88, 18] width 157 height 26
